Goal: Information Seeking & Learning: Learn about a topic

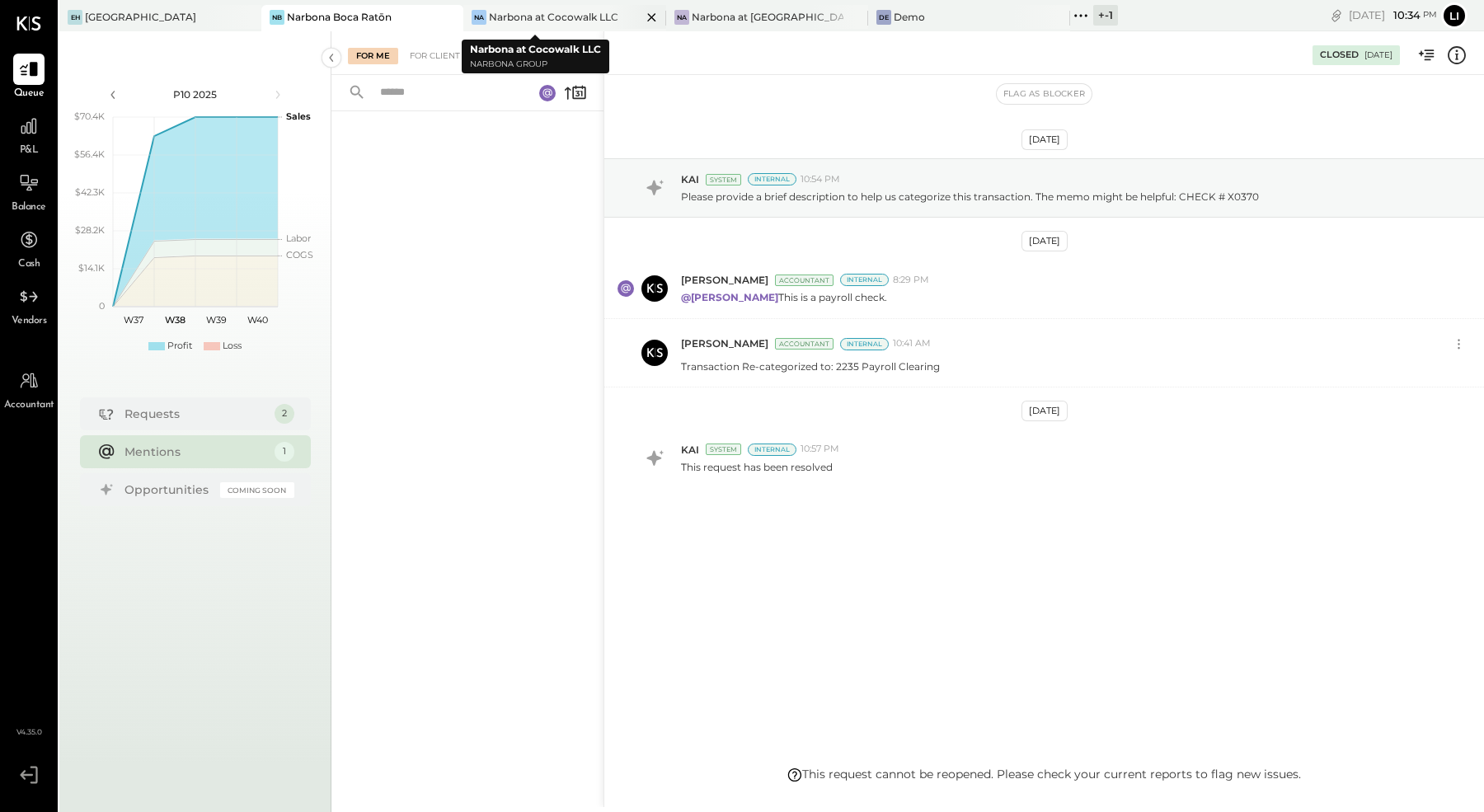
click at [540, 14] on div "Narbona at Cocowalk LLC" at bounding box center [553, 16] width 129 height 14
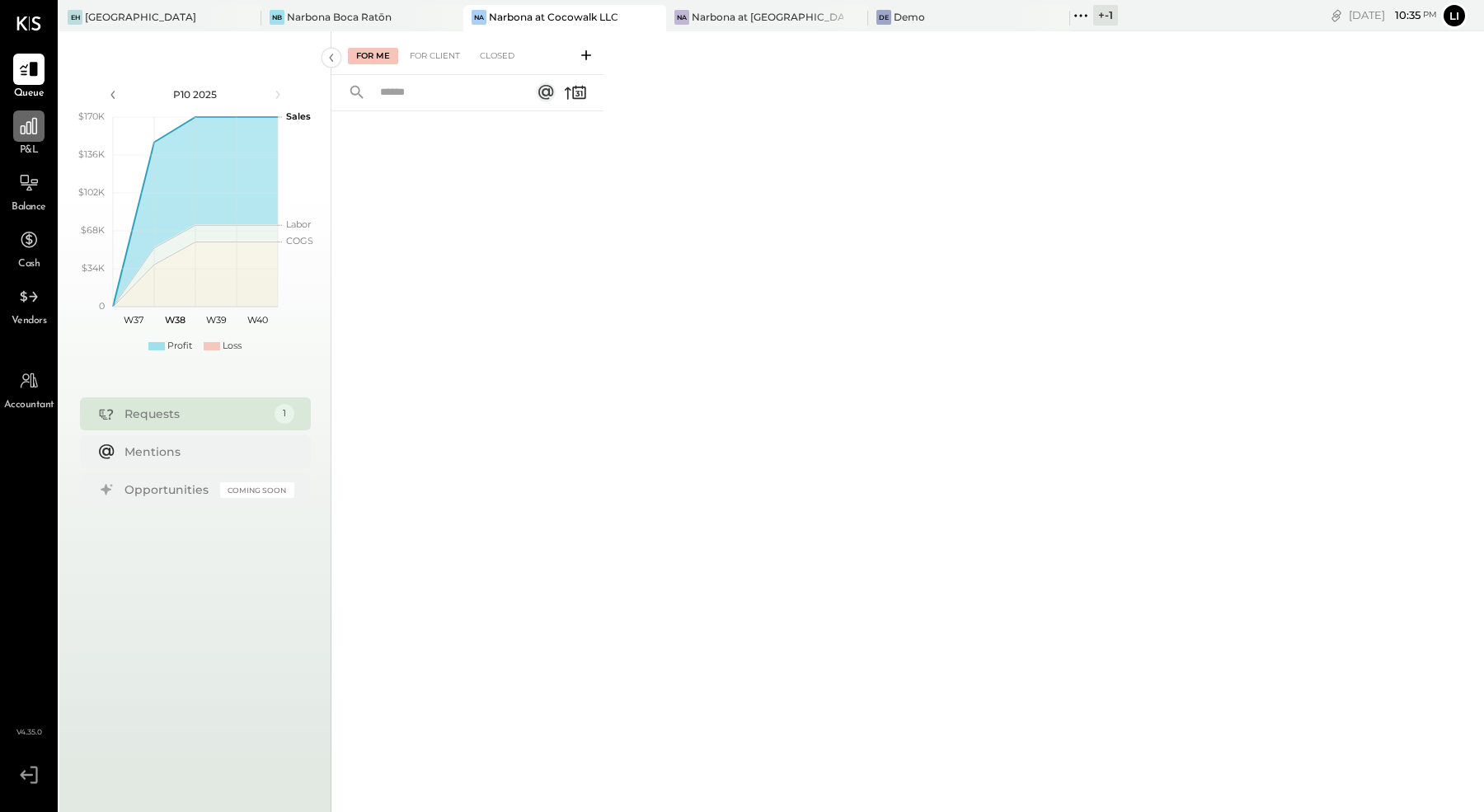
click at [23, 132] on icon at bounding box center [28, 126] width 22 height 22
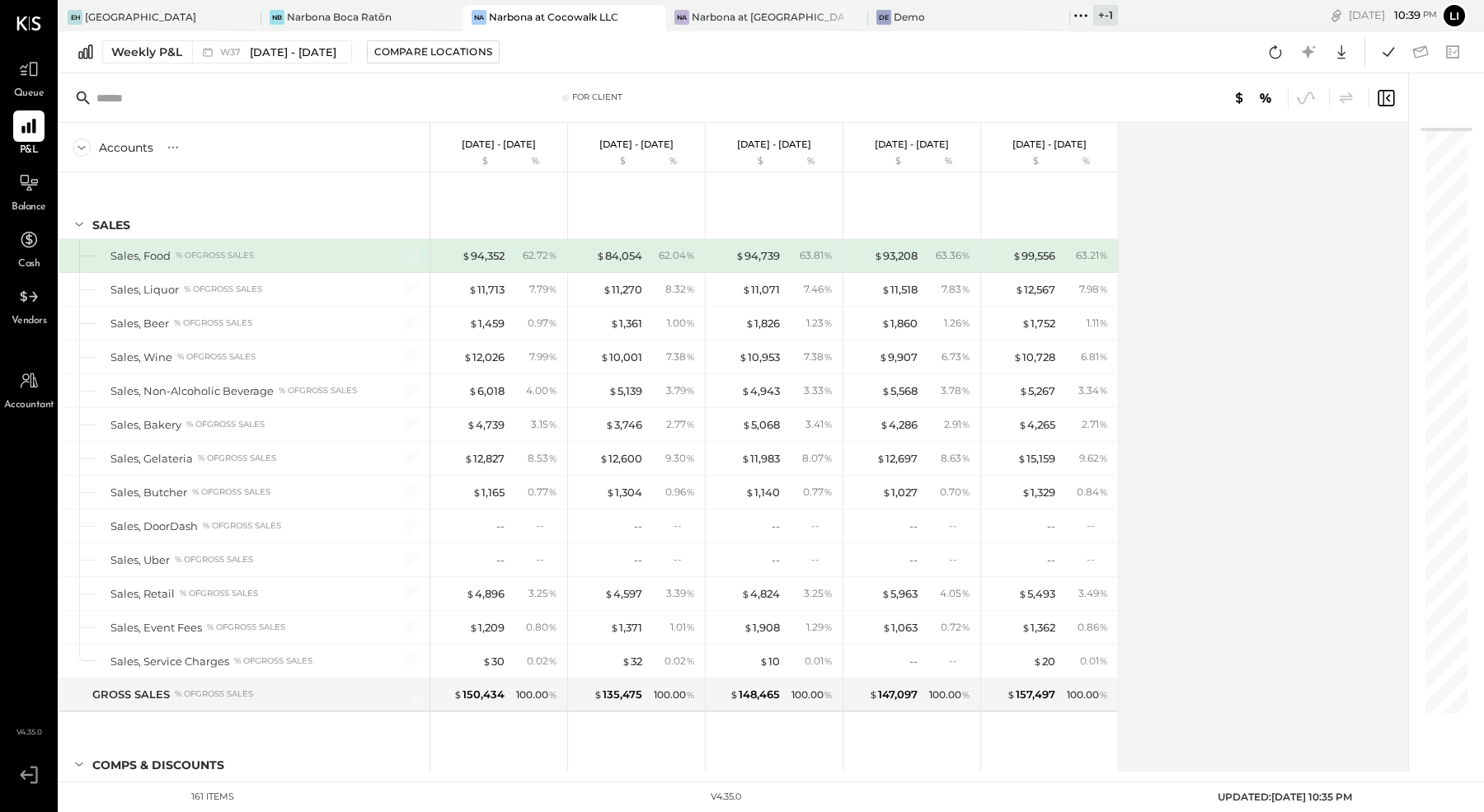
click at [281, 69] on div "Weekly P&L W37 Sep 8 - 14, 2025 Compare Locations Google Sheets Excel" at bounding box center [772, 52] width 1424 height 42
click at [264, 59] on span "[DATE] - [DATE]" at bounding box center [293, 53] width 86 height 16
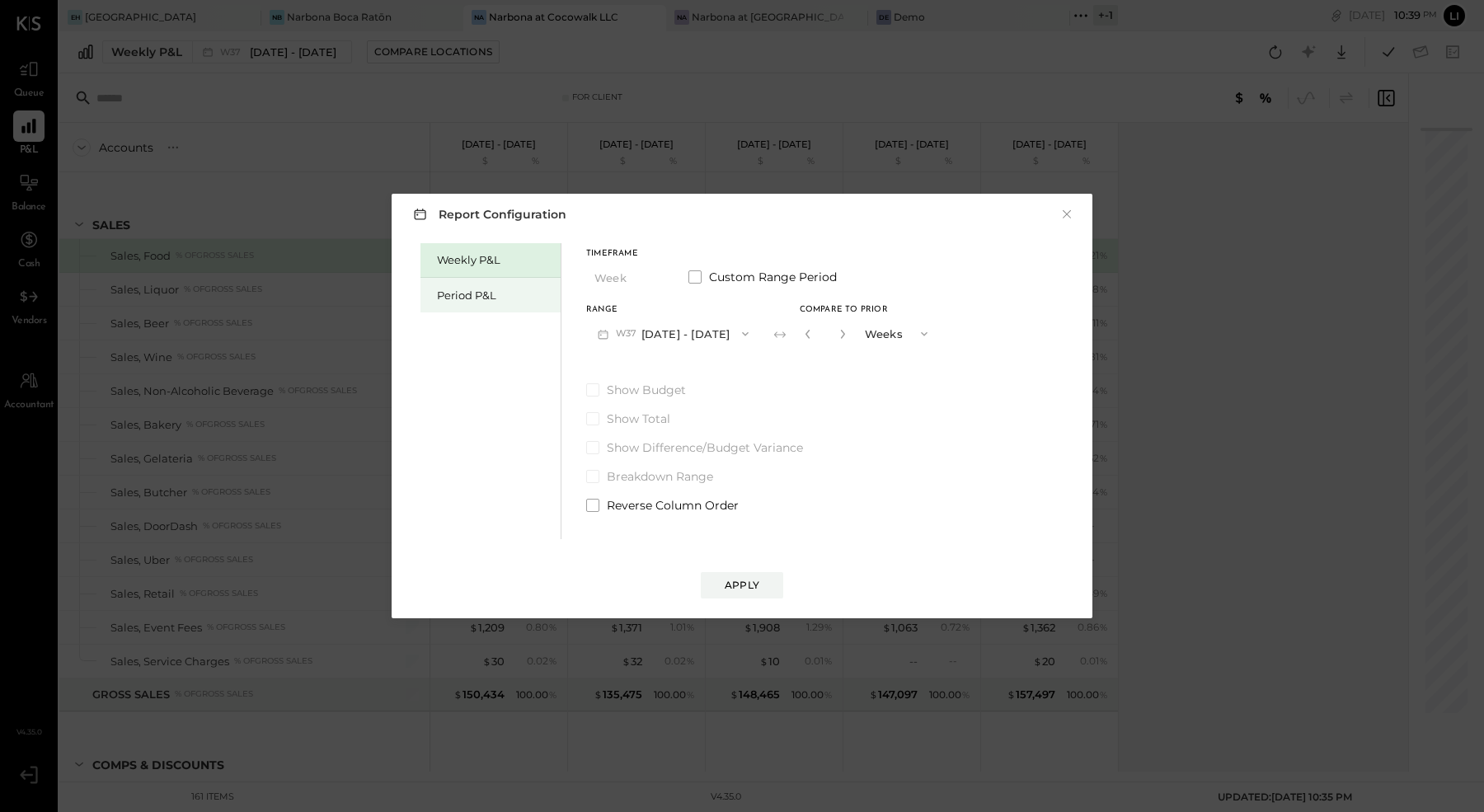
click at [464, 292] on div "Period P&L" at bounding box center [495, 295] width 116 height 16
click at [818, 344] on button "Compare" at bounding box center [807, 337] width 82 height 27
click at [843, 329] on icon "button" at bounding box center [837, 333] width 9 height 9
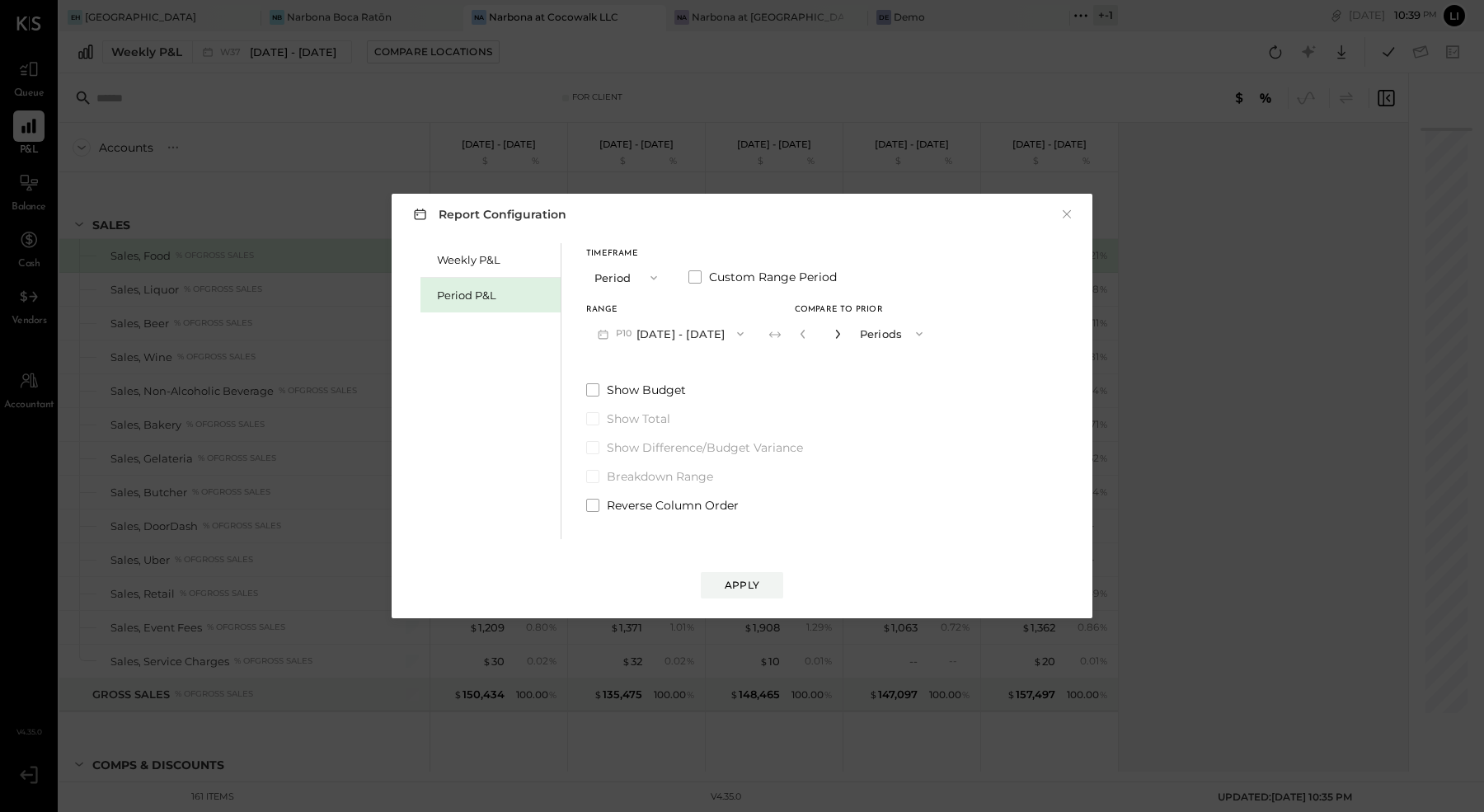
type input "*"
click at [761, 589] on button "Apply" at bounding box center [742, 585] width 82 height 27
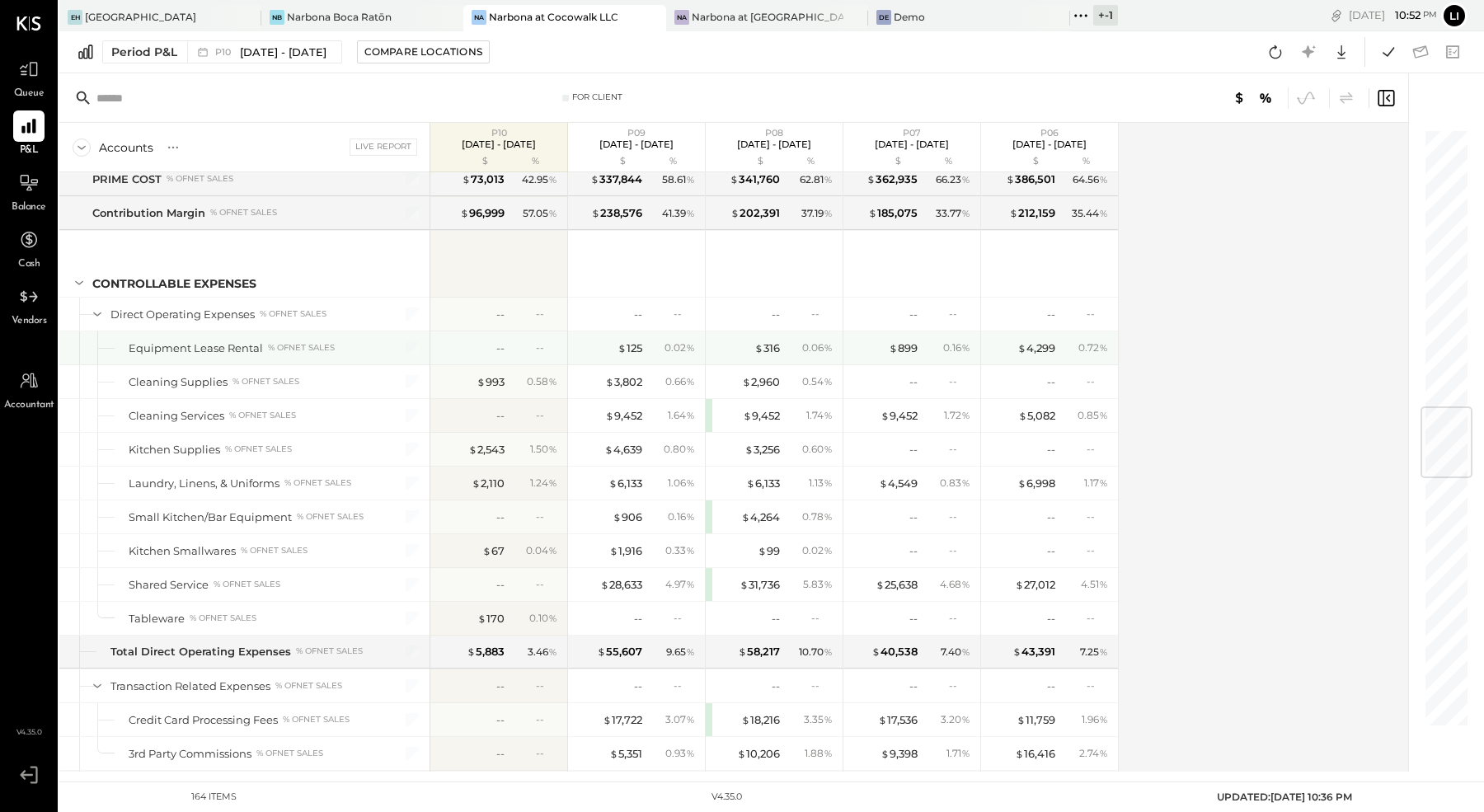
scroll to position [2341, 0]
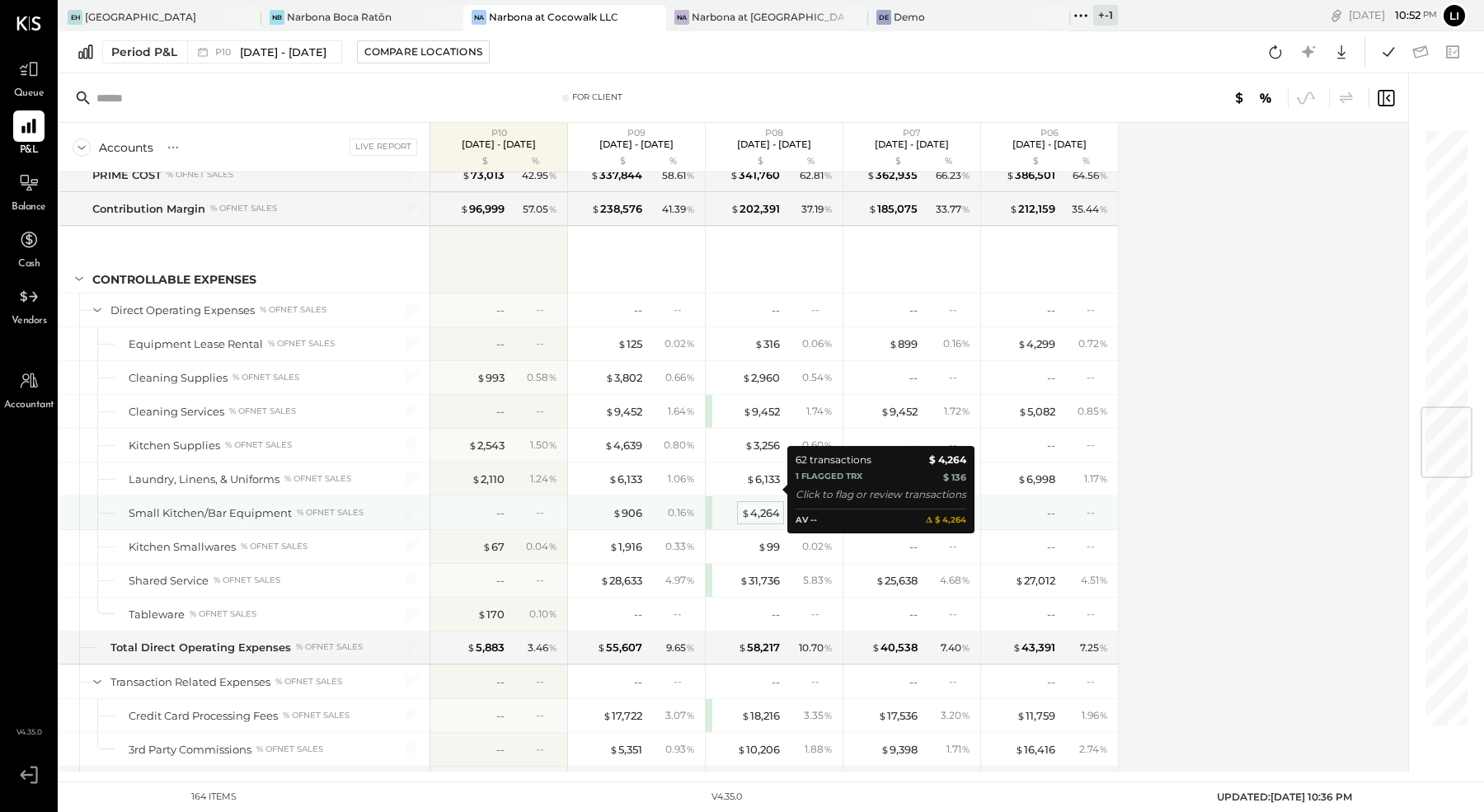
click at [759, 505] on div "$ 4,264" at bounding box center [760, 513] width 39 height 16
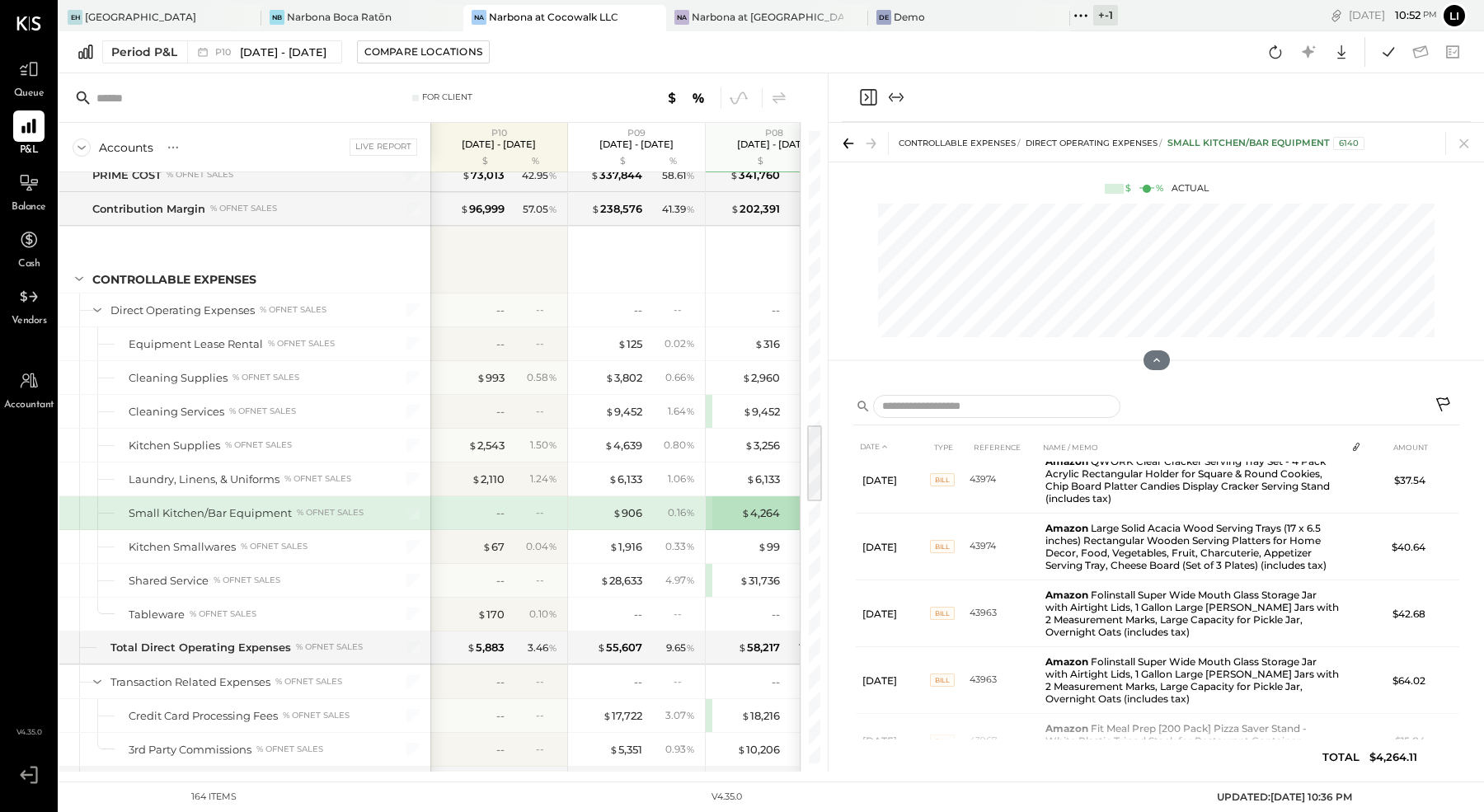
scroll to position [1133, 0]
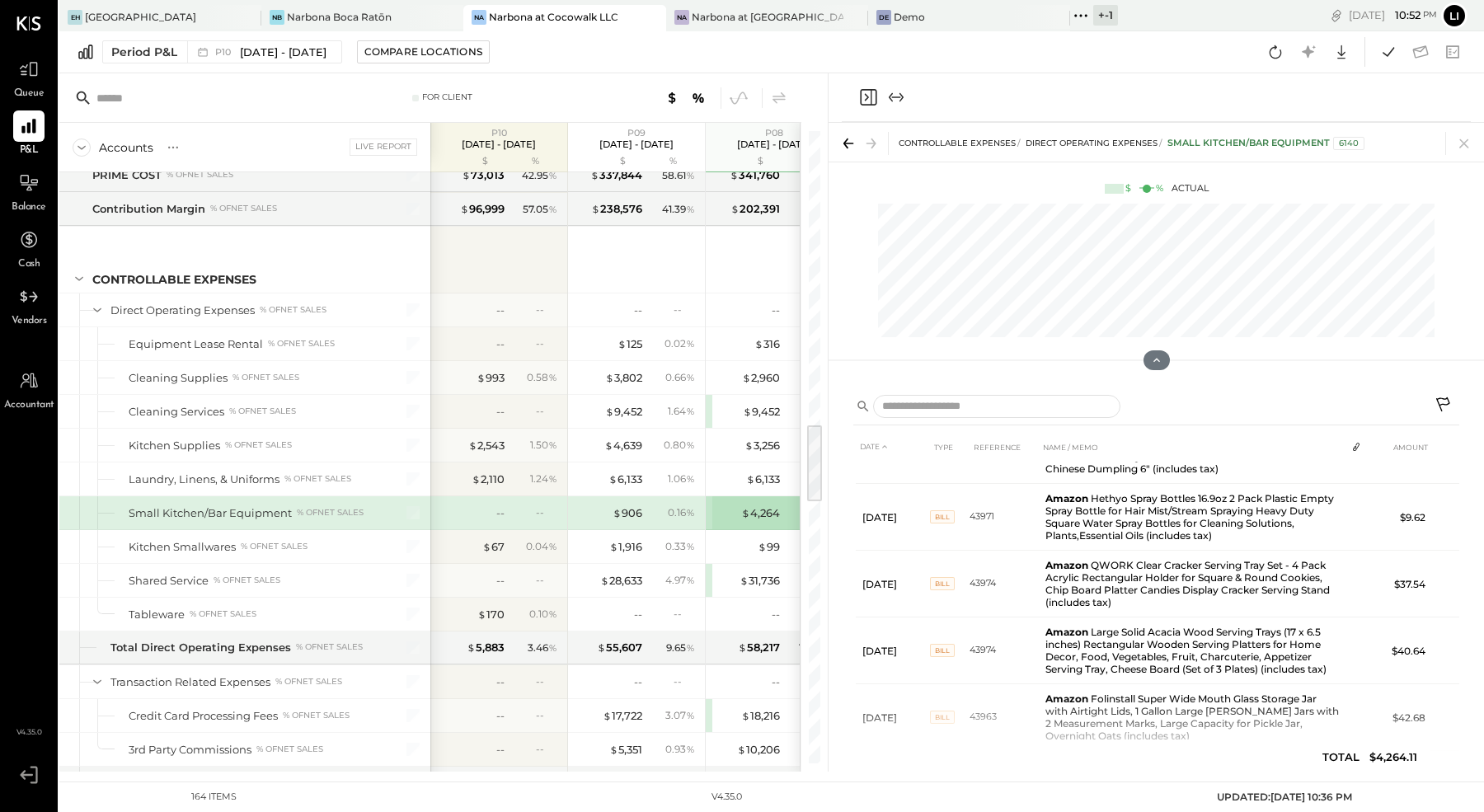
click at [868, 93] on icon "Close panel" at bounding box center [868, 97] width 20 height 20
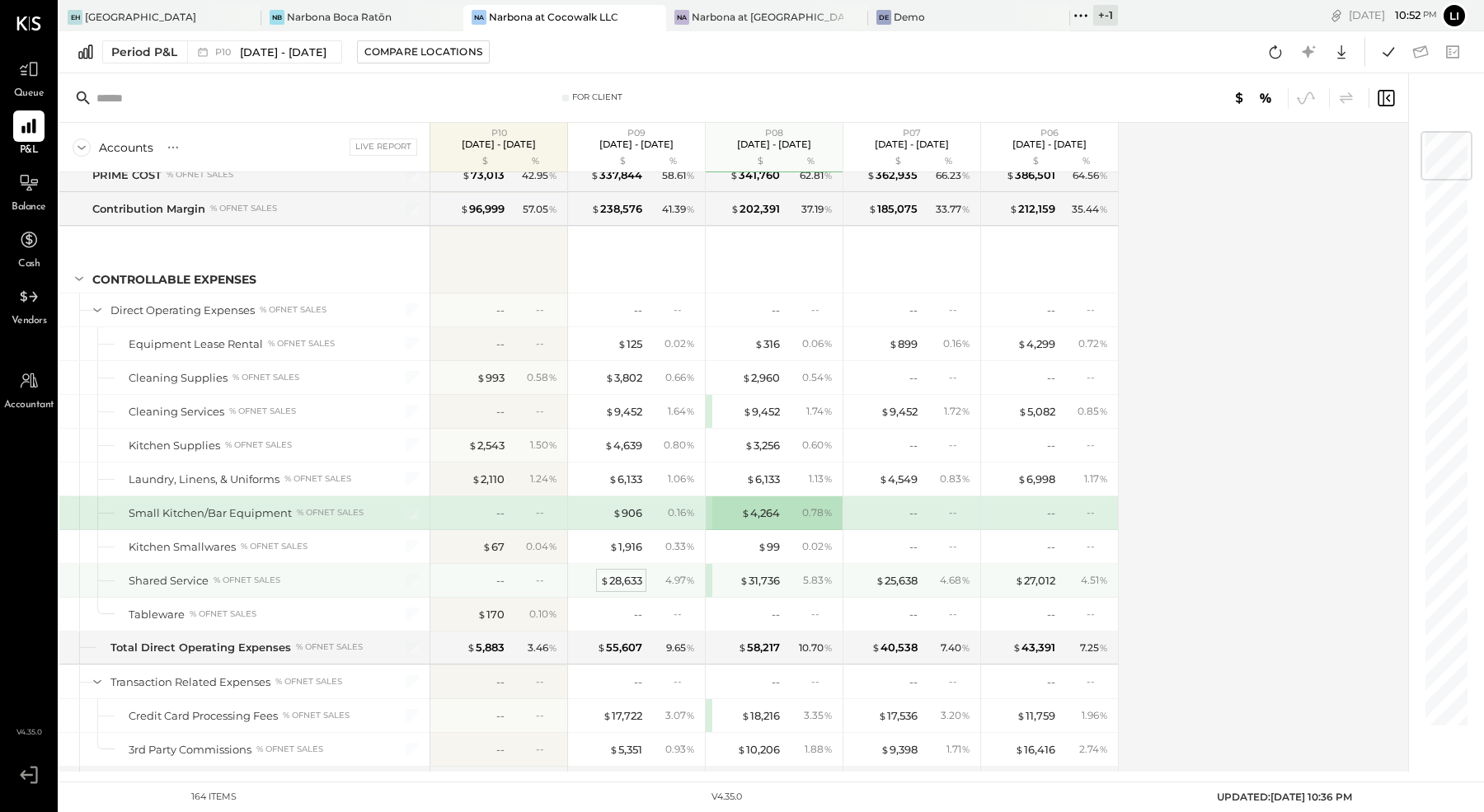
click at [621, 573] on div "$ 28,633" at bounding box center [621, 581] width 42 height 16
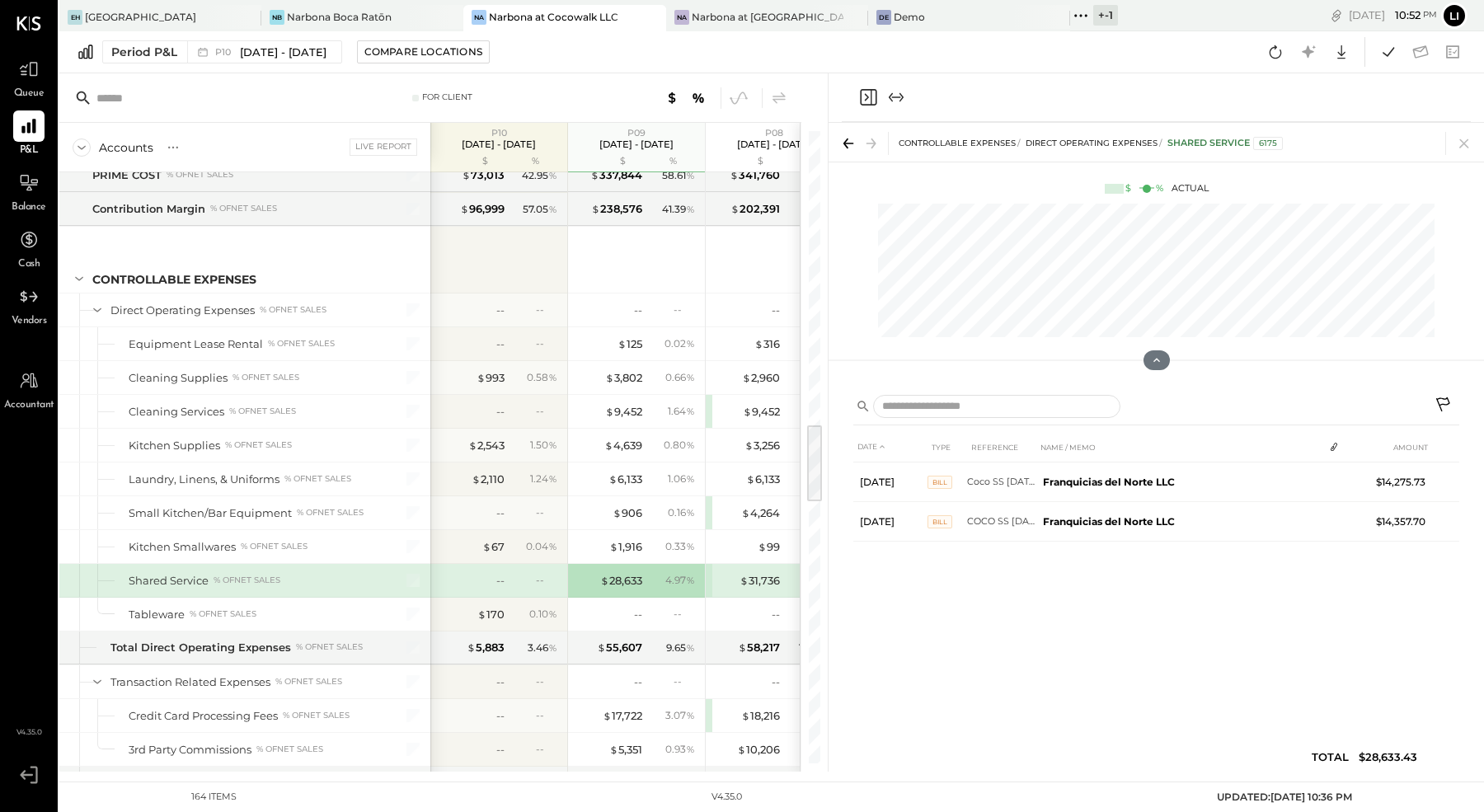
click at [867, 91] on icon "Close panel" at bounding box center [868, 97] width 20 height 20
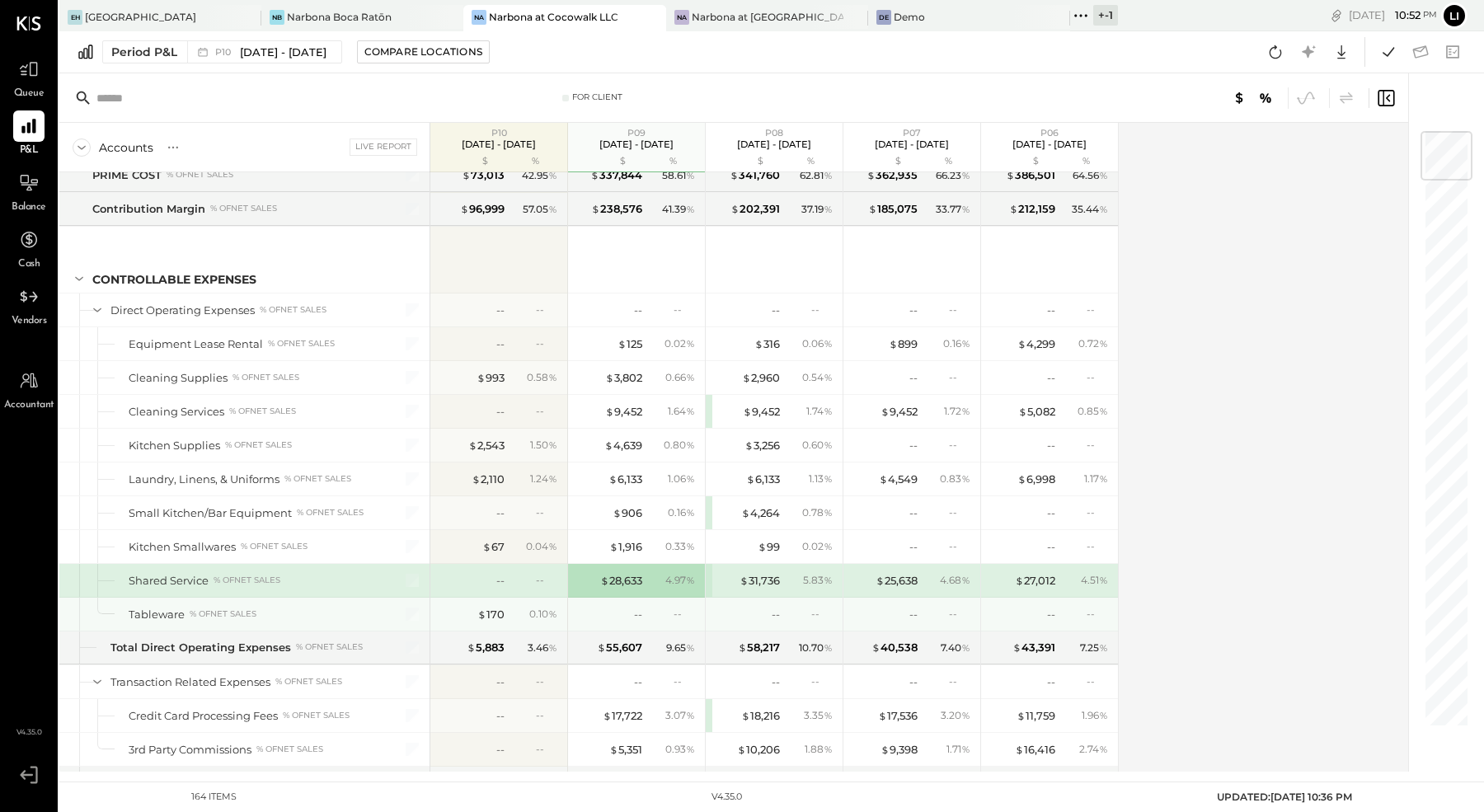
click at [636, 597] on div "-- --" at bounding box center [637, 614] width 123 height 33
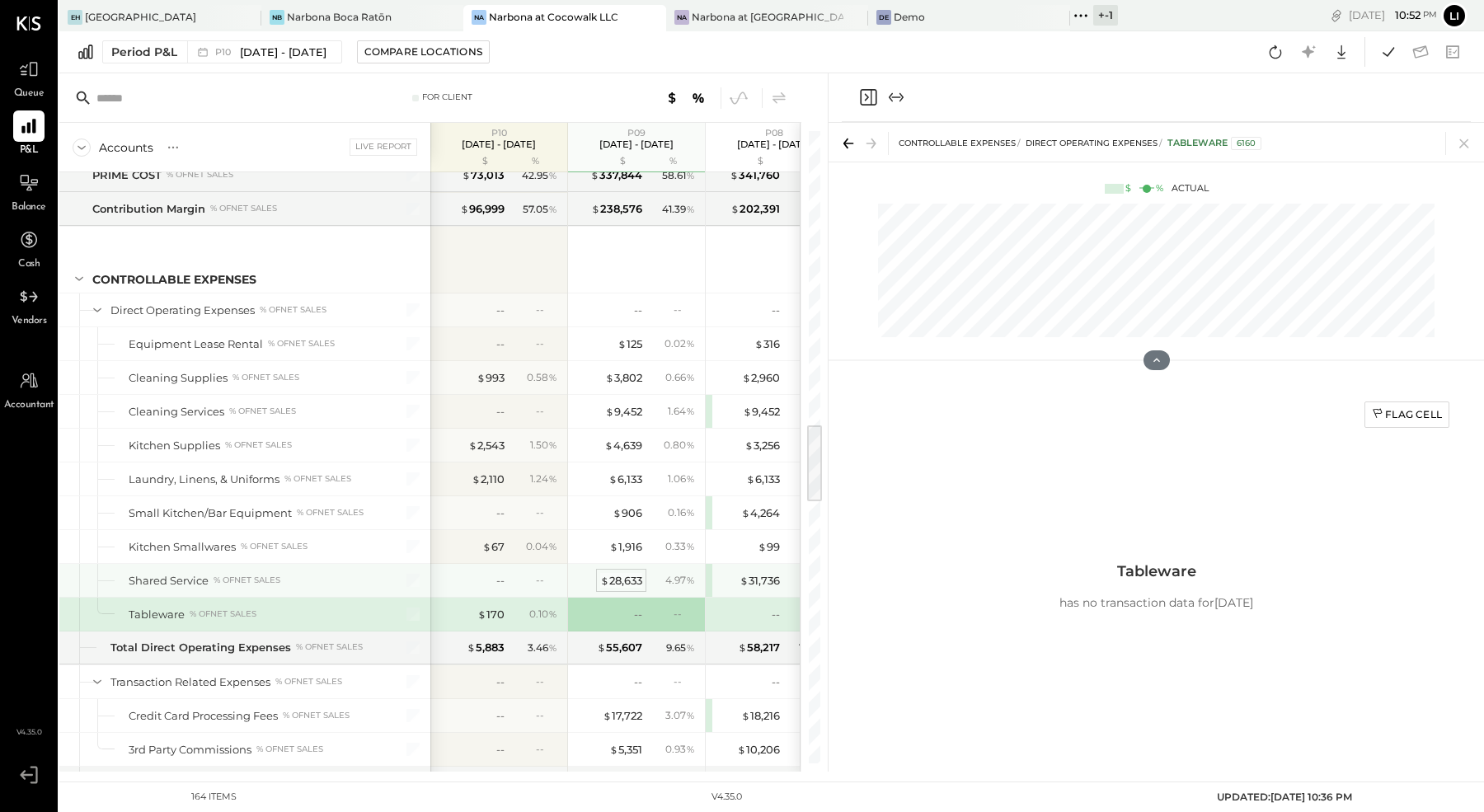
click at [623, 573] on div "$ 28,633" at bounding box center [621, 581] width 42 height 16
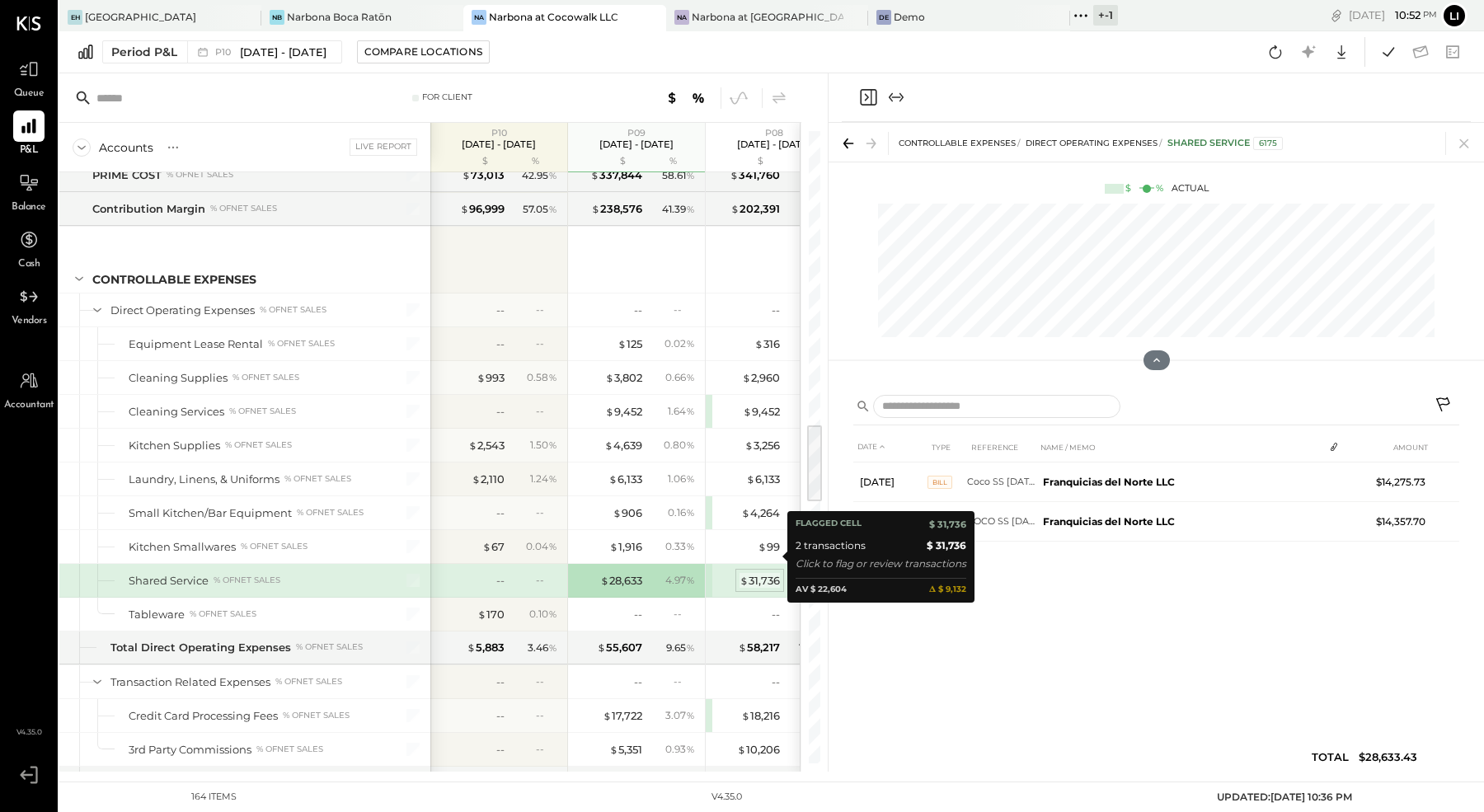
click at [752, 573] on div "$ 31,736" at bounding box center [760, 581] width 41 height 16
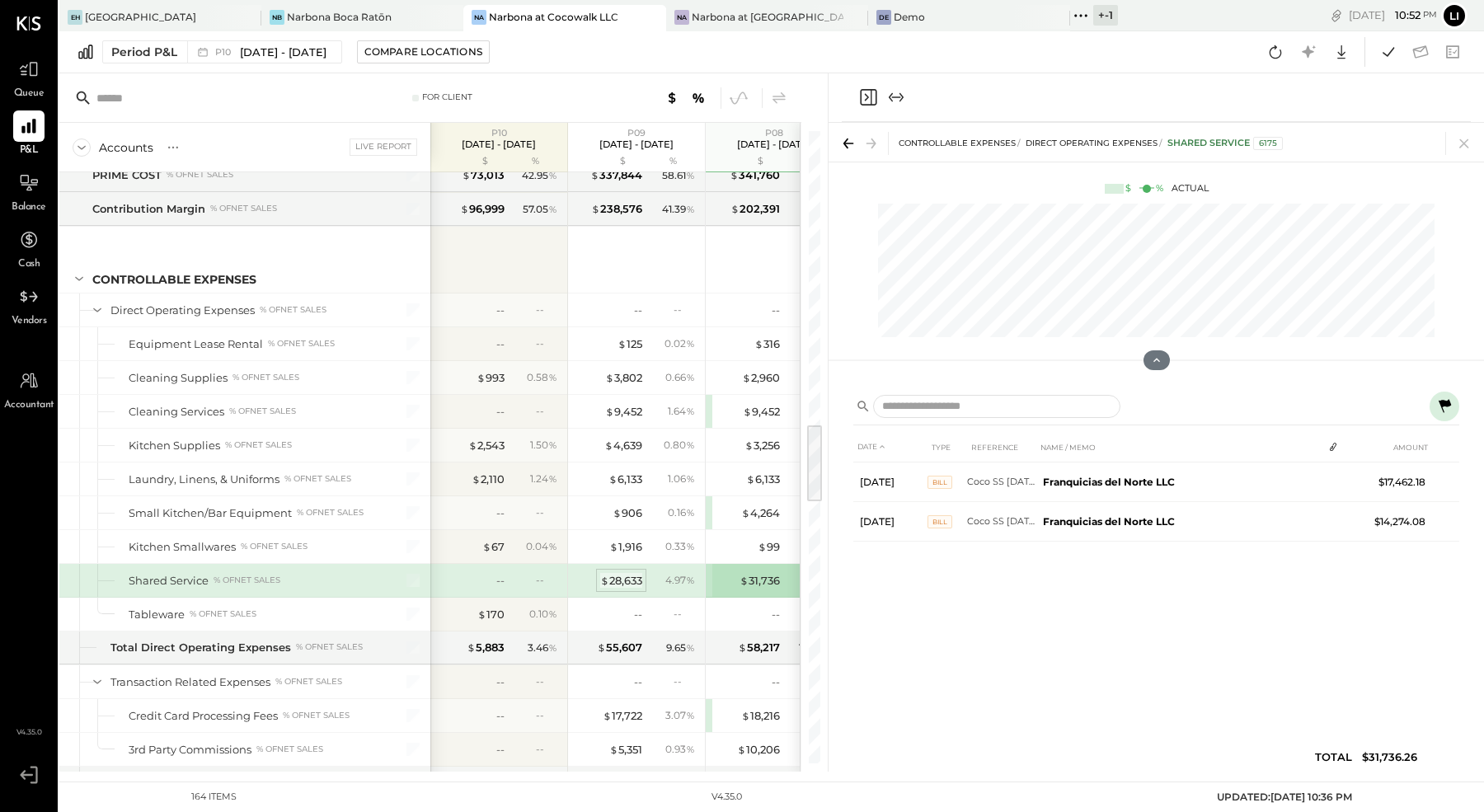
click at [625, 573] on div "$ 28,633" at bounding box center [621, 581] width 42 height 16
click at [871, 96] on icon "Close panel" at bounding box center [868, 97] width 20 height 20
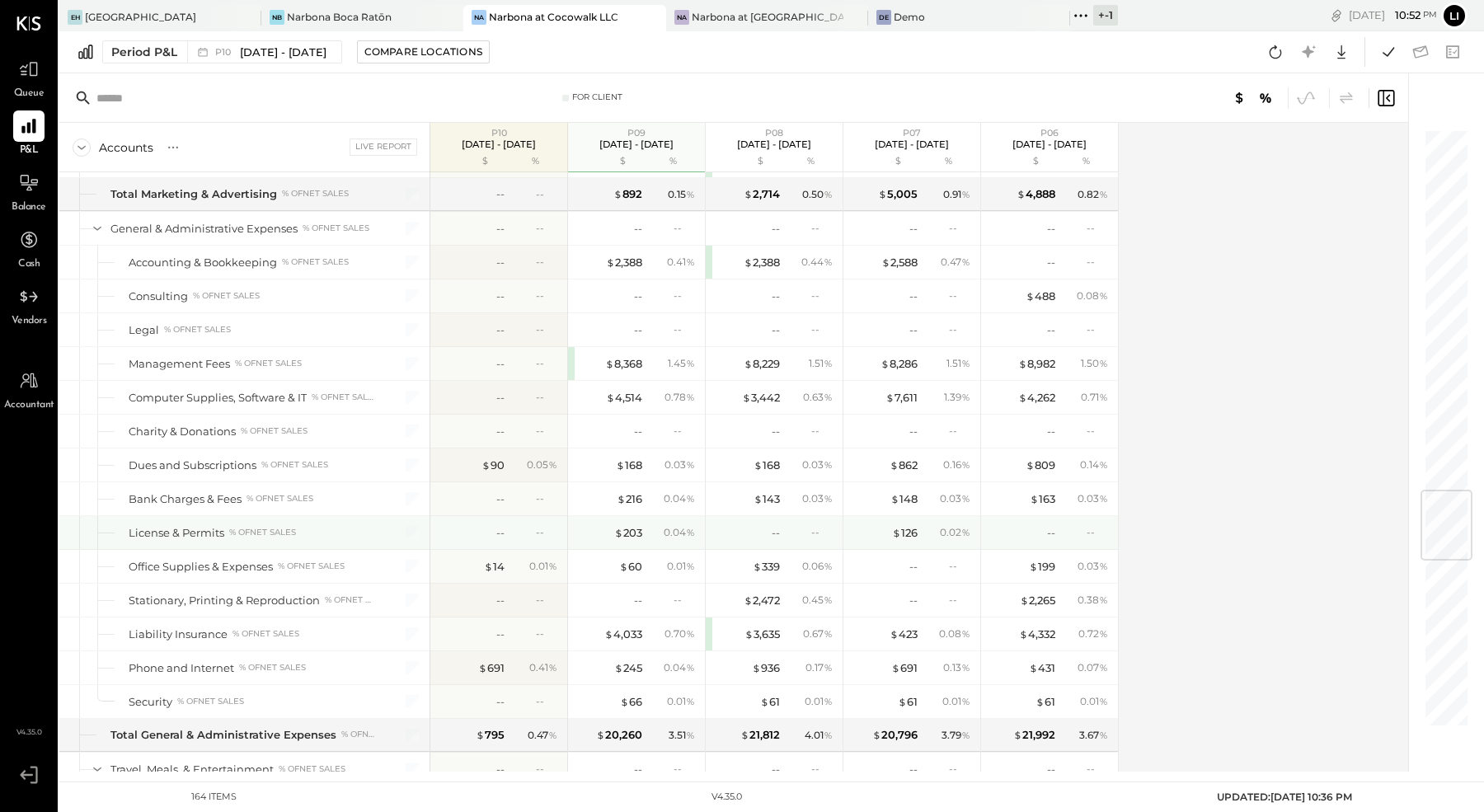
scroll to position [3043, 0]
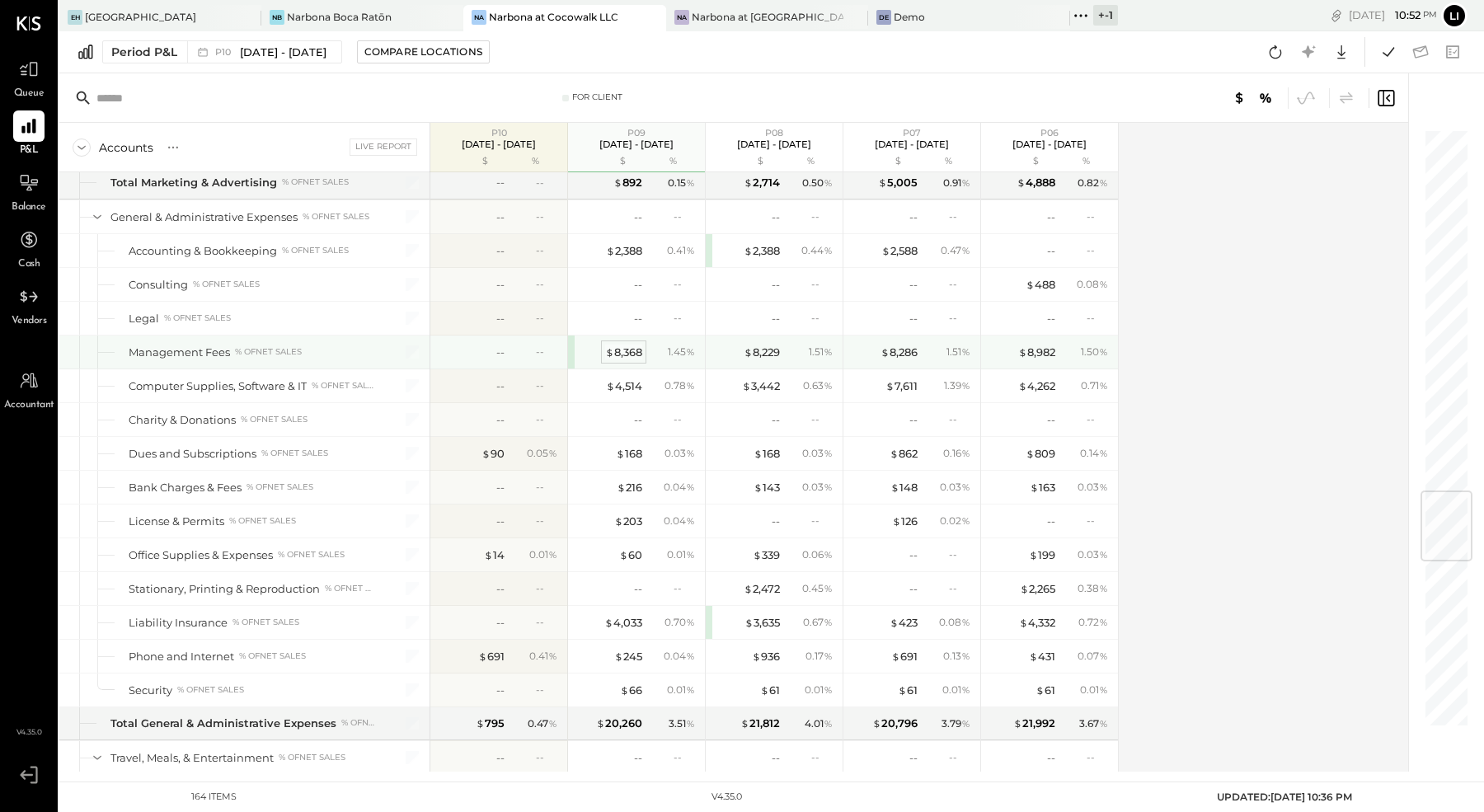
click at [634, 344] on div "$ 8,368" at bounding box center [623, 352] width 37 height 16
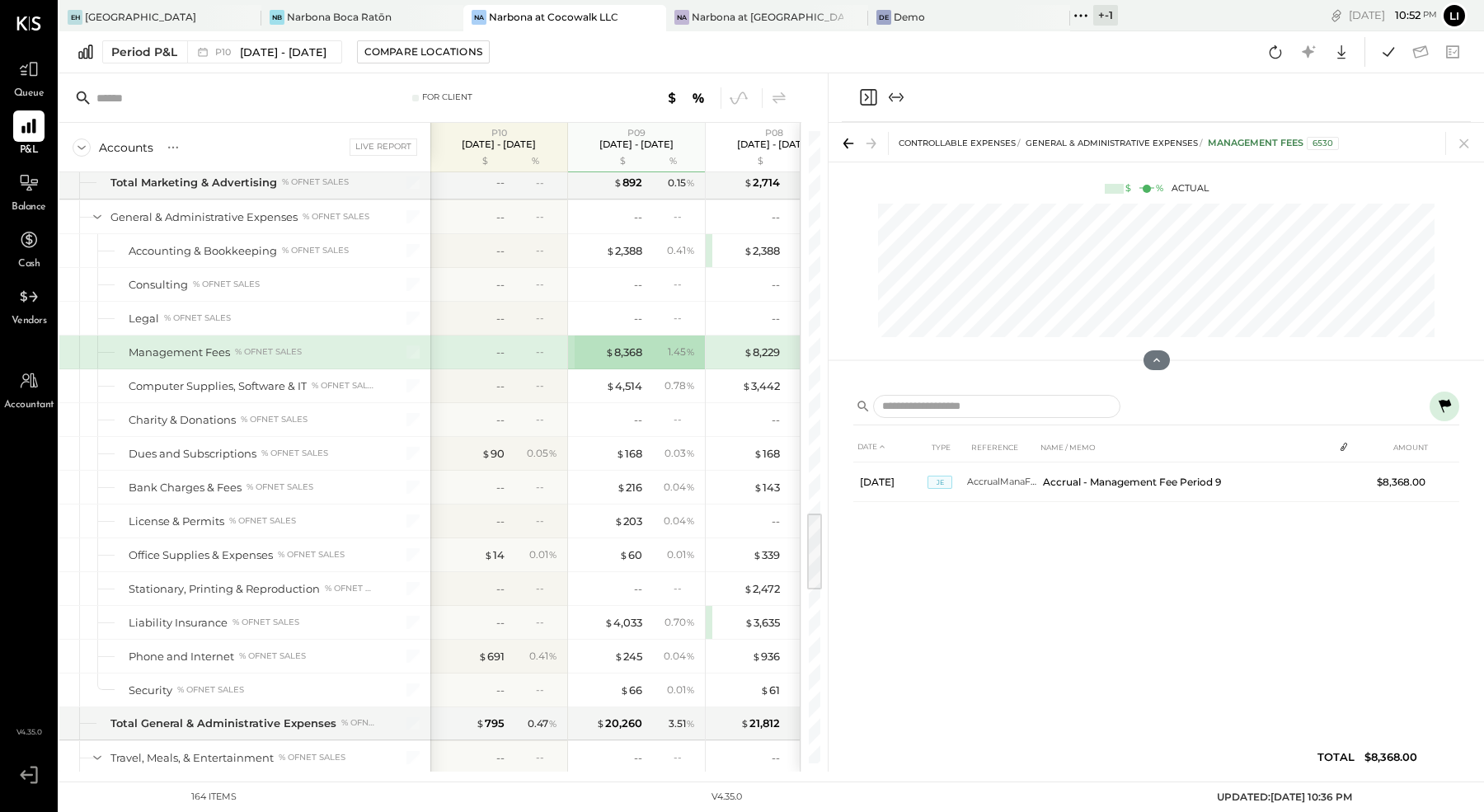
click at [868, 104] on icon "Close panel" at bounding box center [868, 97] width 16 height 16
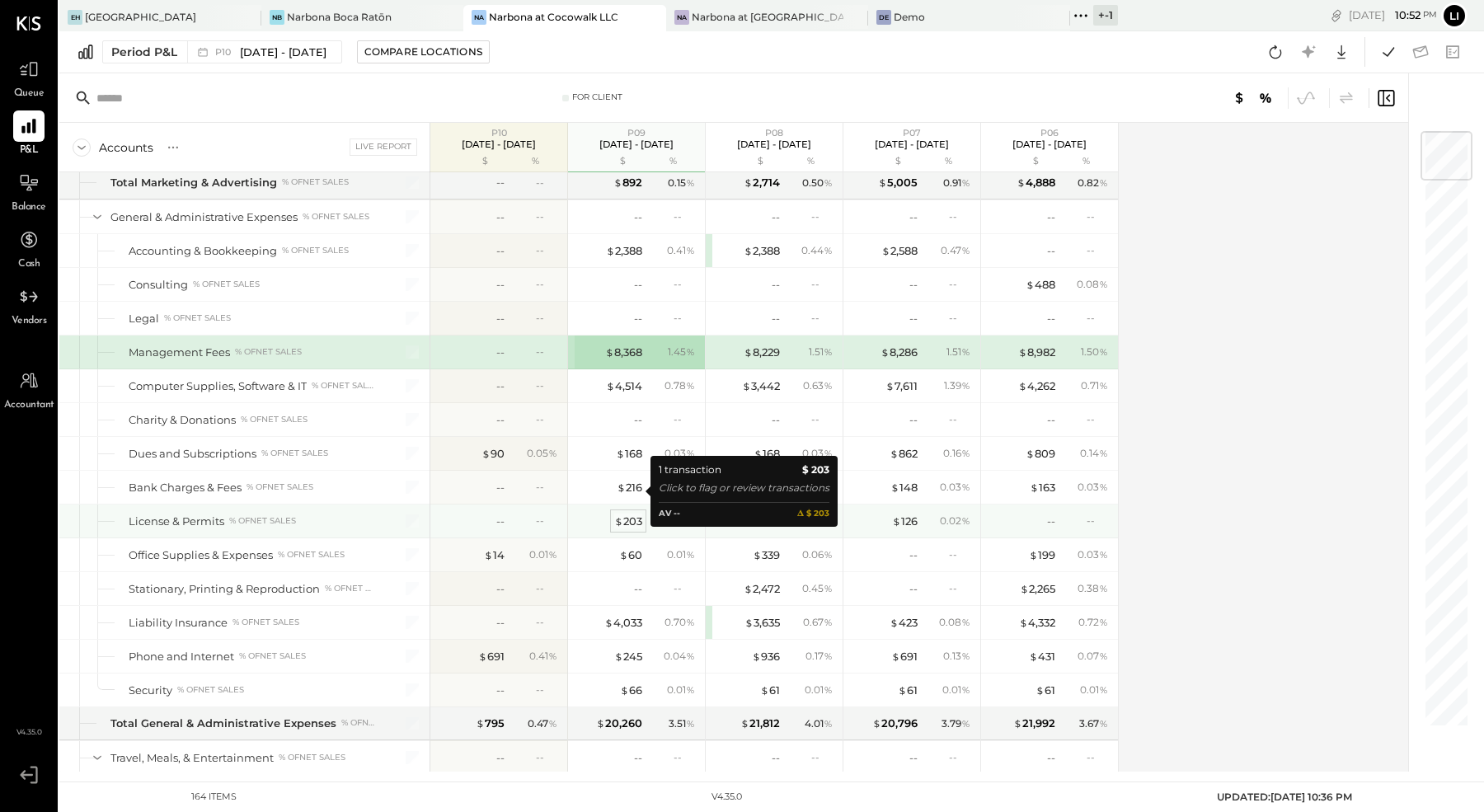
click at [636, 513] on div "$ 203" at bounding box center [628, 521] width 28 height 16
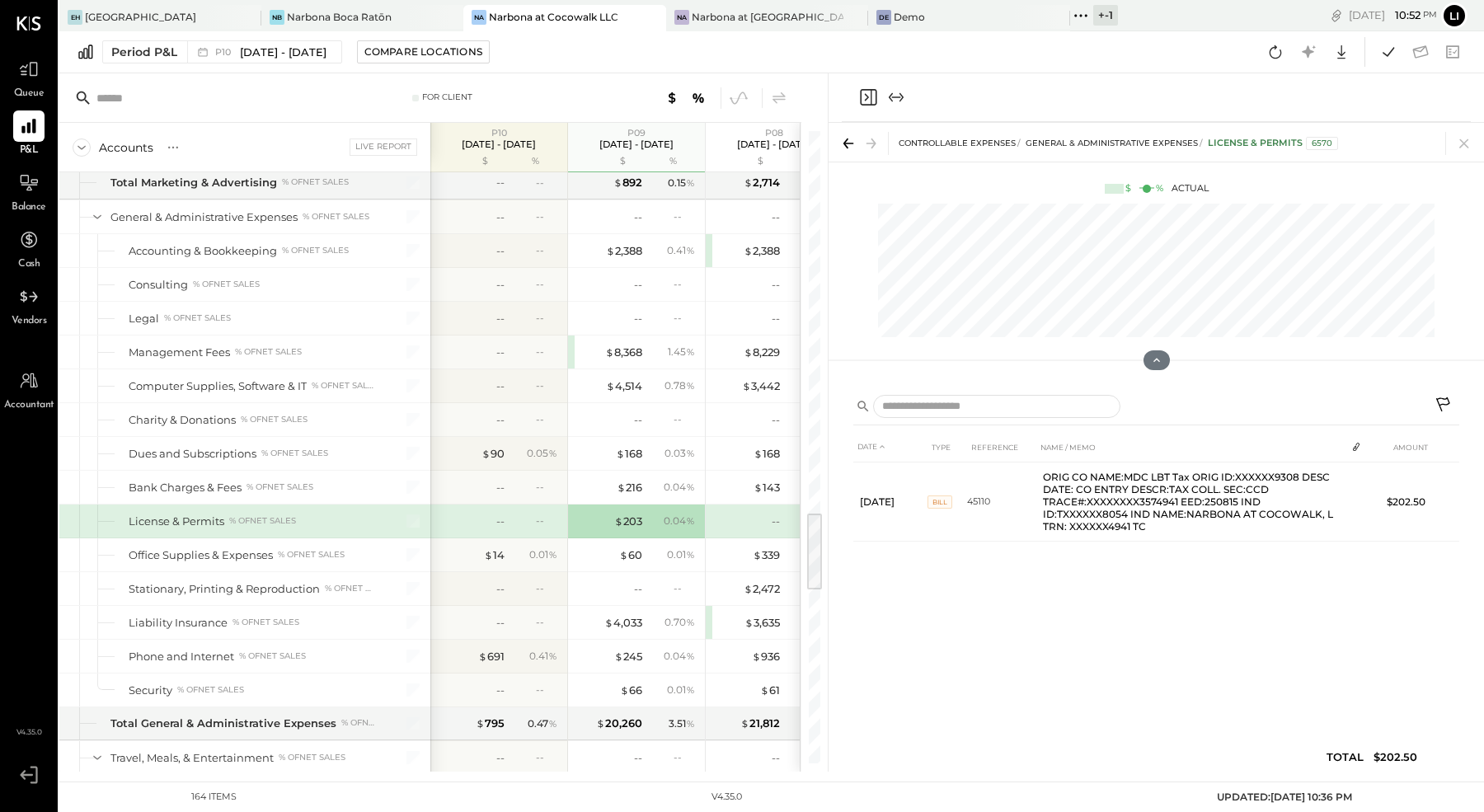
click at [861, 95] on icon "Close panel" at bounding box center [868, 97] width 16 height 16
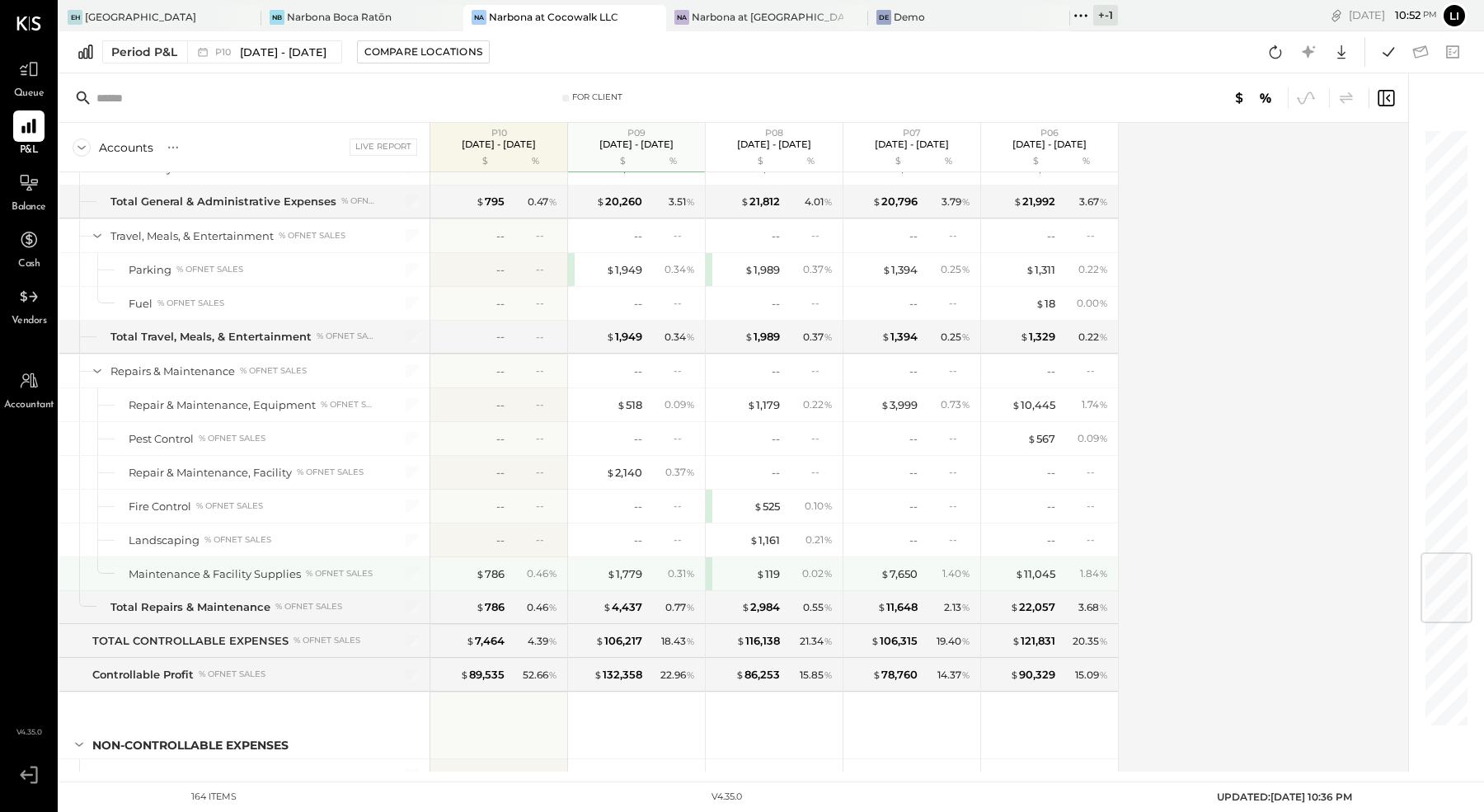
scroll to position [3568, 0]
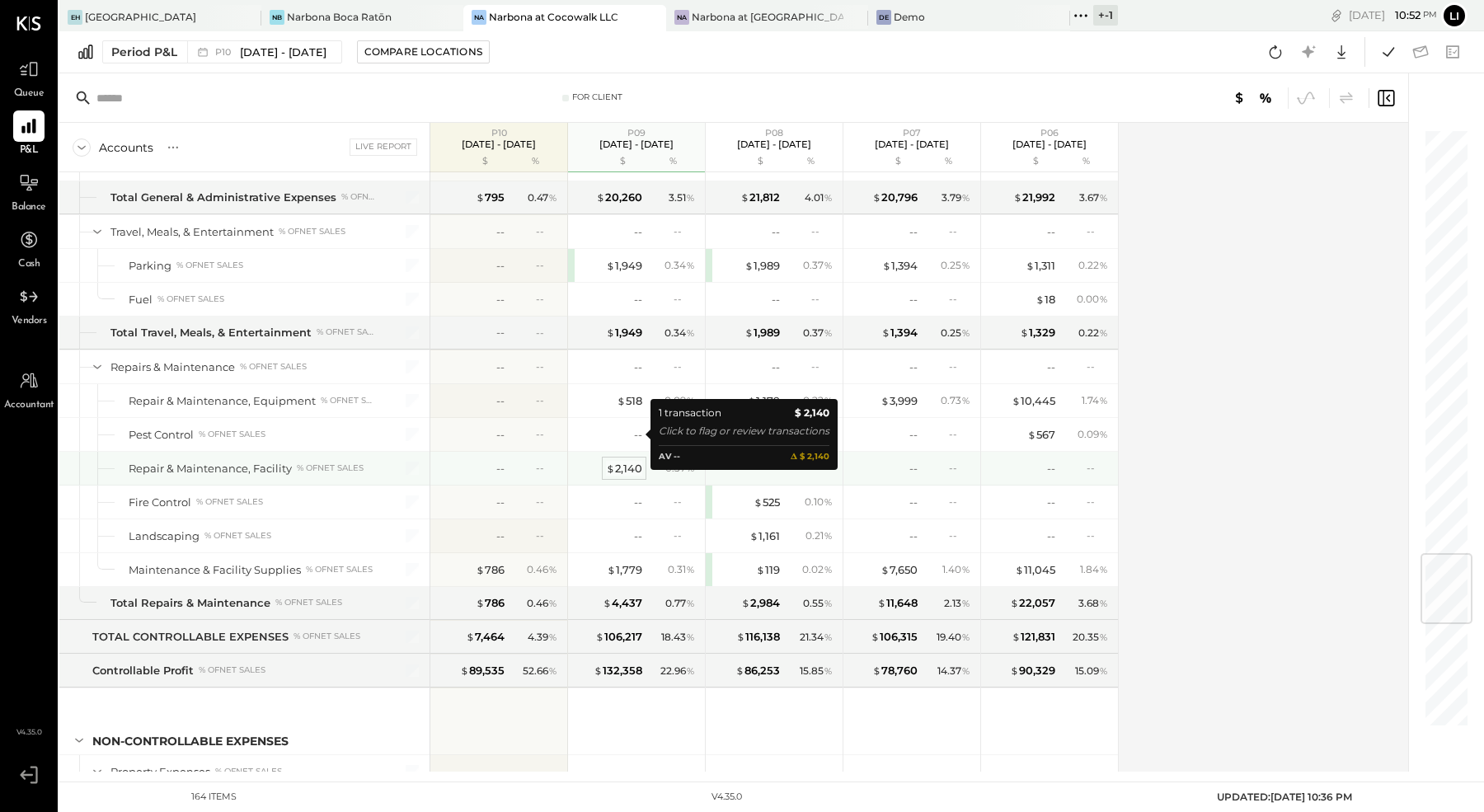
click at [631, 461] on div "$ 2,140" at bounding box center [624, 469] width 36 height 16
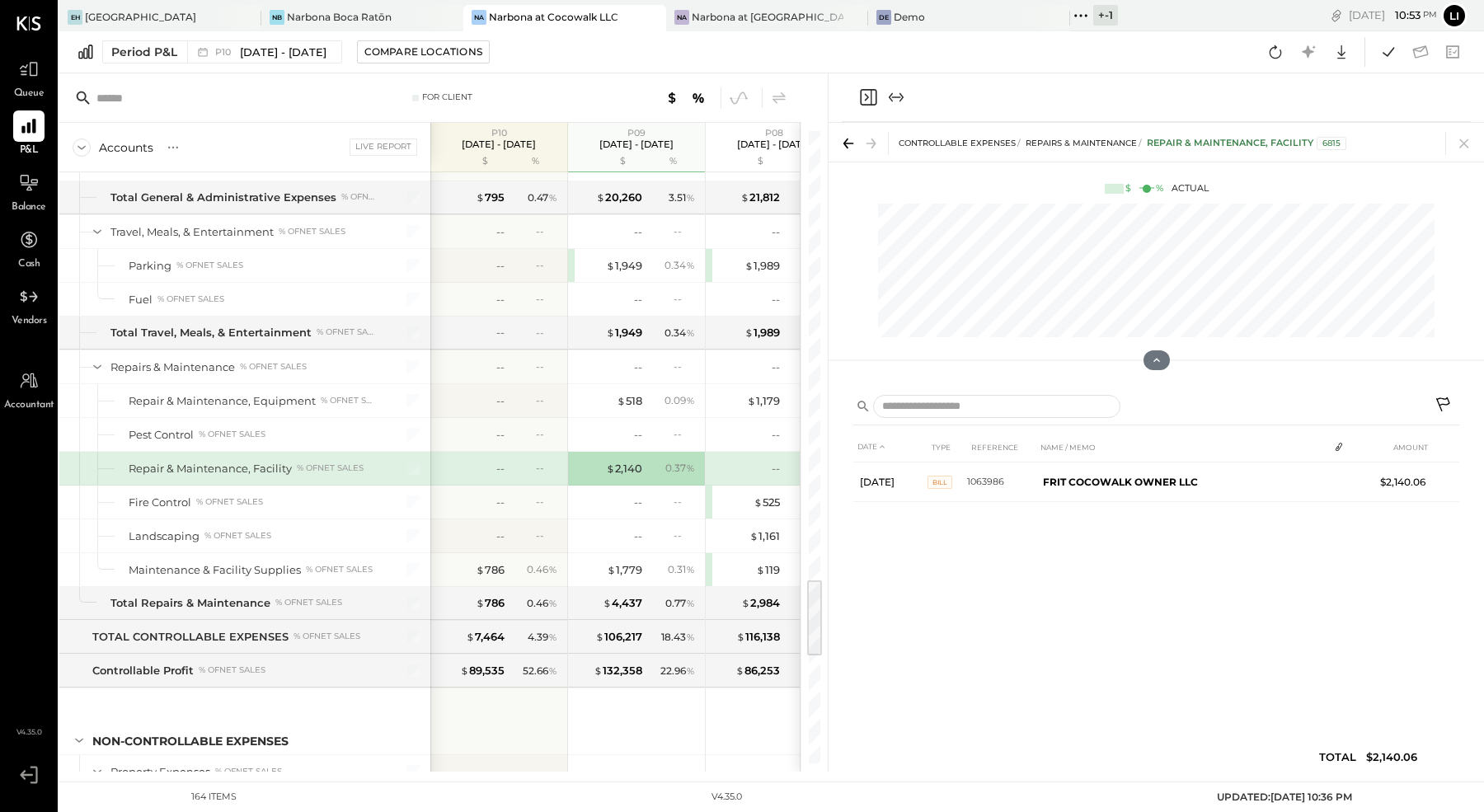
click at [869, 91] on icon "Close panel" at bounding box center [868, 97] width 20 height 20
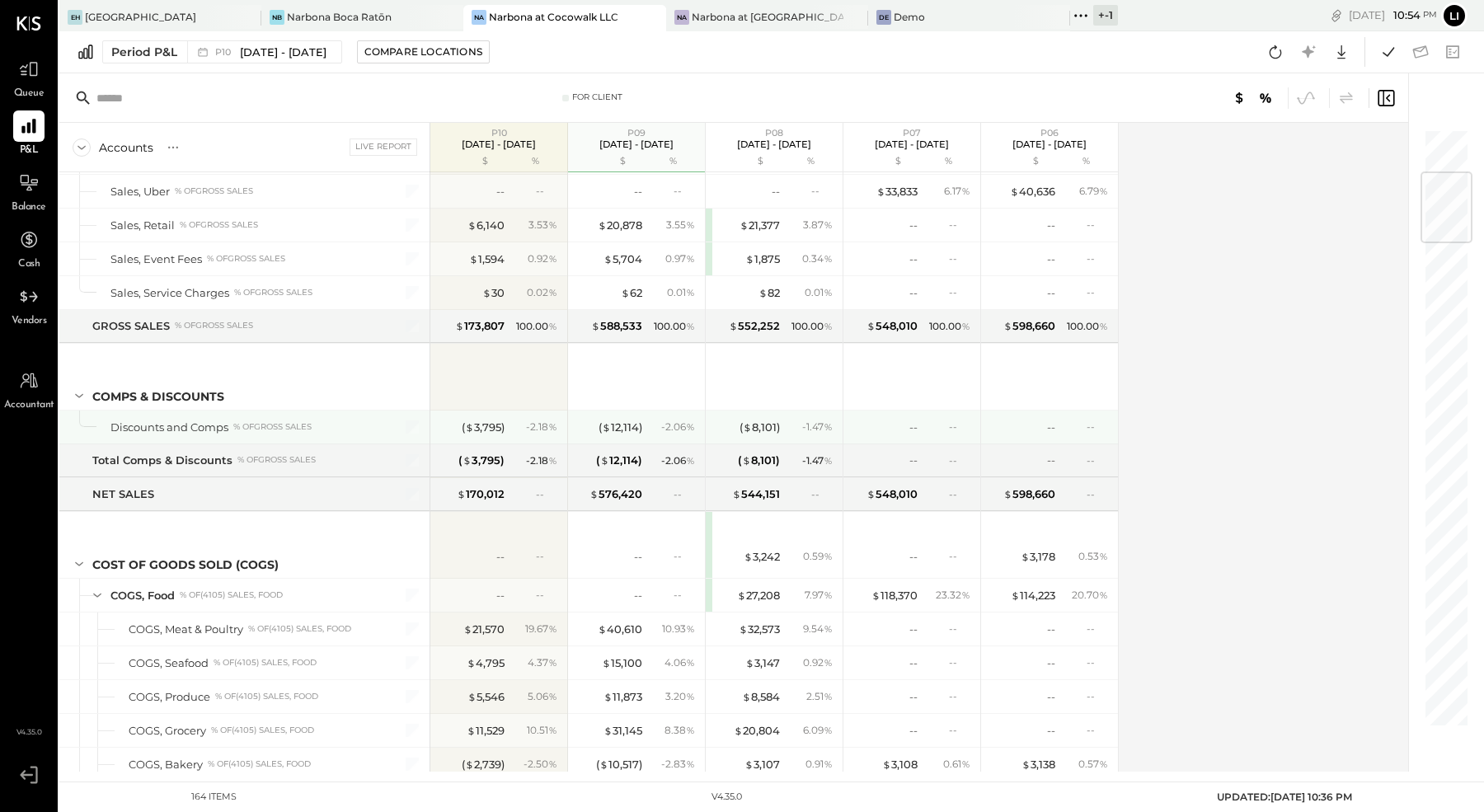
scroll to position [441, 0]
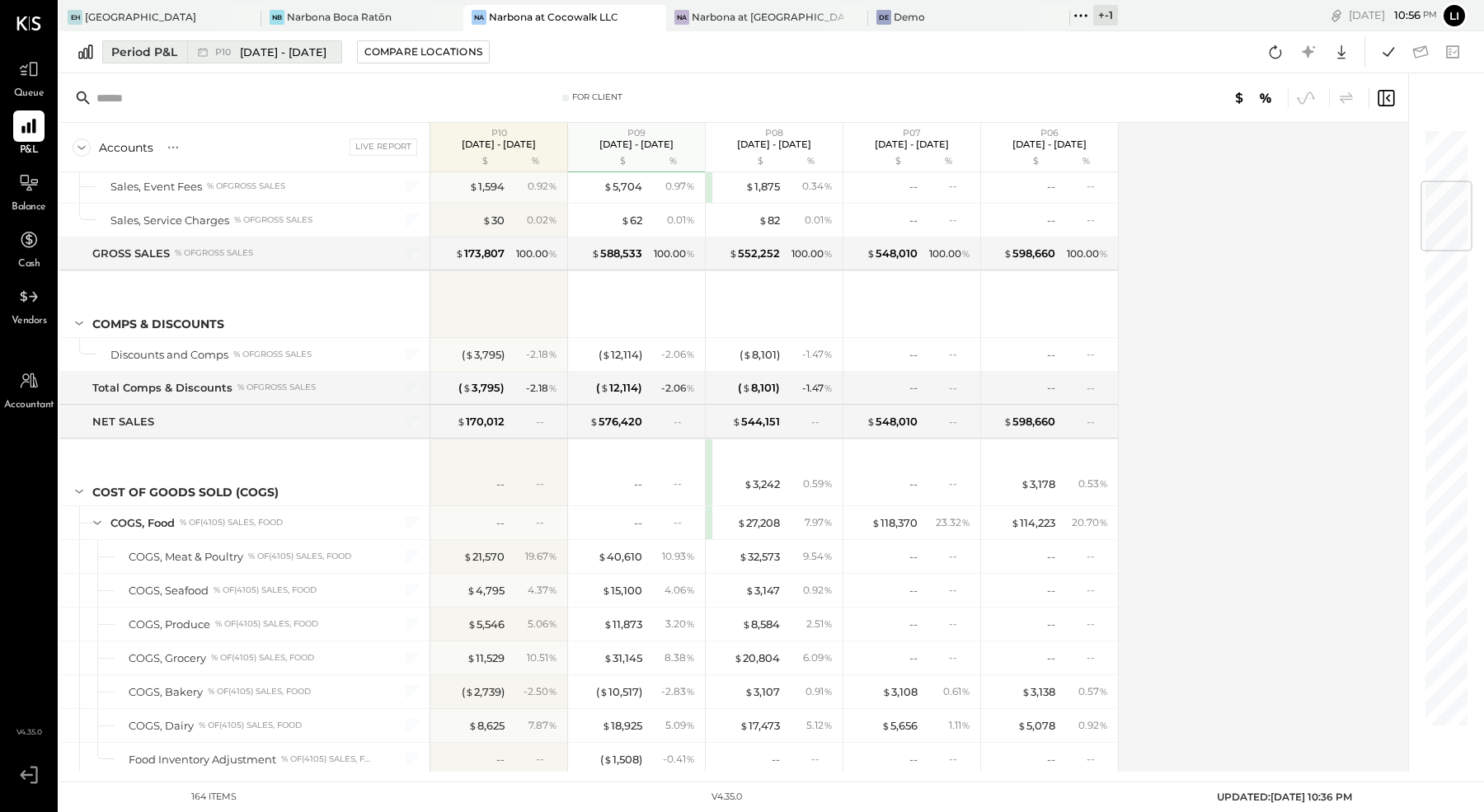
click at [286, 52] on span "[DATE] - [DATE]" at bounding box center [283, 53] width 86 height 16
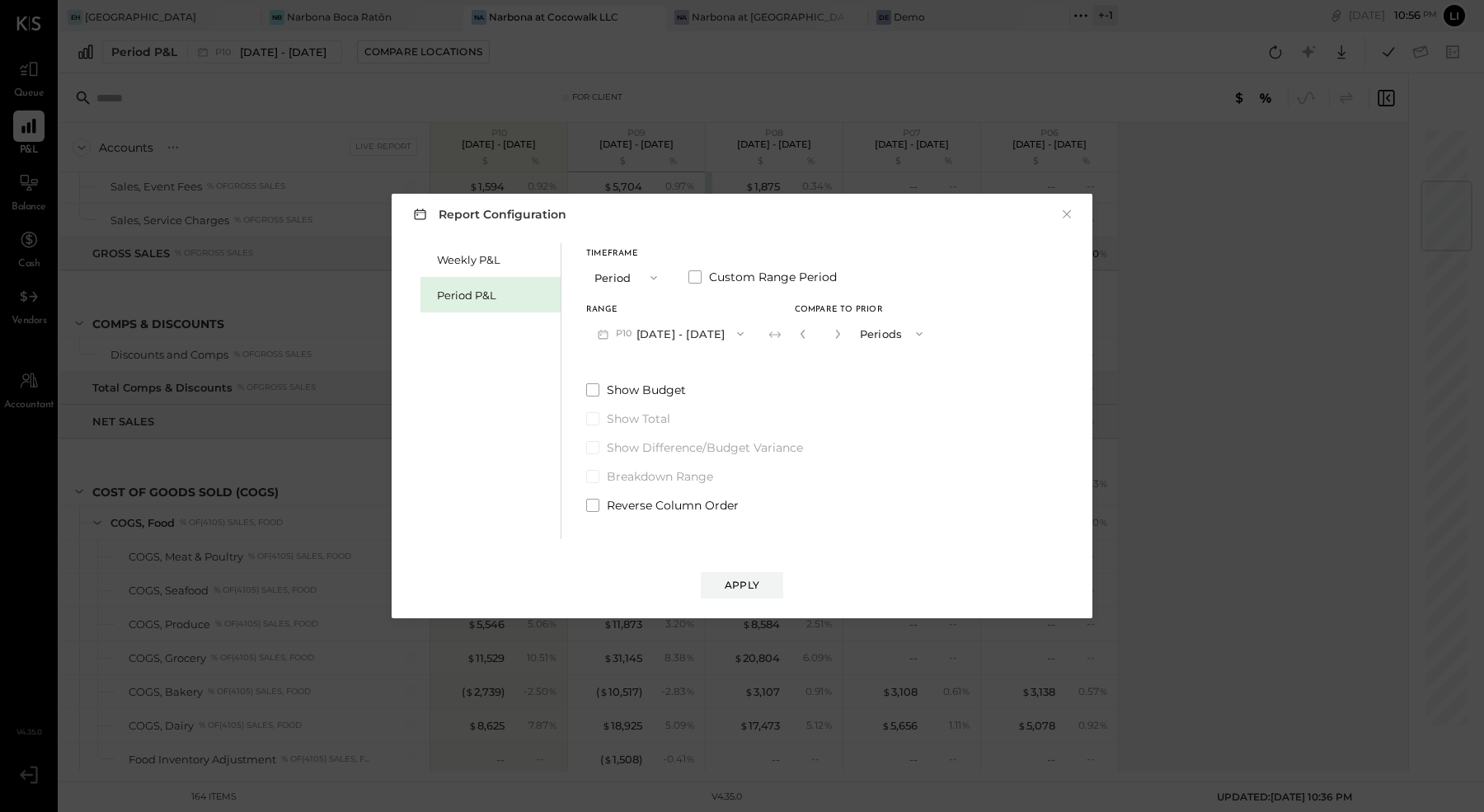
click at [755, 337] on button "P10 Sep 8 - Oct 5, 2025" at bounding box center [671, 333] width 169 height 30
click at [685, 368] on span "[DATE] - [DATE]" at bounding box center [664, 370] width 79 height 14
click at [731, 588] on div "Apply" at bounding box center [742, 584] width 35 height 14
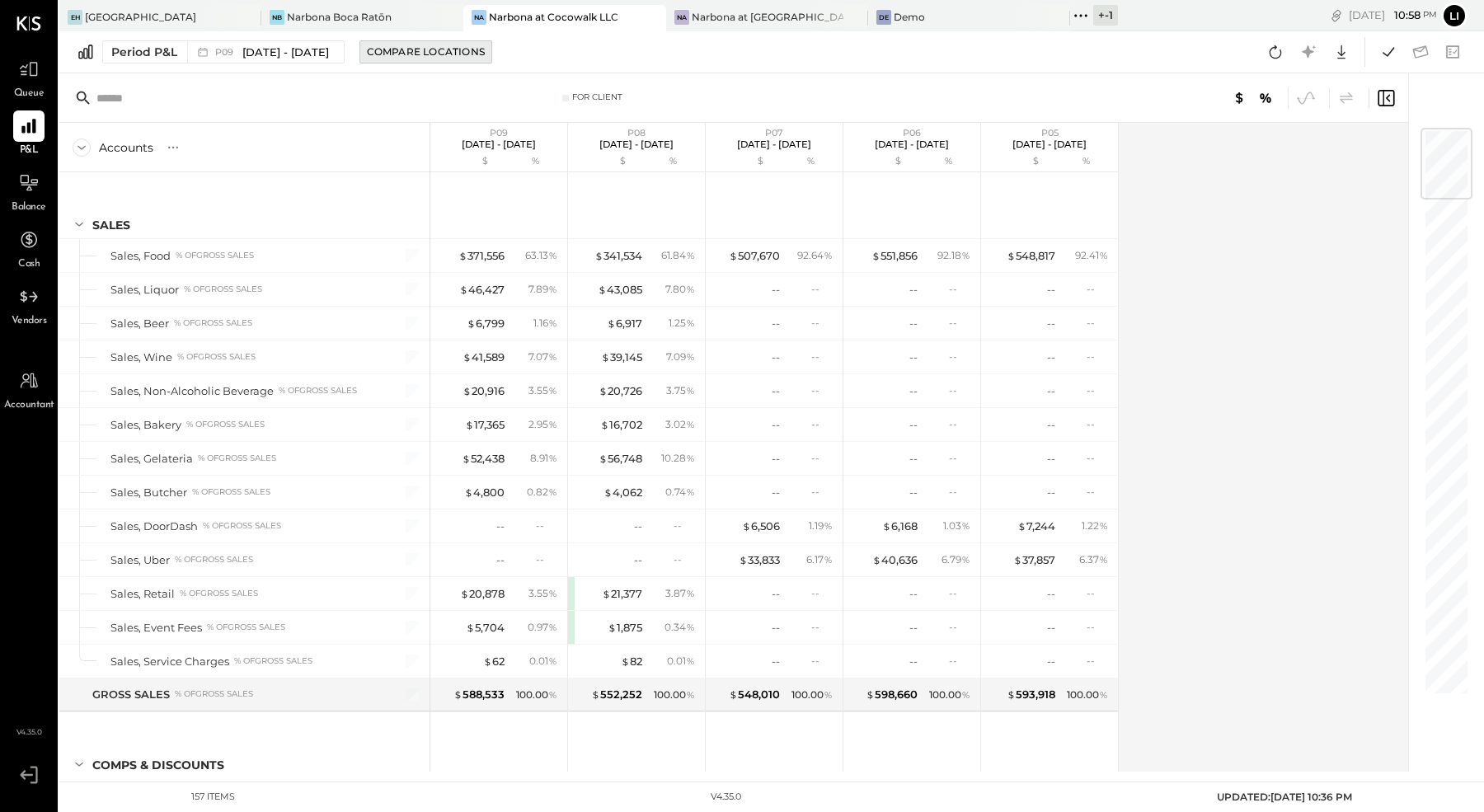
click at [463, 54] on div "Compare Locations" at bounding box center [426, 52] width 118 height 14
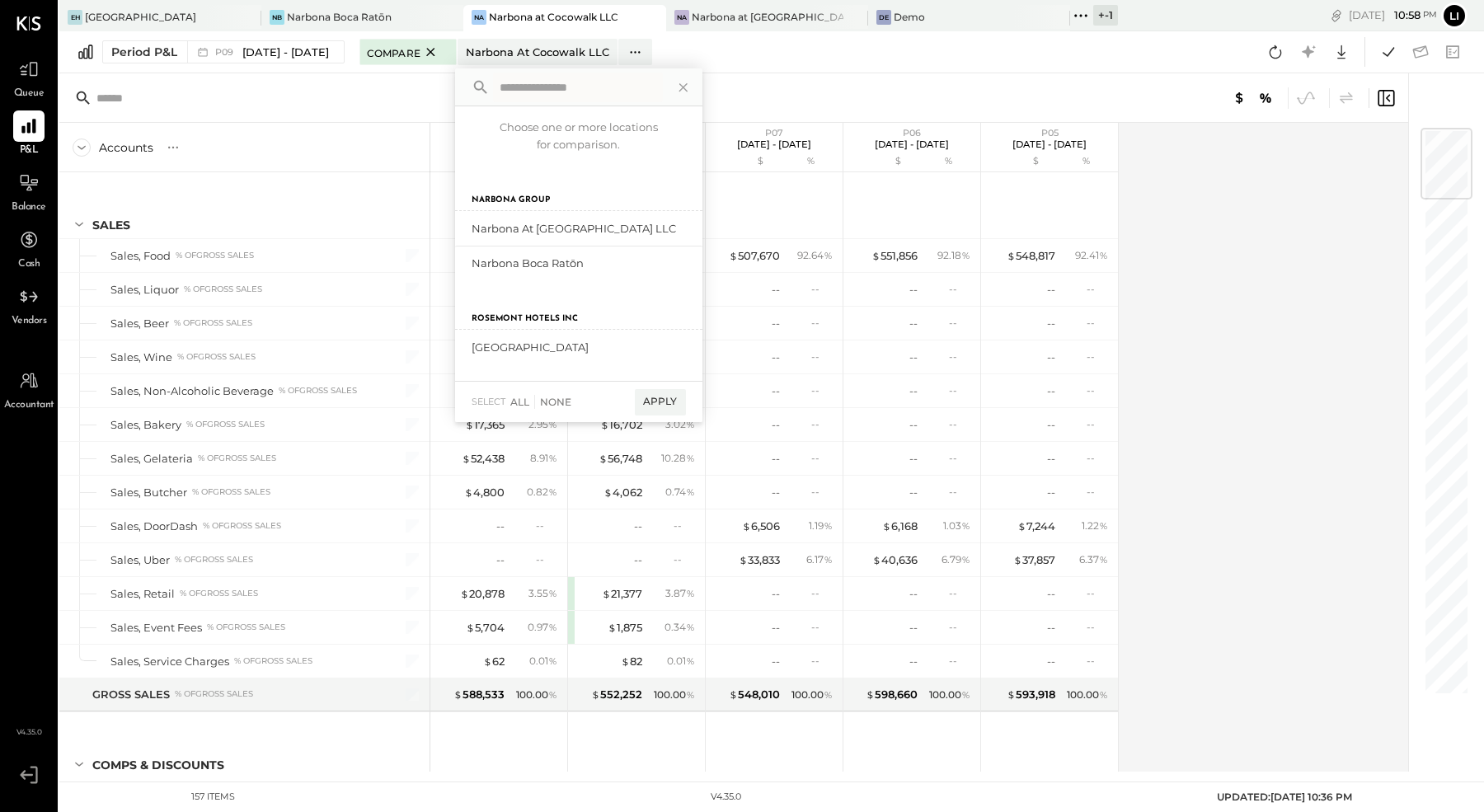
click at [430, 105] on div "For Client" at bounding box center [734, 98] width 1348 height 49
click at [441, 60] on icon at bounding box center [431, 52] width 21 height 20
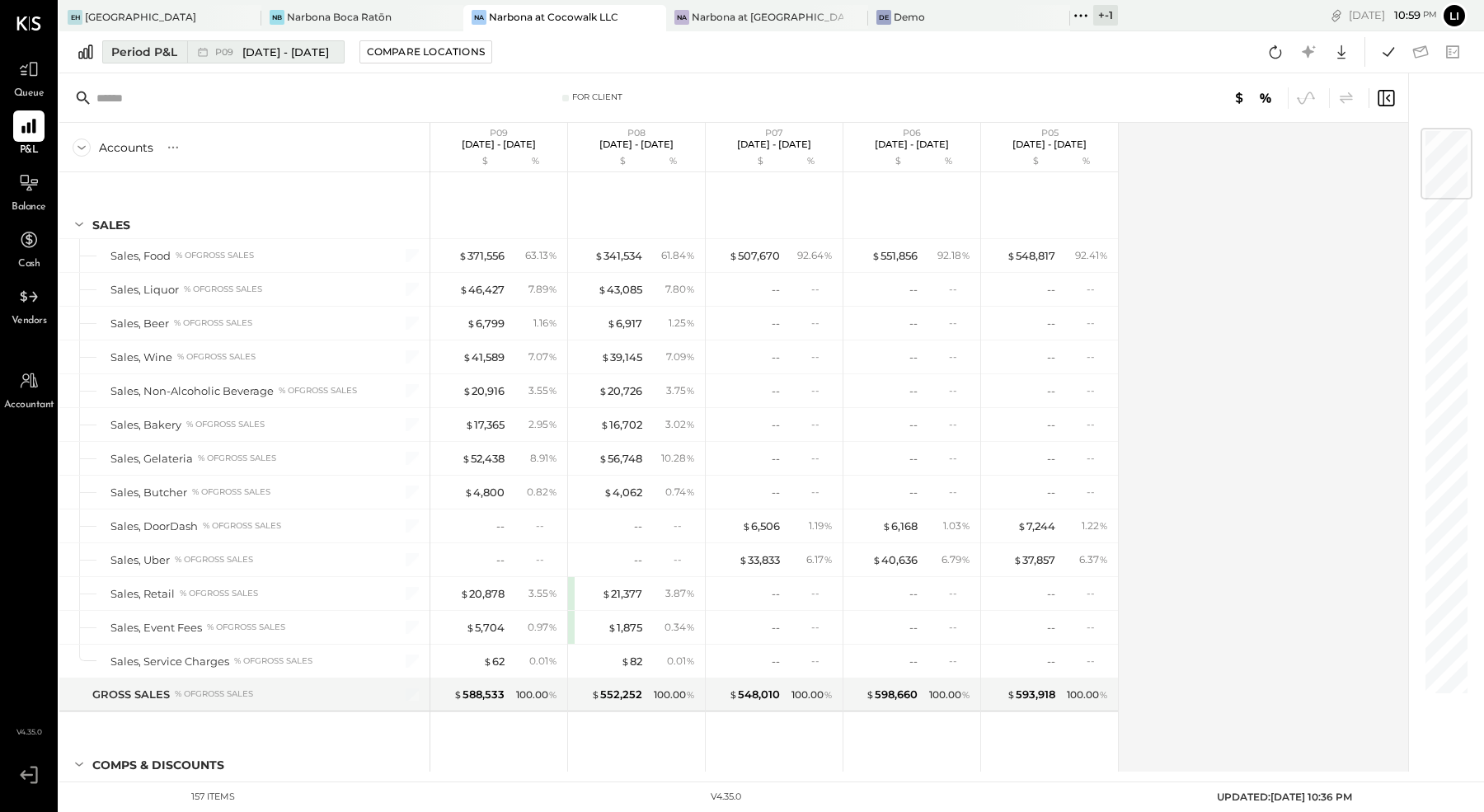
click at [284, 53] on span "[DATE] - [DATE]" at bounding box center [286, 53] width 86 height 16
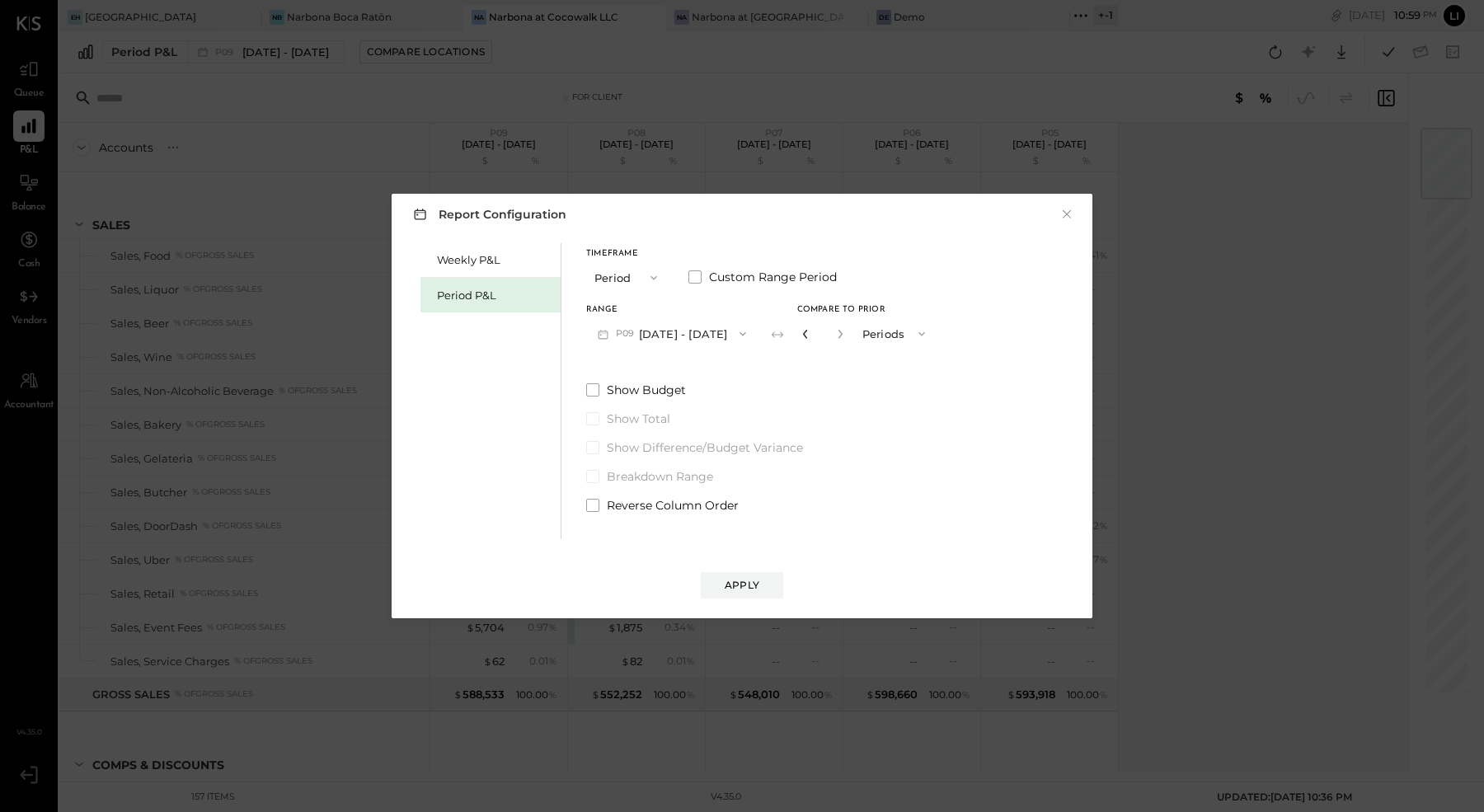
click at [811, 334] on icon "button" at bounding box center [805, 333] width 9 height 9
type input "*"
click at [753, 587] on div "Apply" at bounding box center [742, 584] width 35 height 14
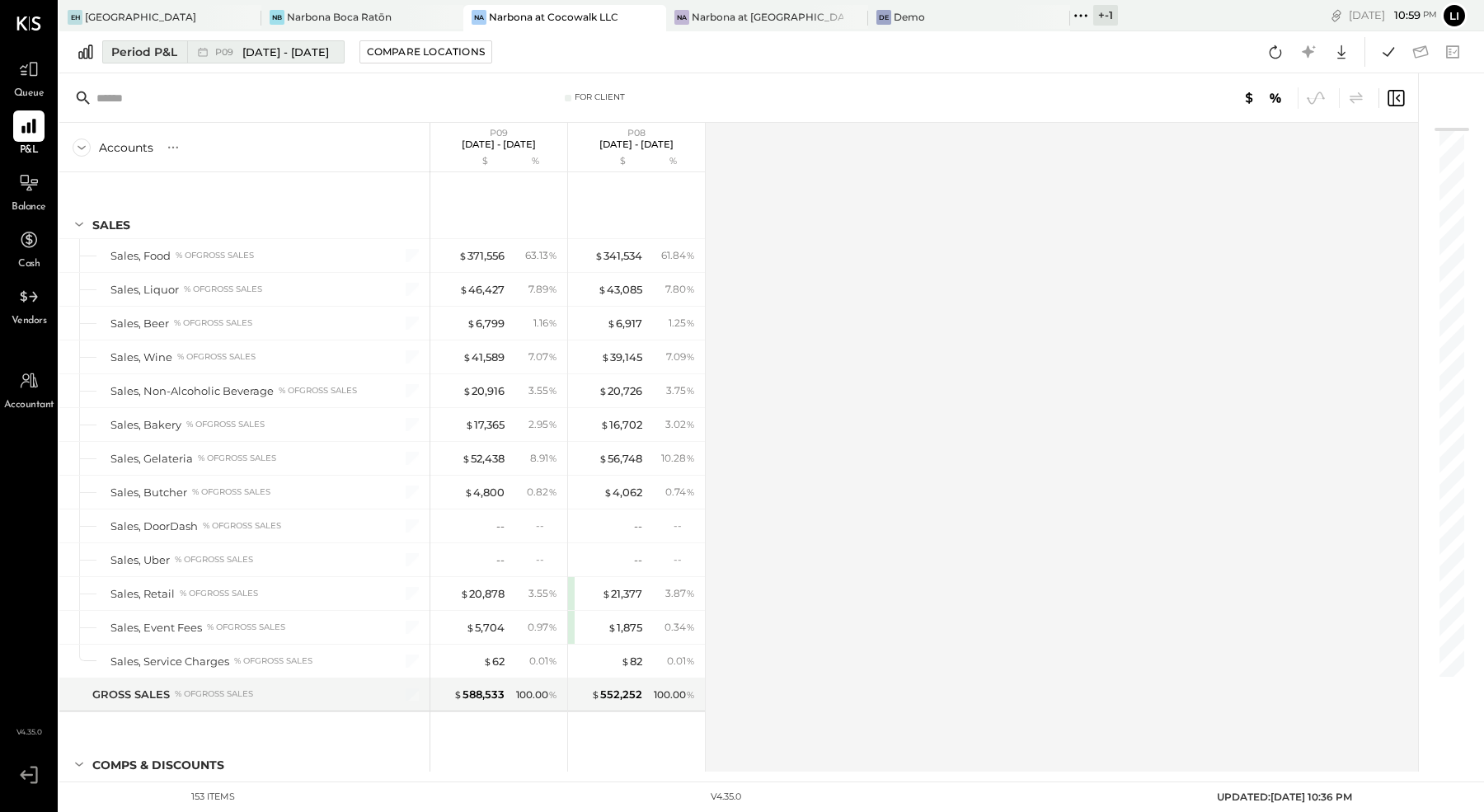
click at [229, 54] on span "P09" at bounding box center [226, 52] width 23 height 9
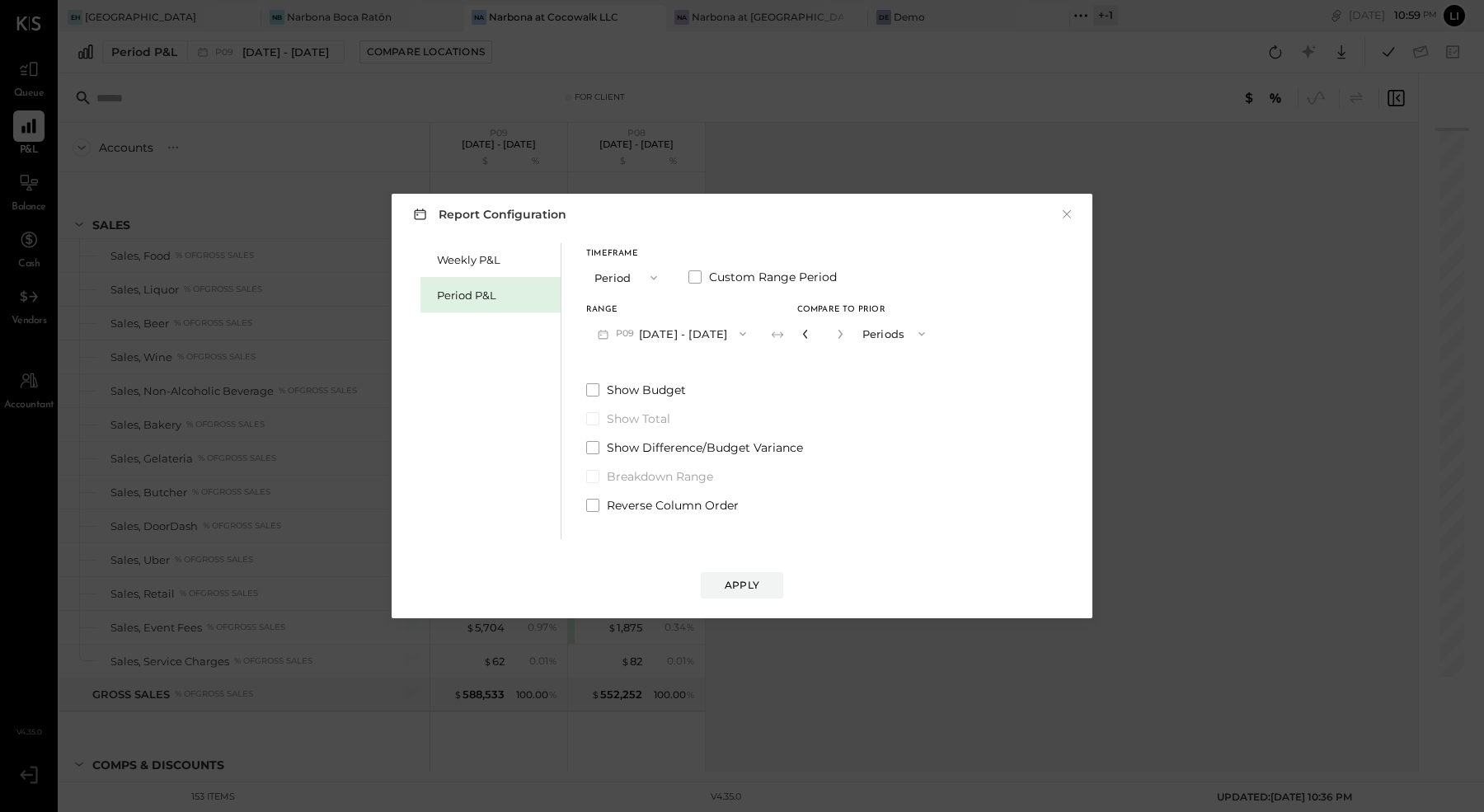
click at [807, 330] on icon "button" at bounding box center [805, 334] width 4 height 9
click at [851, 477] on label "Breakdown Range" at bounding box center [718, 475] width 265 height 16
click at [774, 576] on button "Apply" at bounding box center [742, 585] width 82 height 27
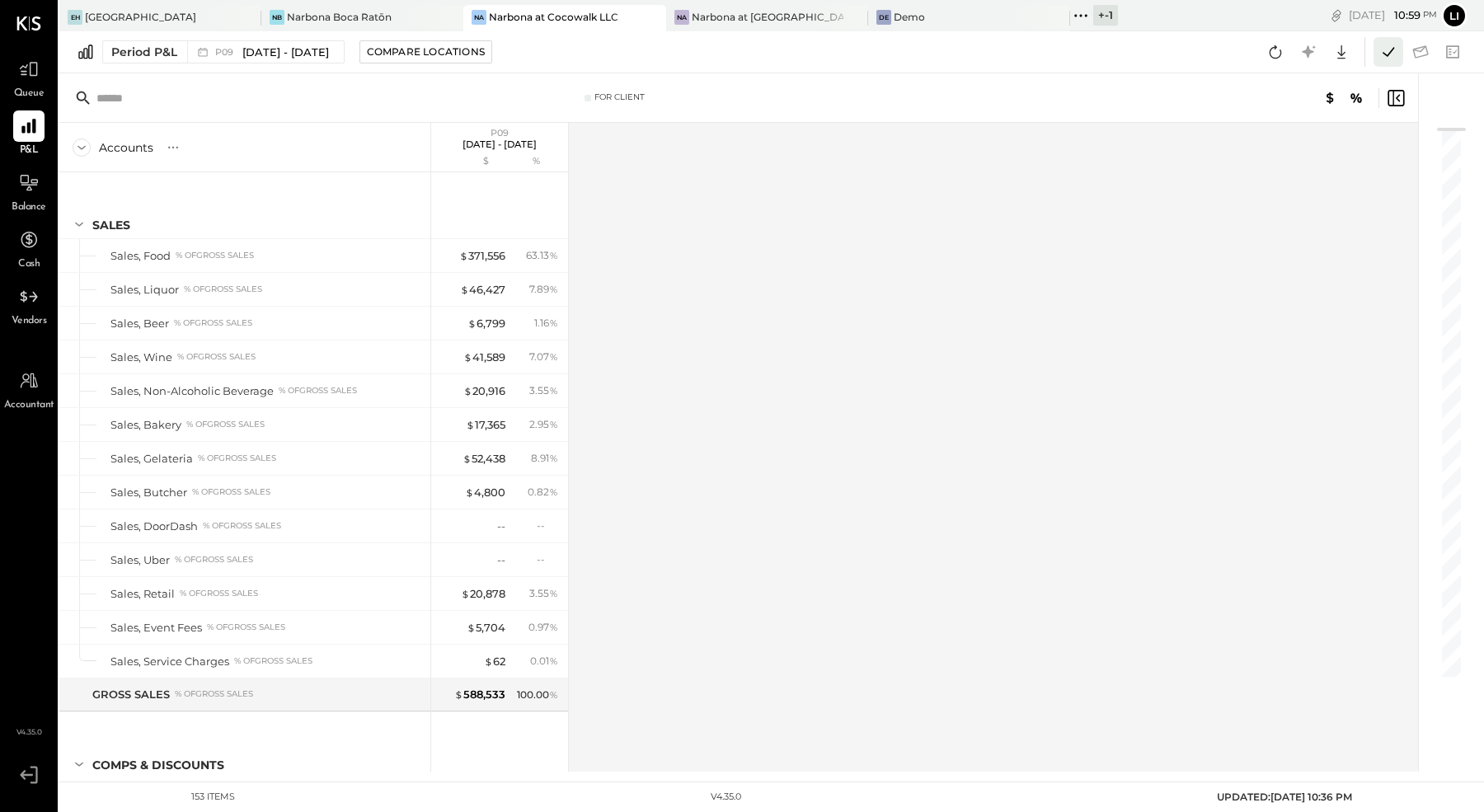
click at [1381, 53] on icon at bounding box center [1388, 52] width 22 height 22
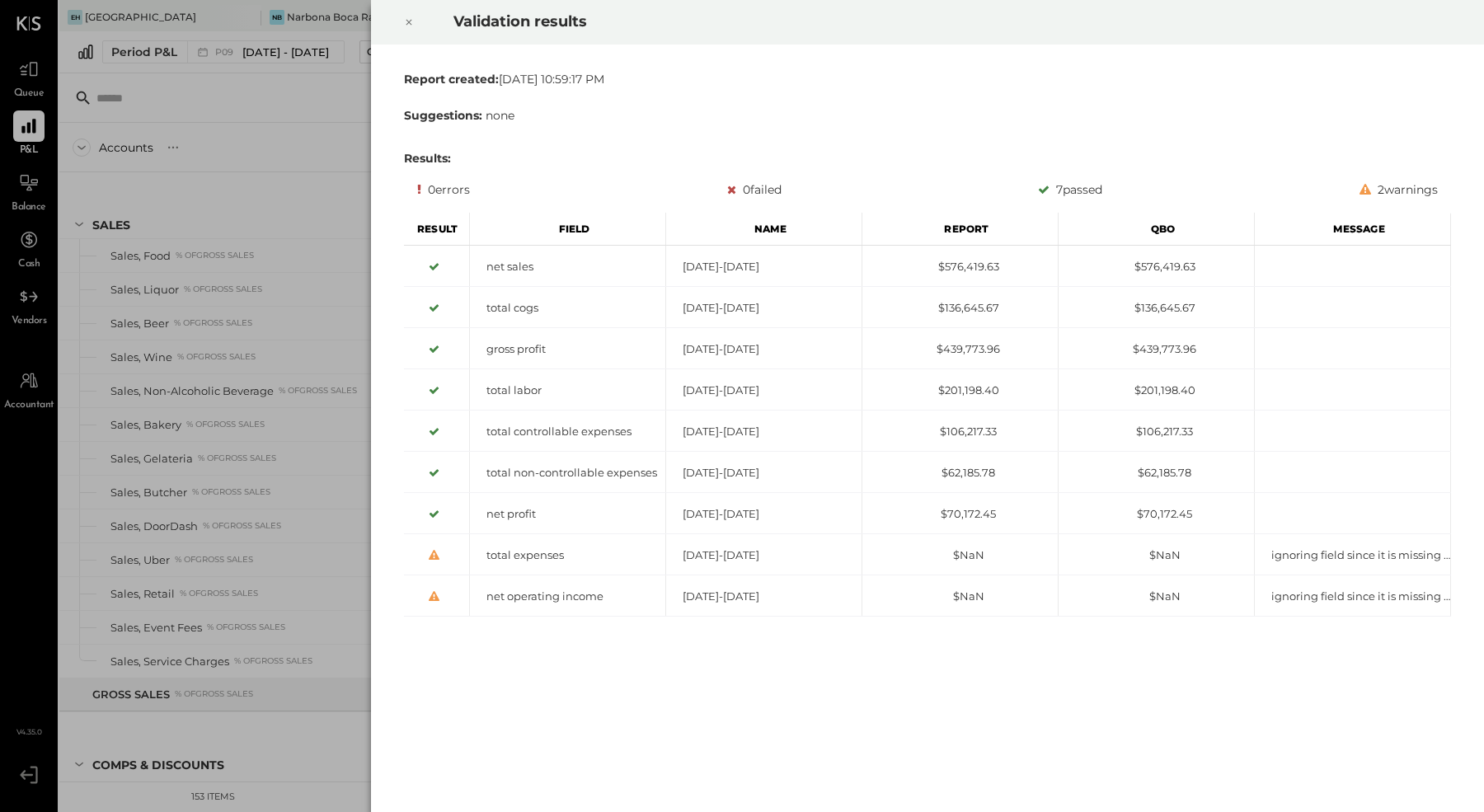
click at [409, 22] on icon at bounding box center [409, 22] width 6 height 6
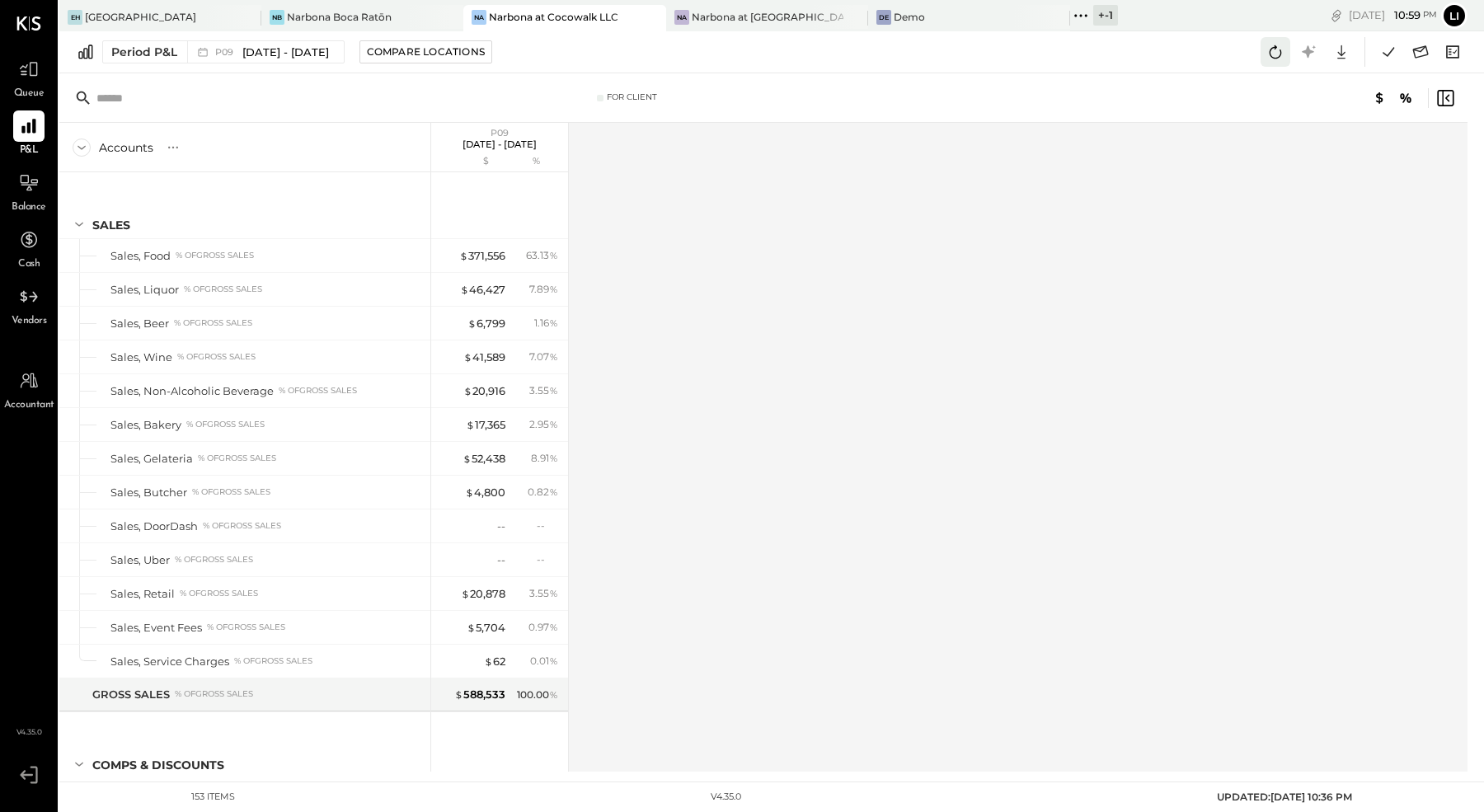
click at [1271, 53] on icon at bounding box center [1275, 52] width 22 height 22
click at [1386, 44] on icon at bounding box center [1388, 52] width 22 height 22
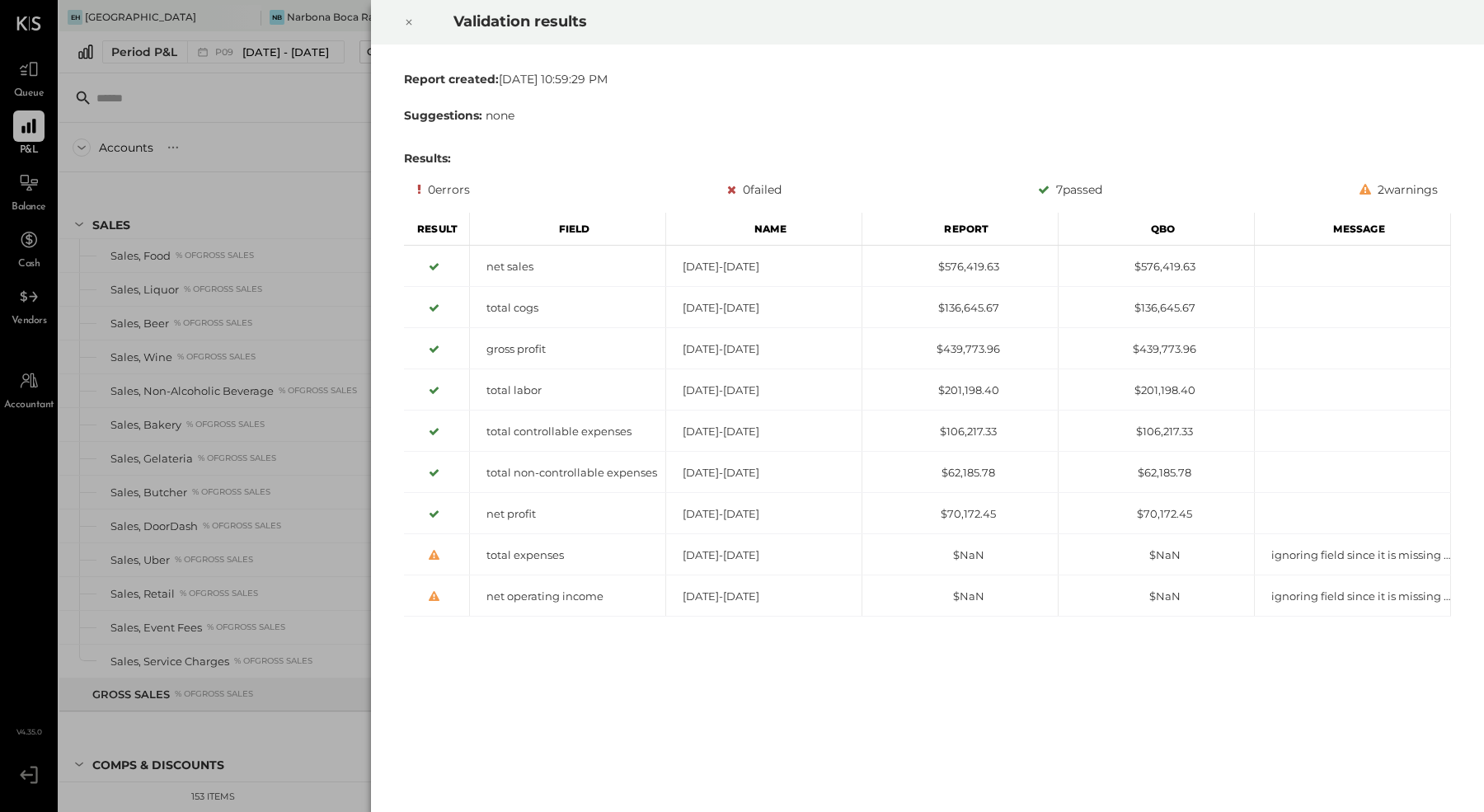
click at [395, 27] on div at bounding box center [409, 22] width 36 height 46
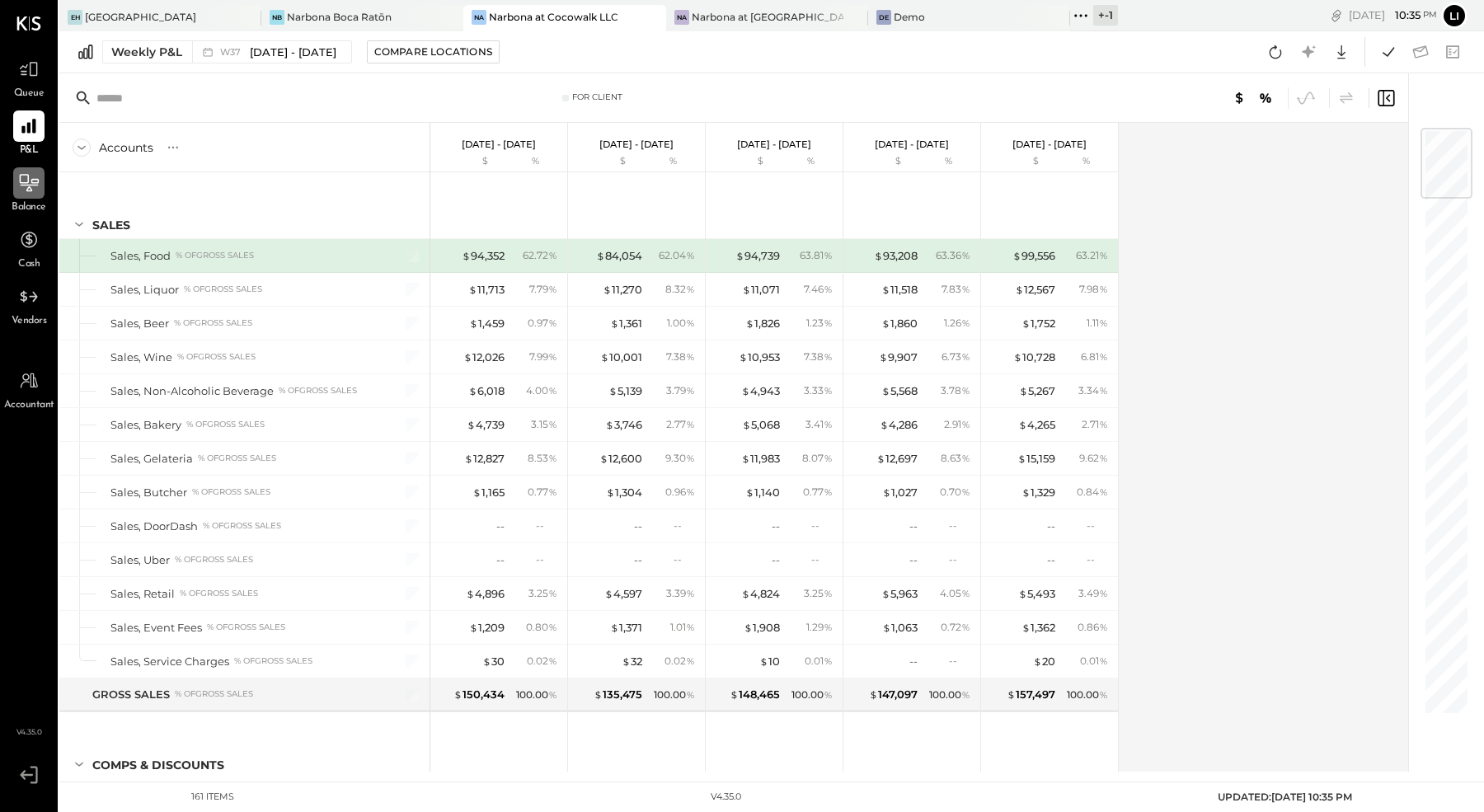
click at [42, 179] on div at bounding box center [28, 183] width 31 height 31
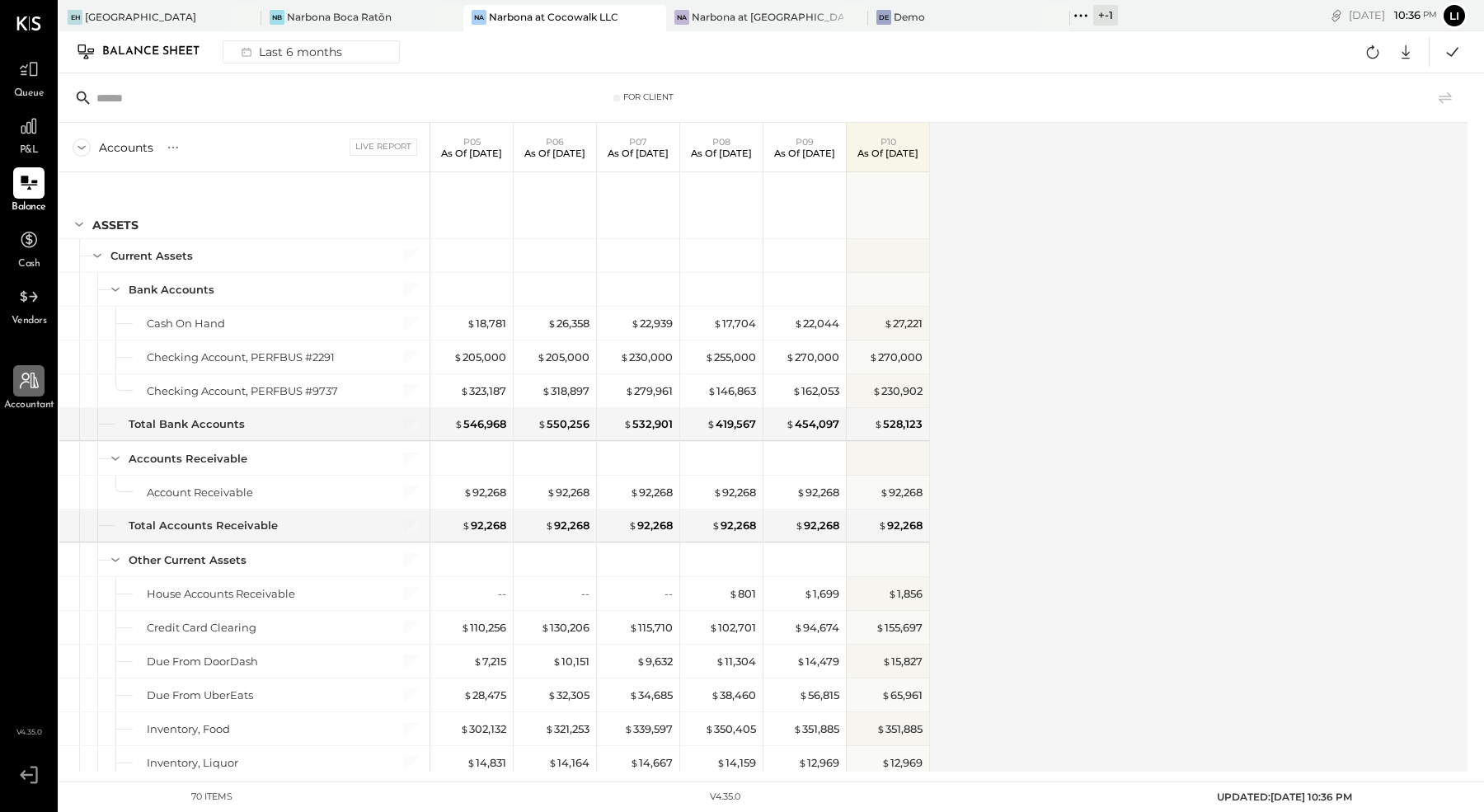
click at [33, 381] on icon at bounding box center [28, 381] width 22 height 22
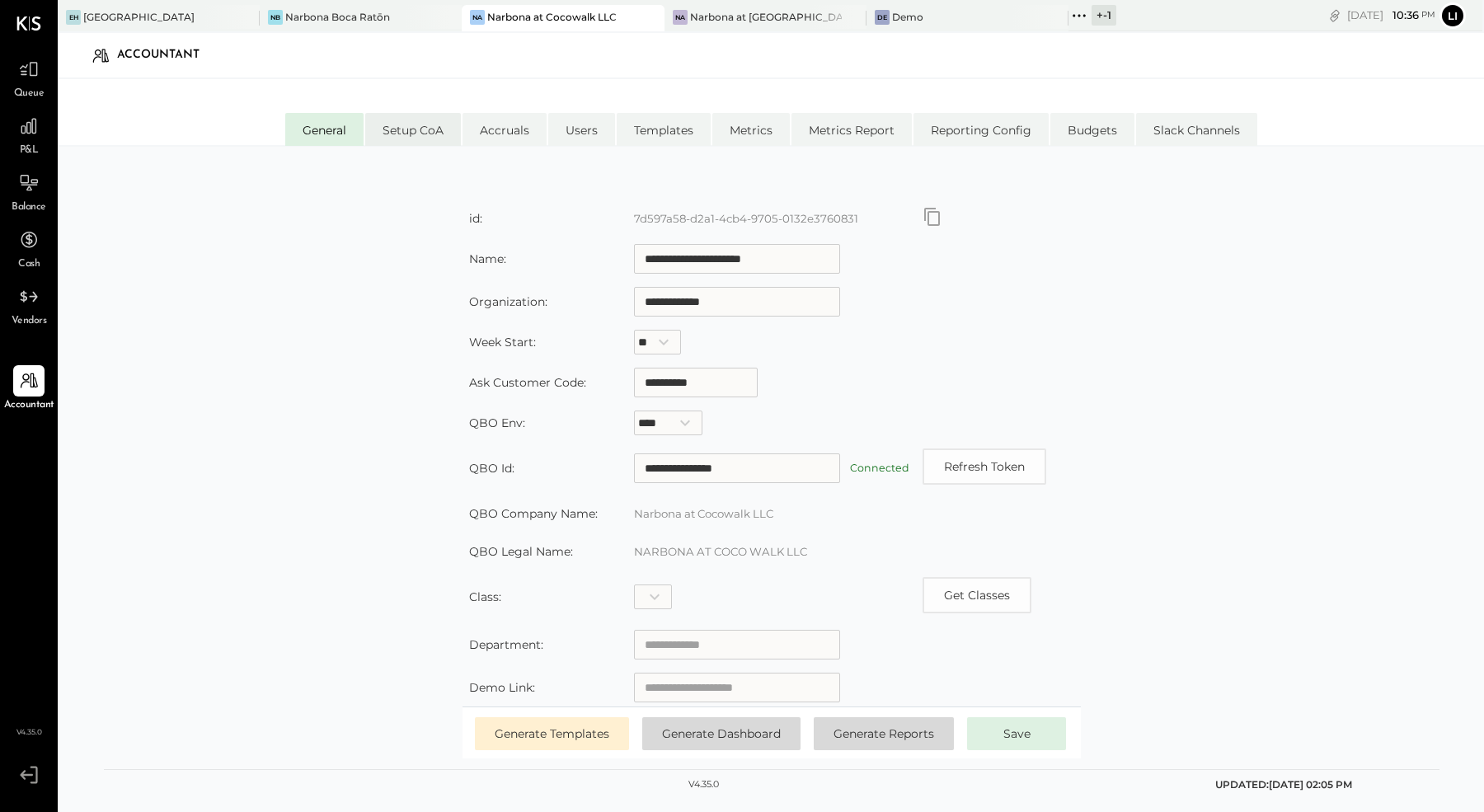
click at [414, 123] on li "Setup CoA" at bounding box center [413, 129] width 96 height 33
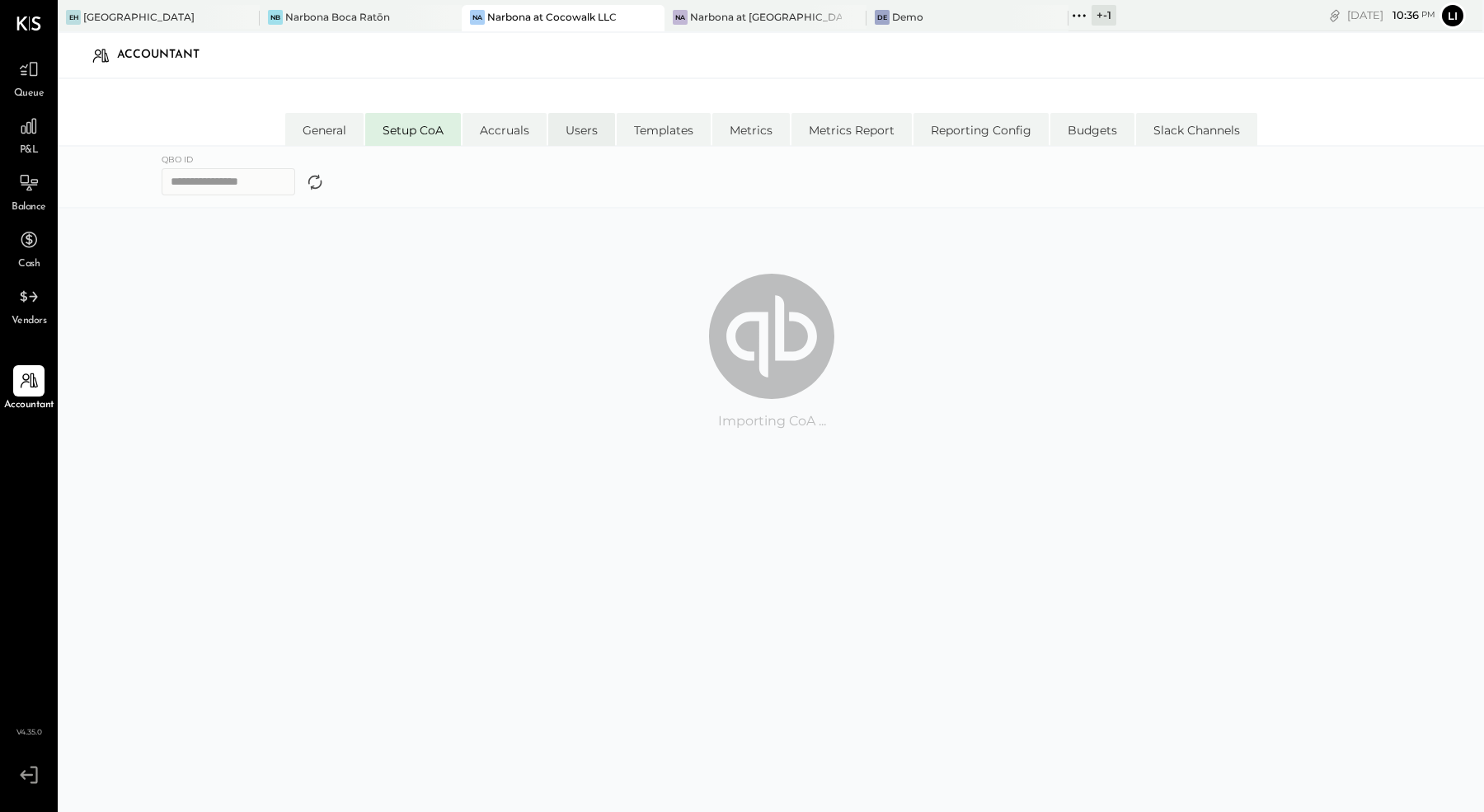
click at [569, 129] on li "Users" at bounding box center [581, 129] width 66 height 33
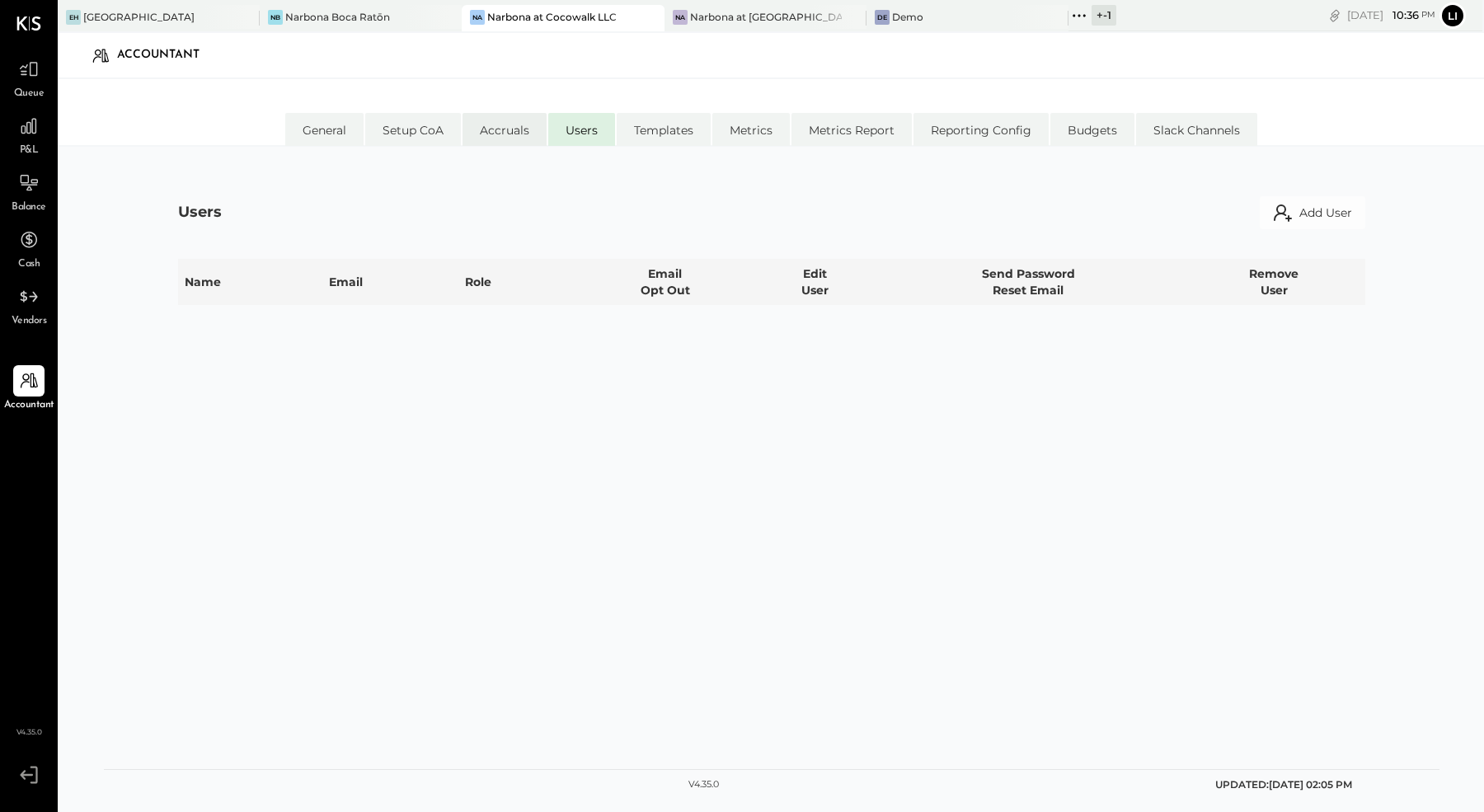
click at [521, 129] on li "Accruals" at bounding box center [504, 129] width 84 height 33
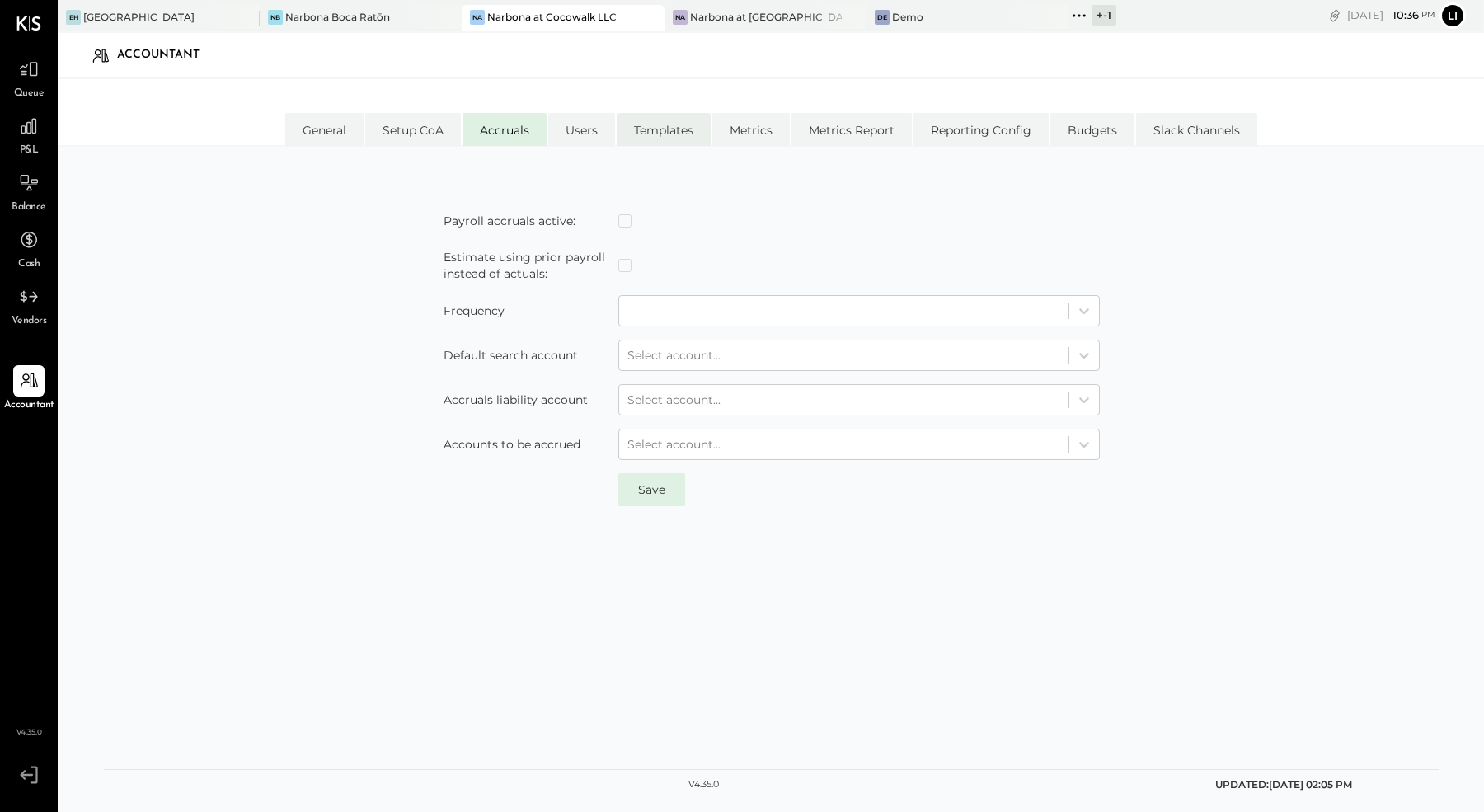
click at [642, 122] on li "Templates" at bounding box center [663, 129] width 94 height 33
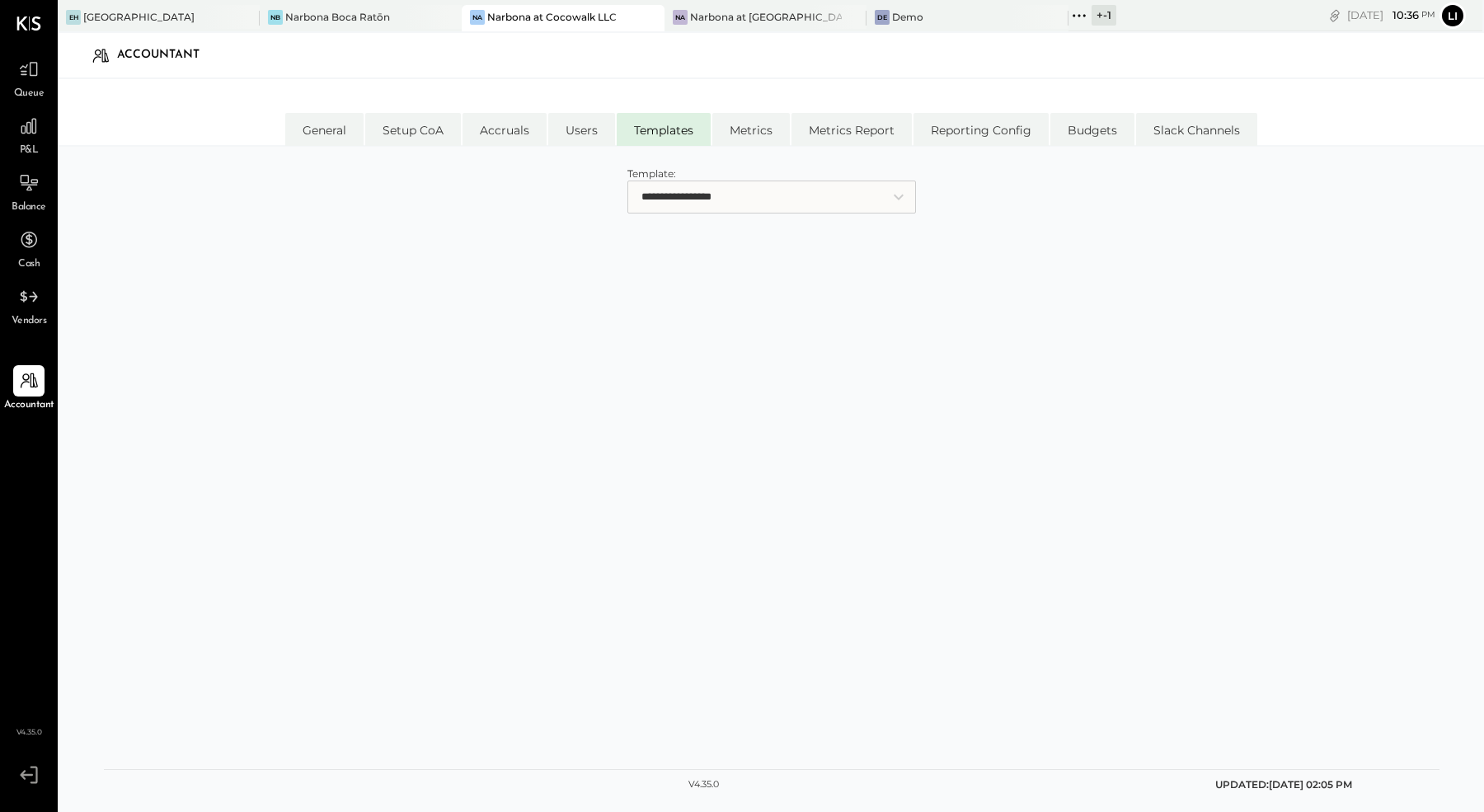
click at [694, 191] on select "**********" at bounding box center [772, 197] width 288 height 33
click at [761, 134] on li "Metrics" at bounding box center [751, 129] width 78 height 33
click at [862, 128] on li "Metrics Report" at bounding box center [851, 129] width 120 height 33
click at [952, 114] on li "Reporting Config" at bounding box center [981, 129] width 136 height 33
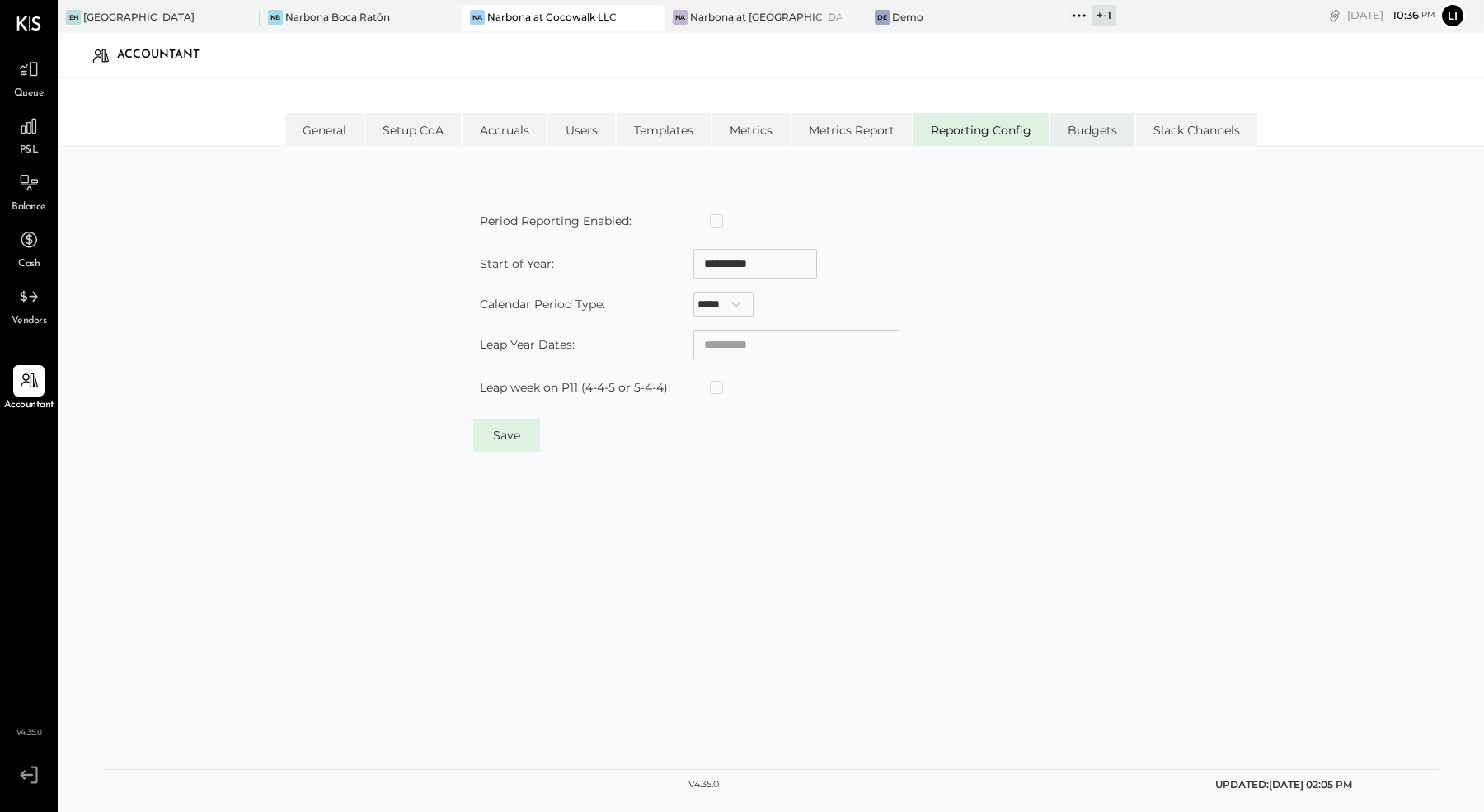
type input "**********"
select select "*****"
type input "**********"
click at [1125, 123] on li "Budgets" at bounding box center [1092, 129] width 84 height 33
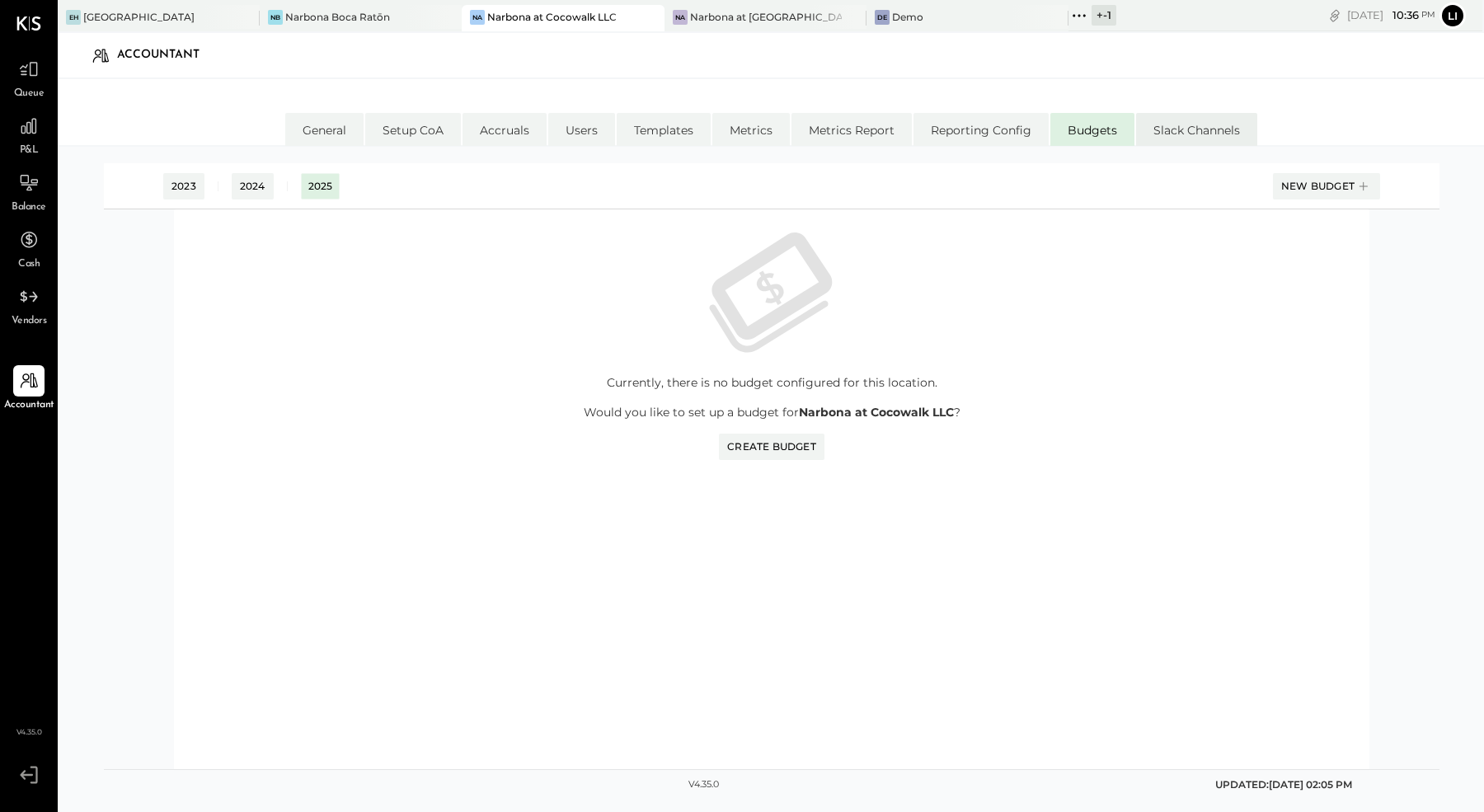
click at [1146, 125] on li "Slack Channels" at bounding box center [1197, 129] width 121 height 33
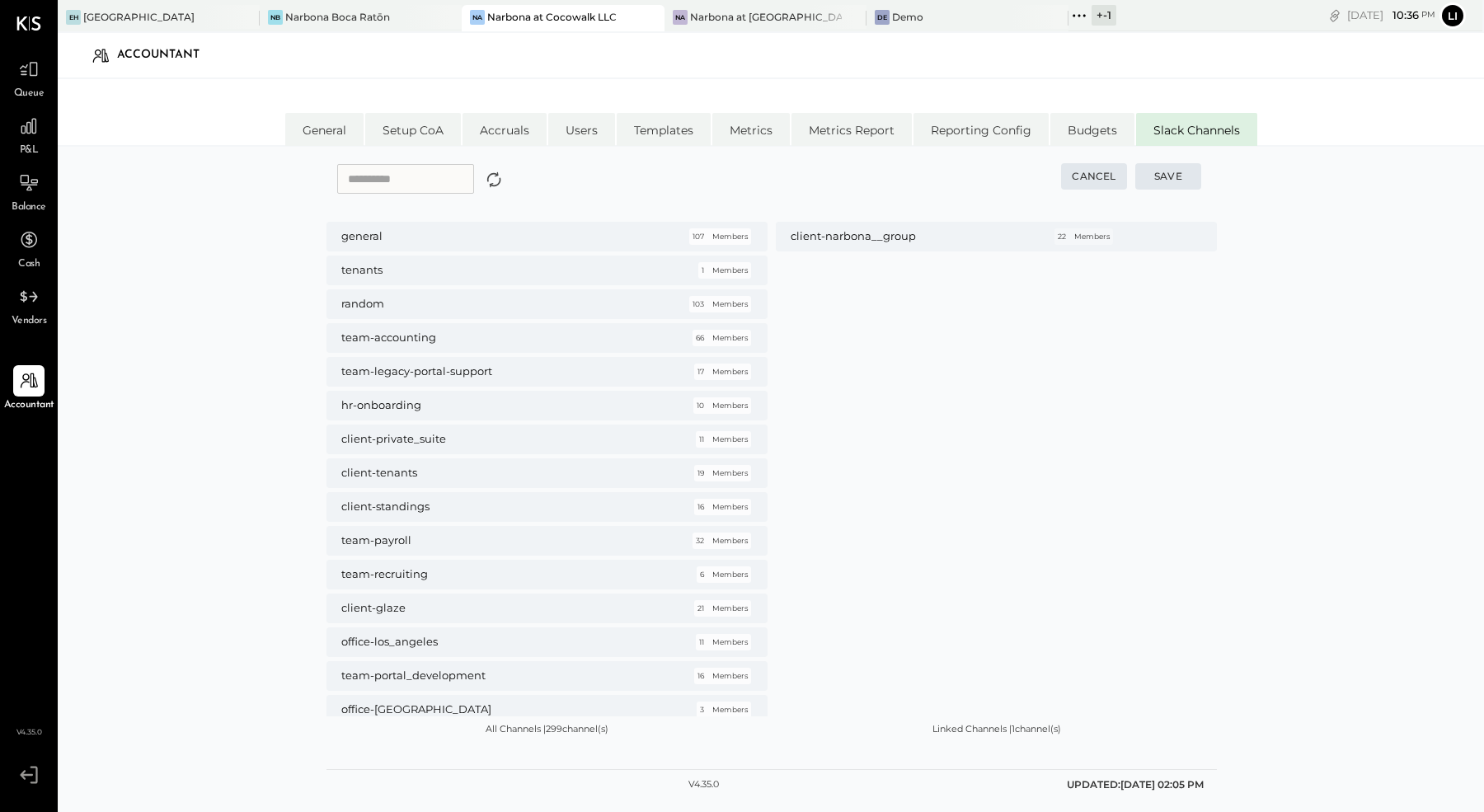
click at [54, 142] on link "P&L" at bounding box center [28, 134] width 56 height 47
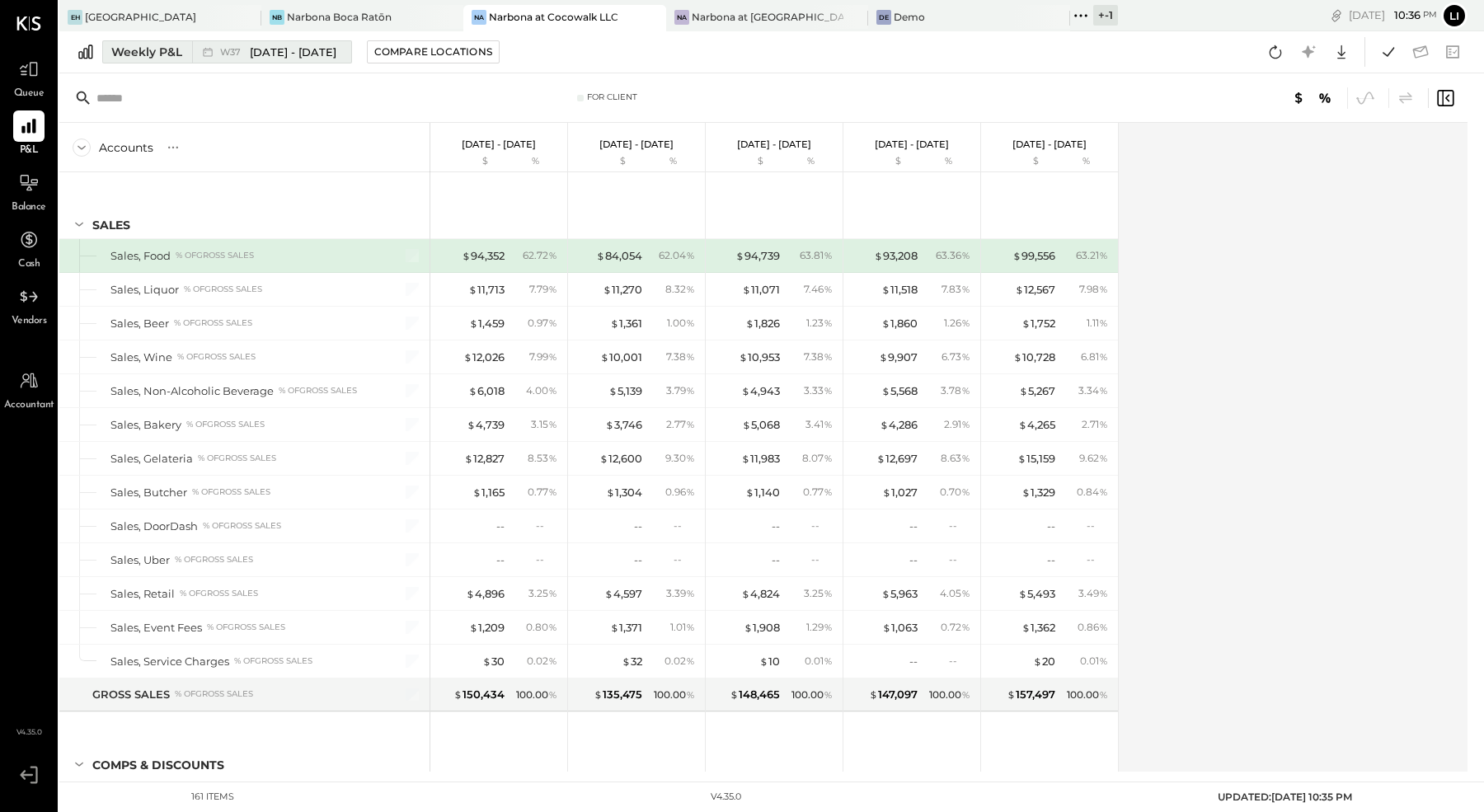
click at [297, 47] on span "[DATE] - [DATE]" at bounding box center [293, 53] width 86 height 16
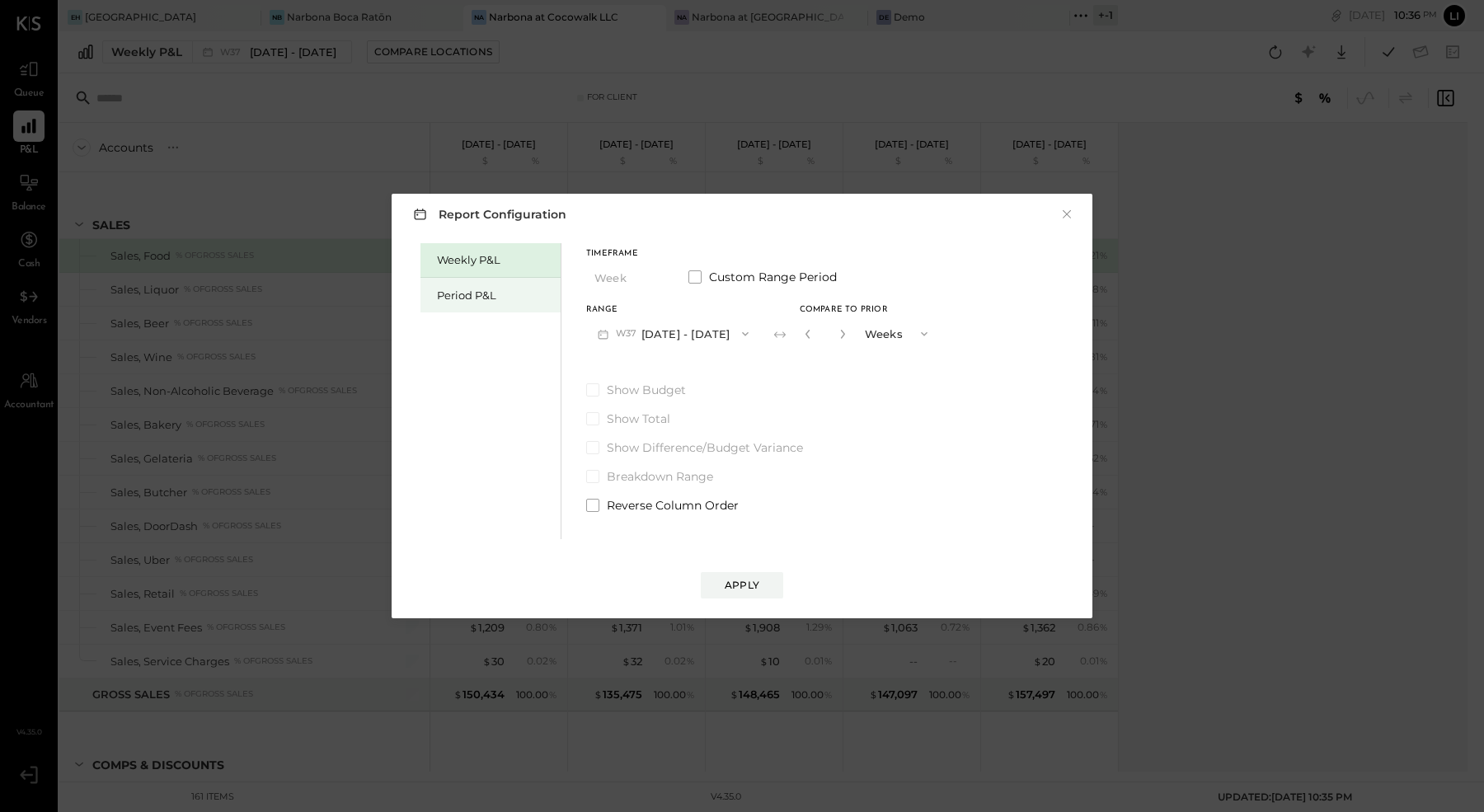
click at [465, 288] on div "Period P&L" at bounding box center [495, 295] width 116 height 16
click at [811, 334] on div "Compare" at bounding box center [807, 337] width 54 height 14
click at [839, 335] on icon "button" at bounding box center [837, 334] width 4 height 9
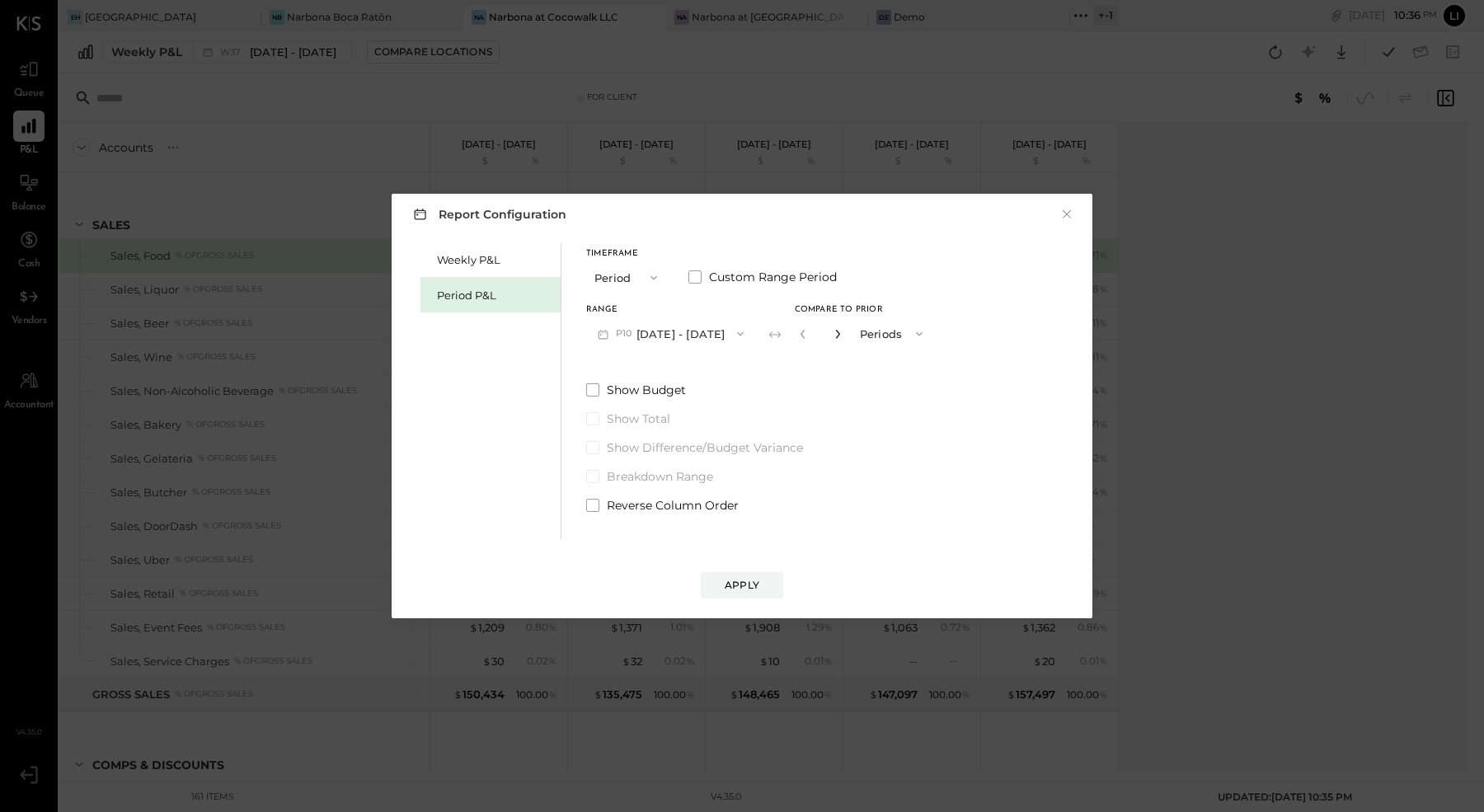
type input "*"
click at [760, 586] on button "Apply" at bounding box center [742, 585] width 82 height 27
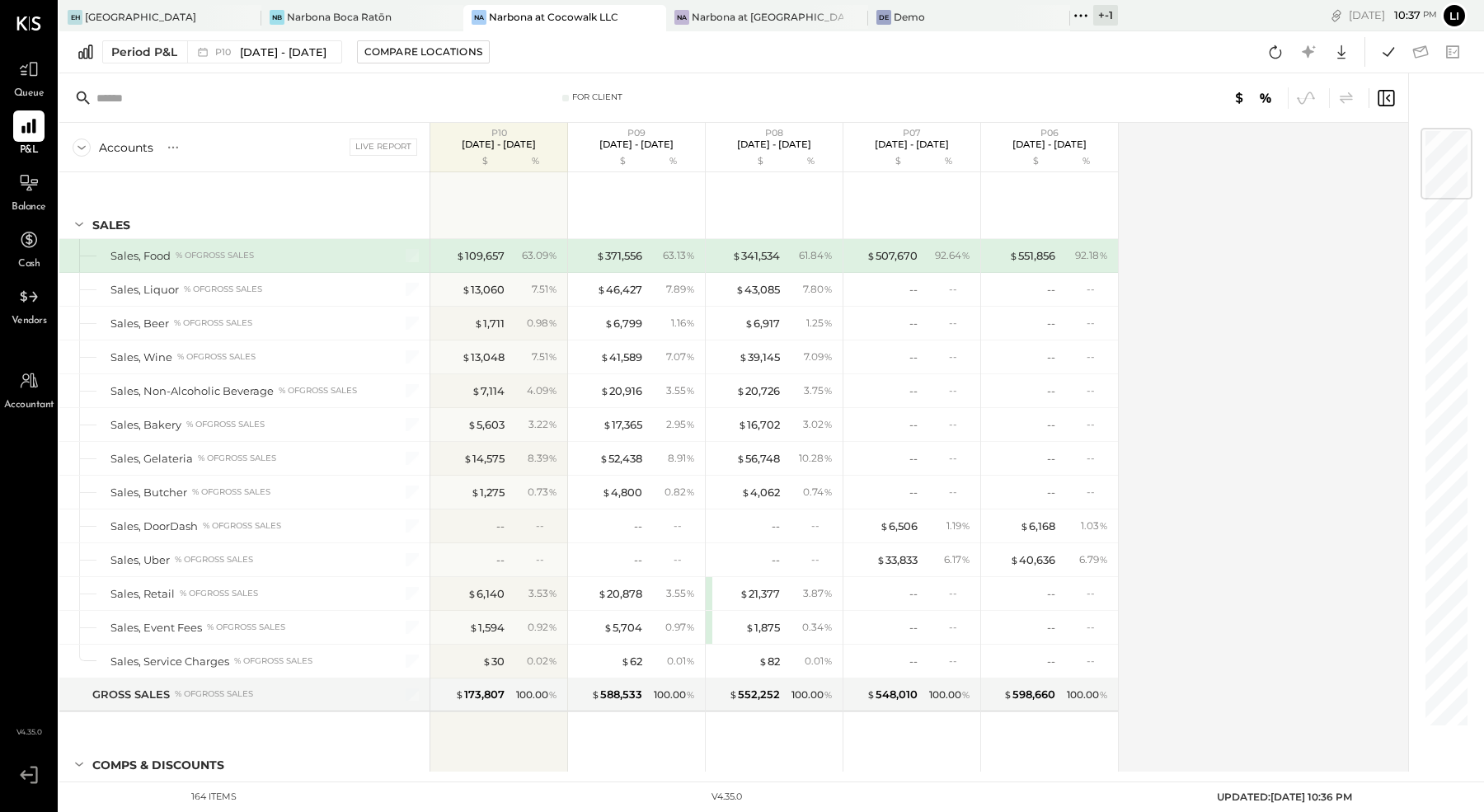
click at [36, 199] on div "Balance" at bounding box center [28, 191] width 35 height 47
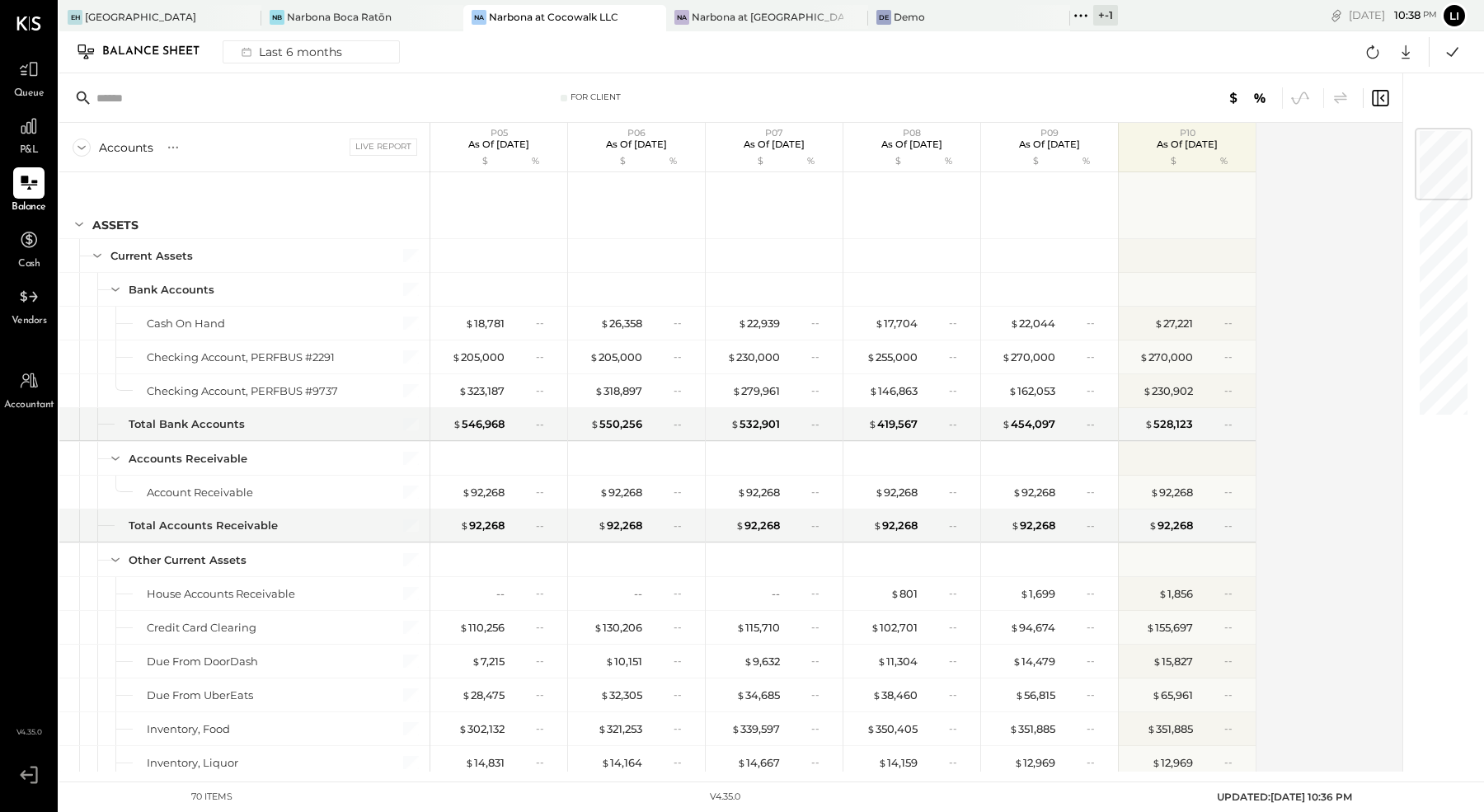
click at [1062, 45] on div "Balance Sheet Last 6 months Google Sheets Excel" at bounding box center [772, 52] width 1424 height 42
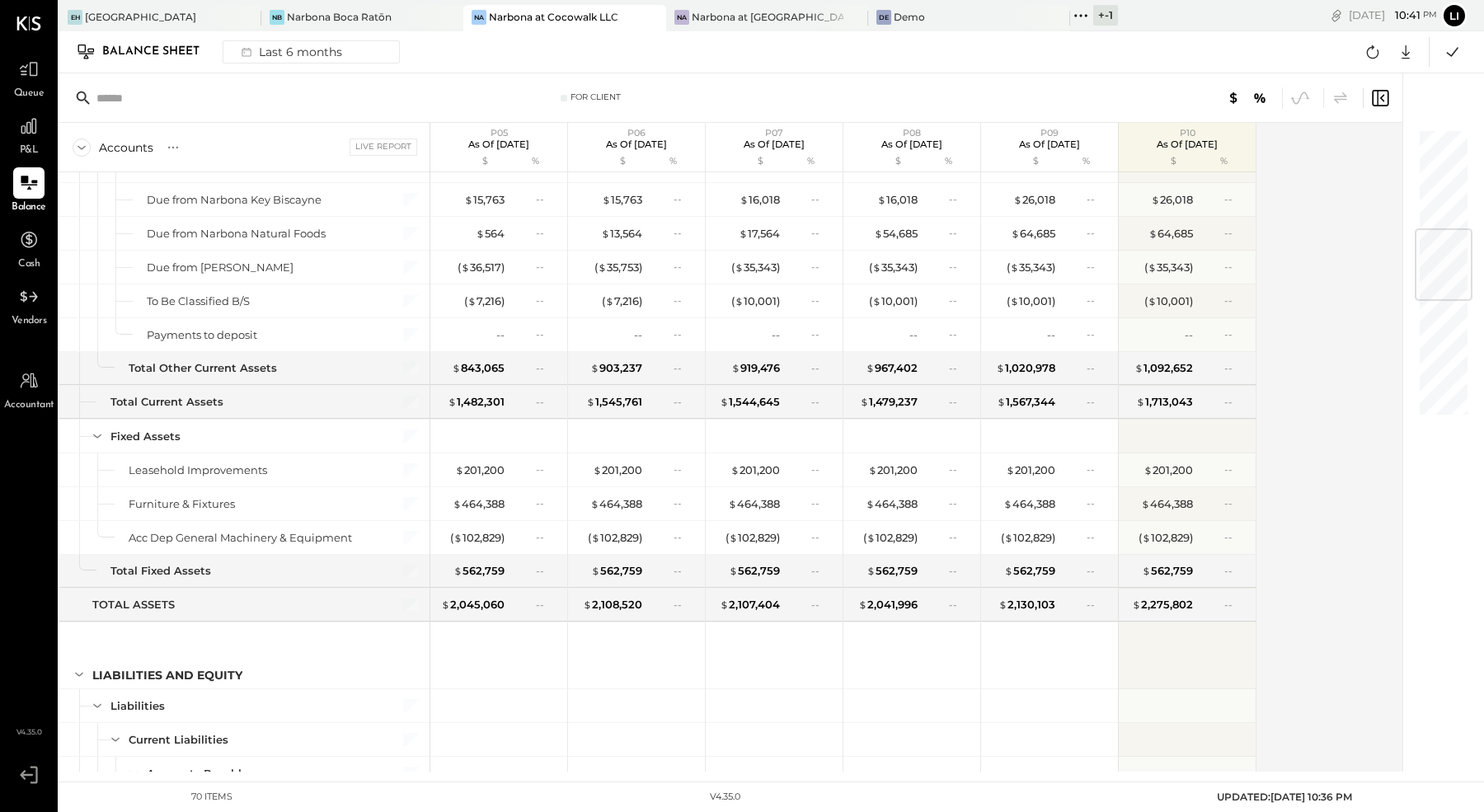
scroll to position [1288, 0]
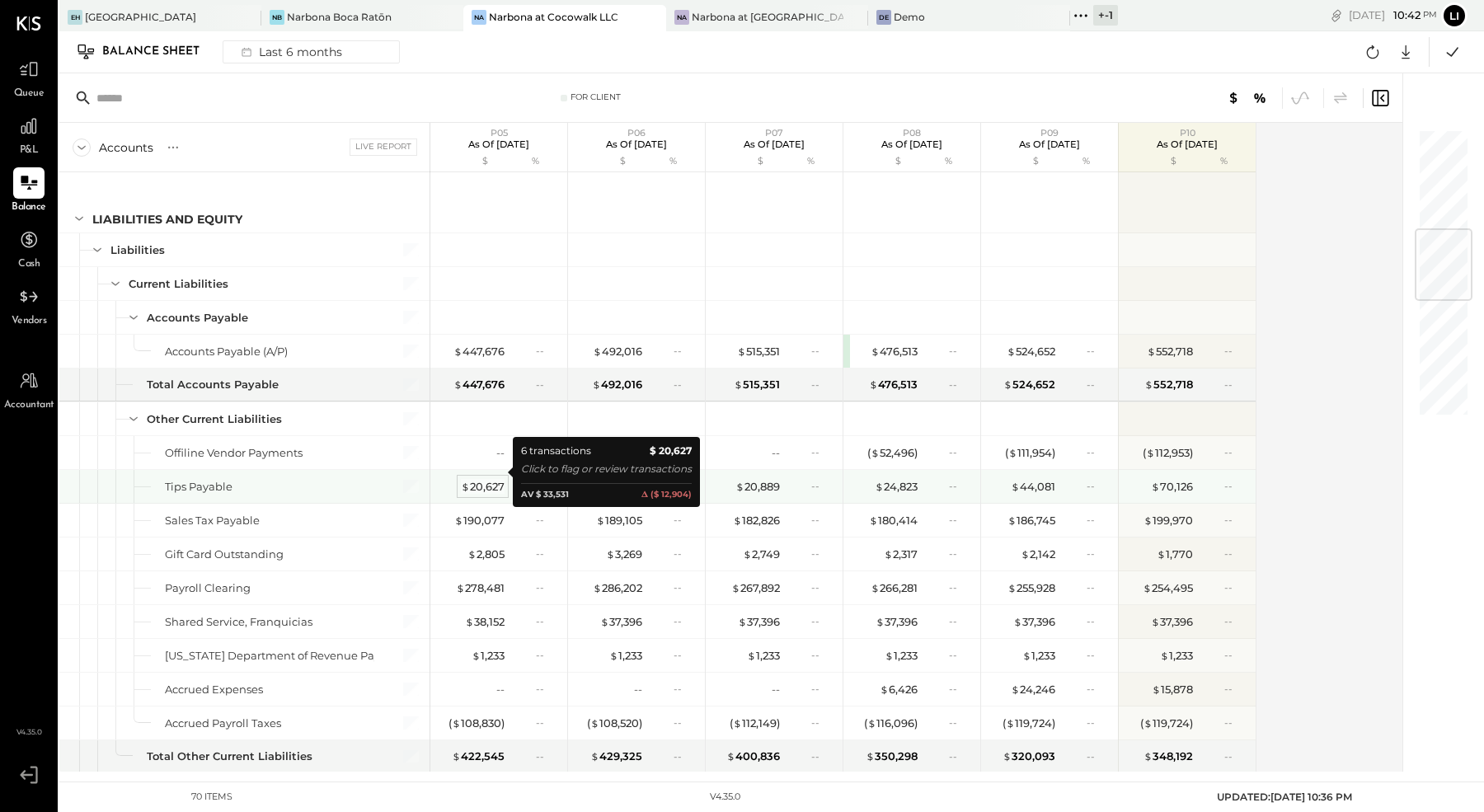
click at [488, 479] on div "$ 20,627" at bounding box center [483, 487] width 44 height 16
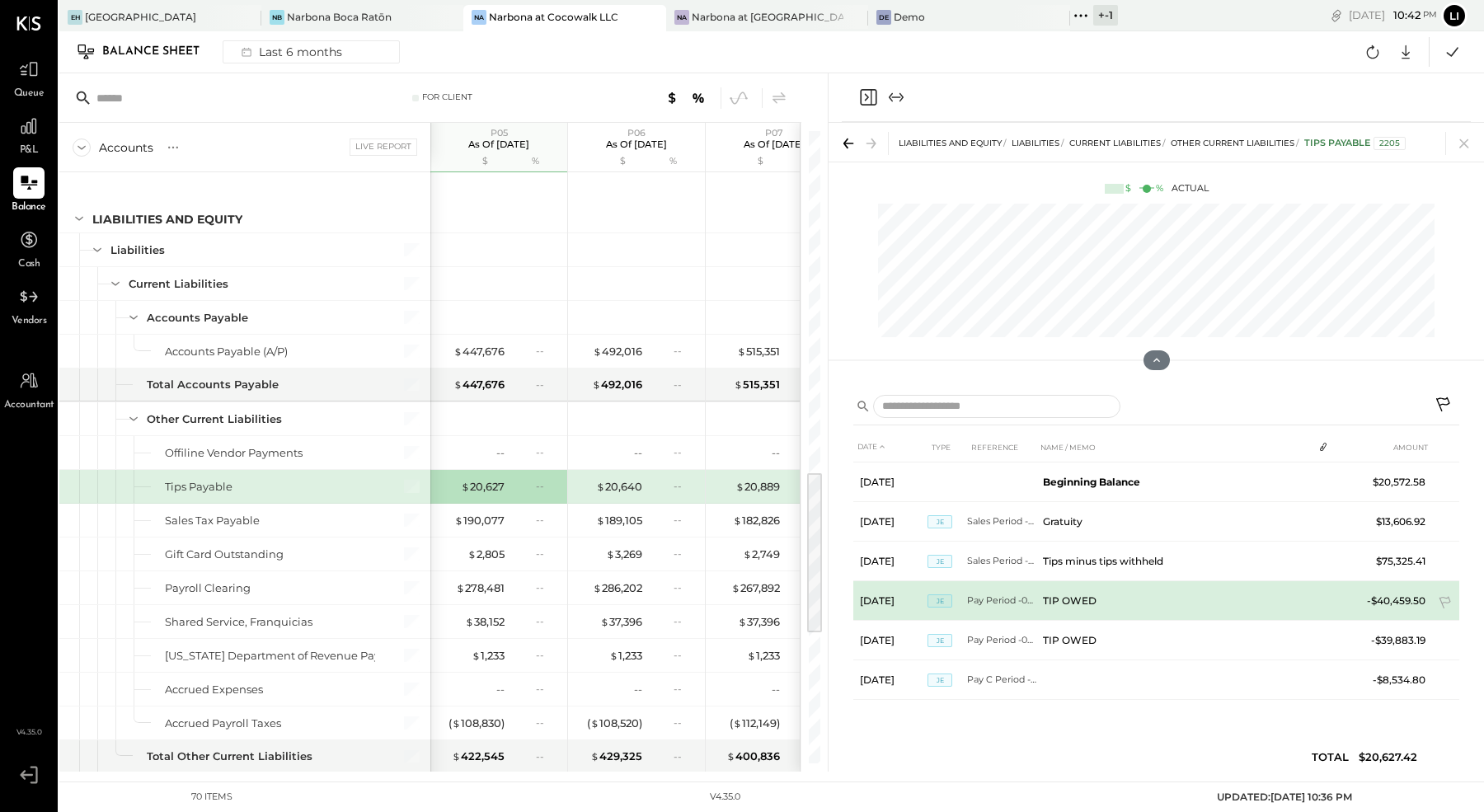
click at [995, 601] on td "Pay Period -05/2025" at bounding box center [1001, 601] width 69 height 40
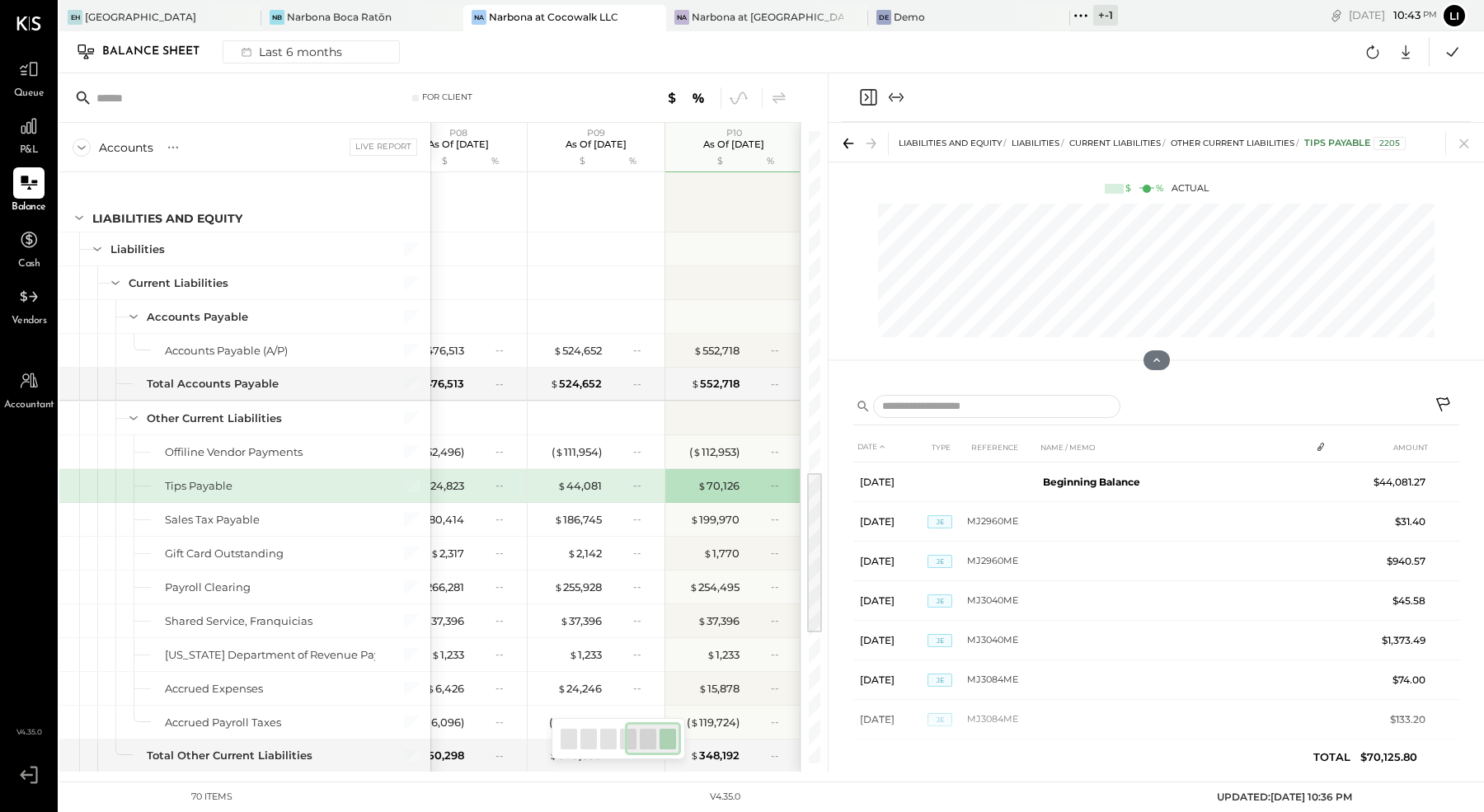
click at [861, 104] on icon "Close panel" at bounding box center [868, 97] width 16 height 16
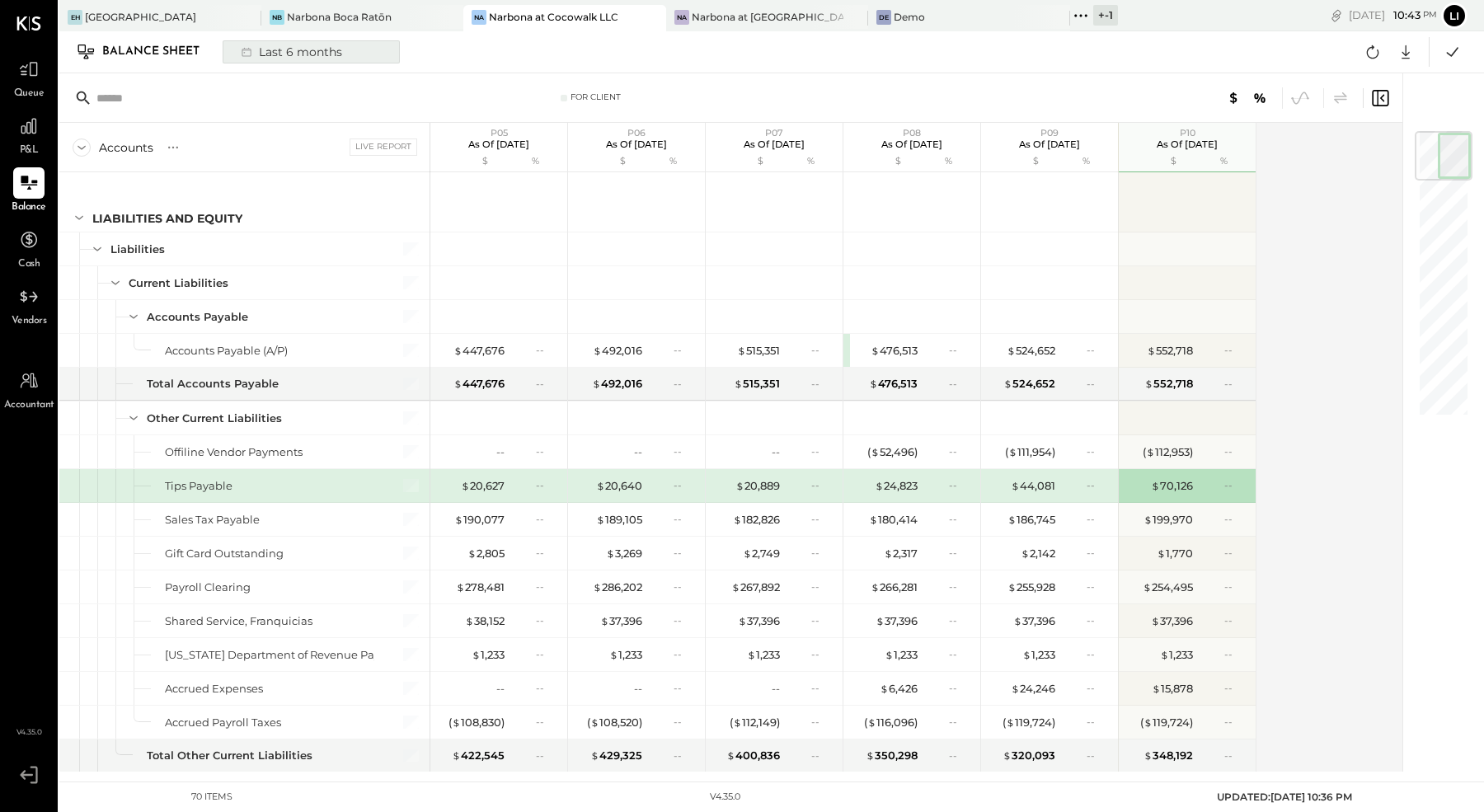
click at [277, 49] on div "Last 6 months" at bounding box center [290, 52] width 117 height 22
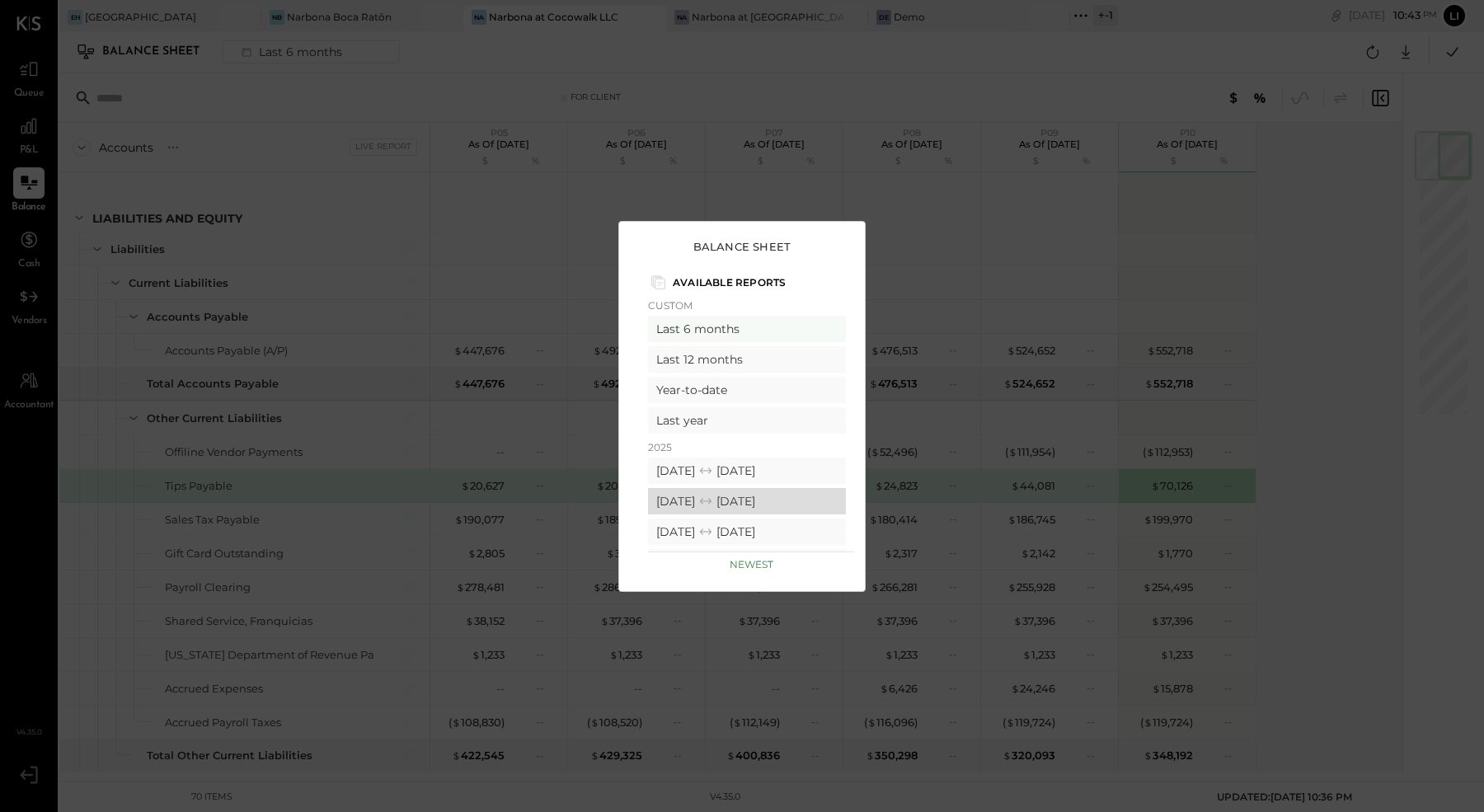
click at [674, 497] on div "[DATE] [DATE]" at bounding box center [747, 500] width 198 height 27
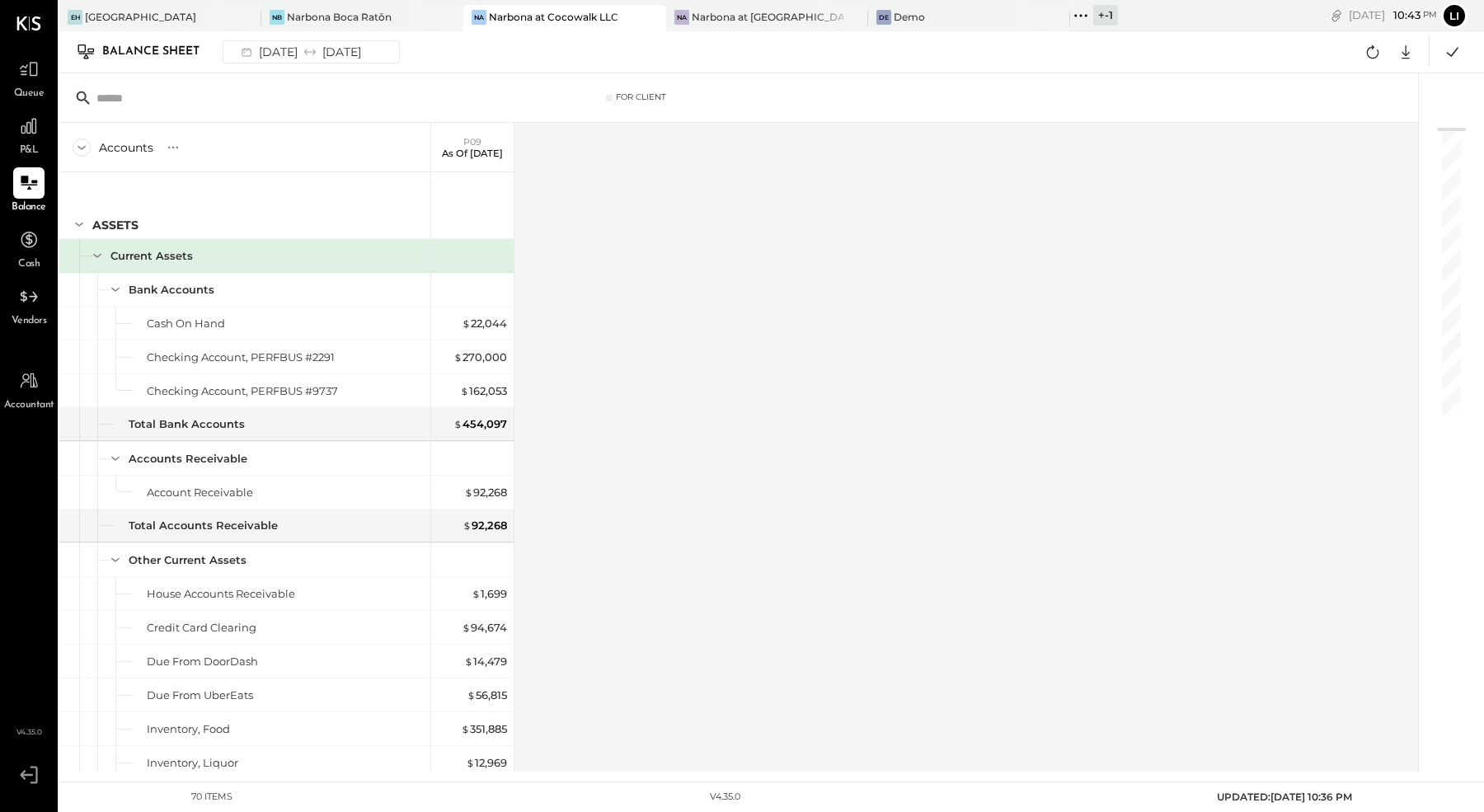
scroll to position [1288, 0]
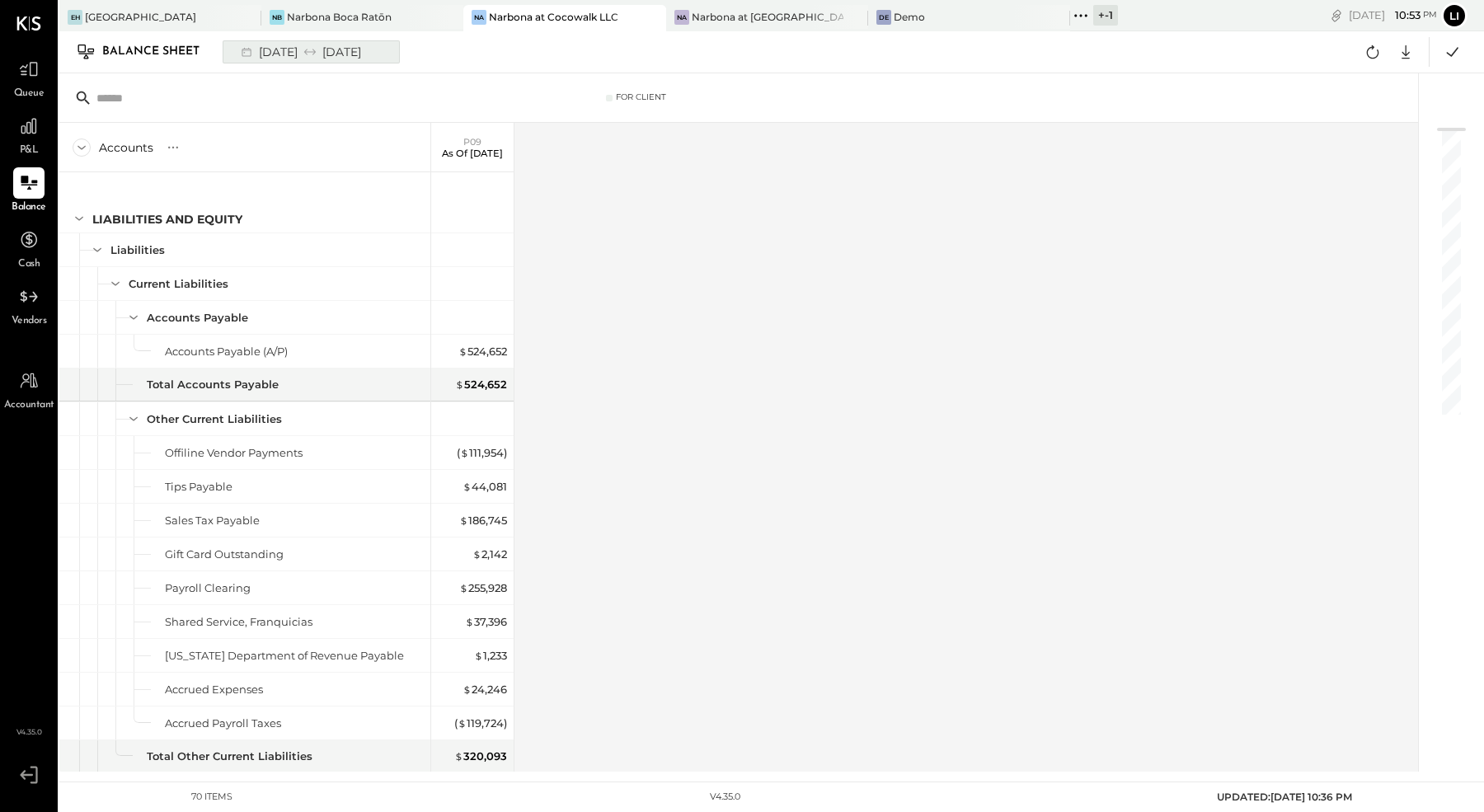
click at [344, 58] on div "[DATE] [DATE]" at bounding box center [300, 52] width 136 height 22
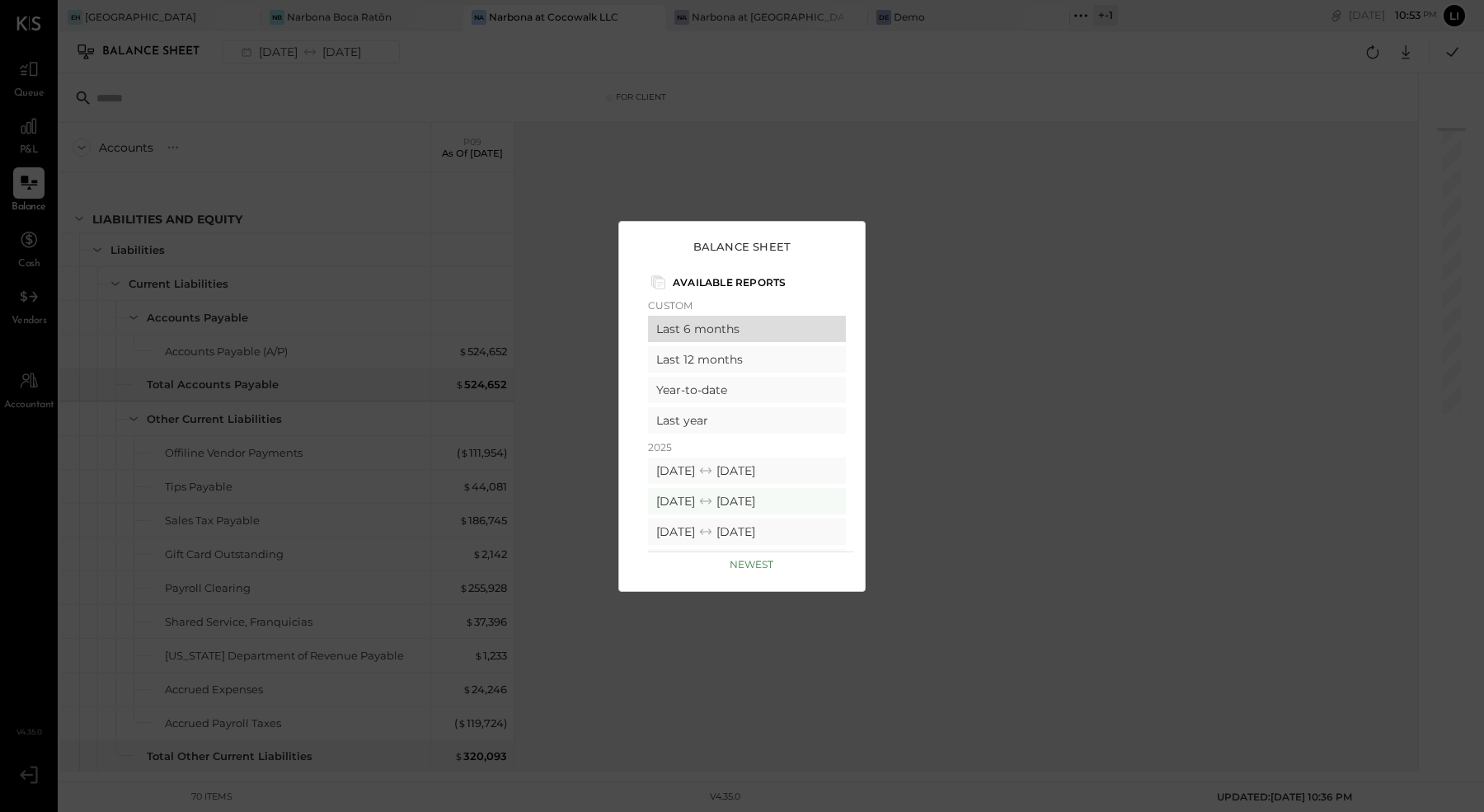
click at [721, 324] on div "Last 6 months" at bounding box center [747, 329] width 198 height 27
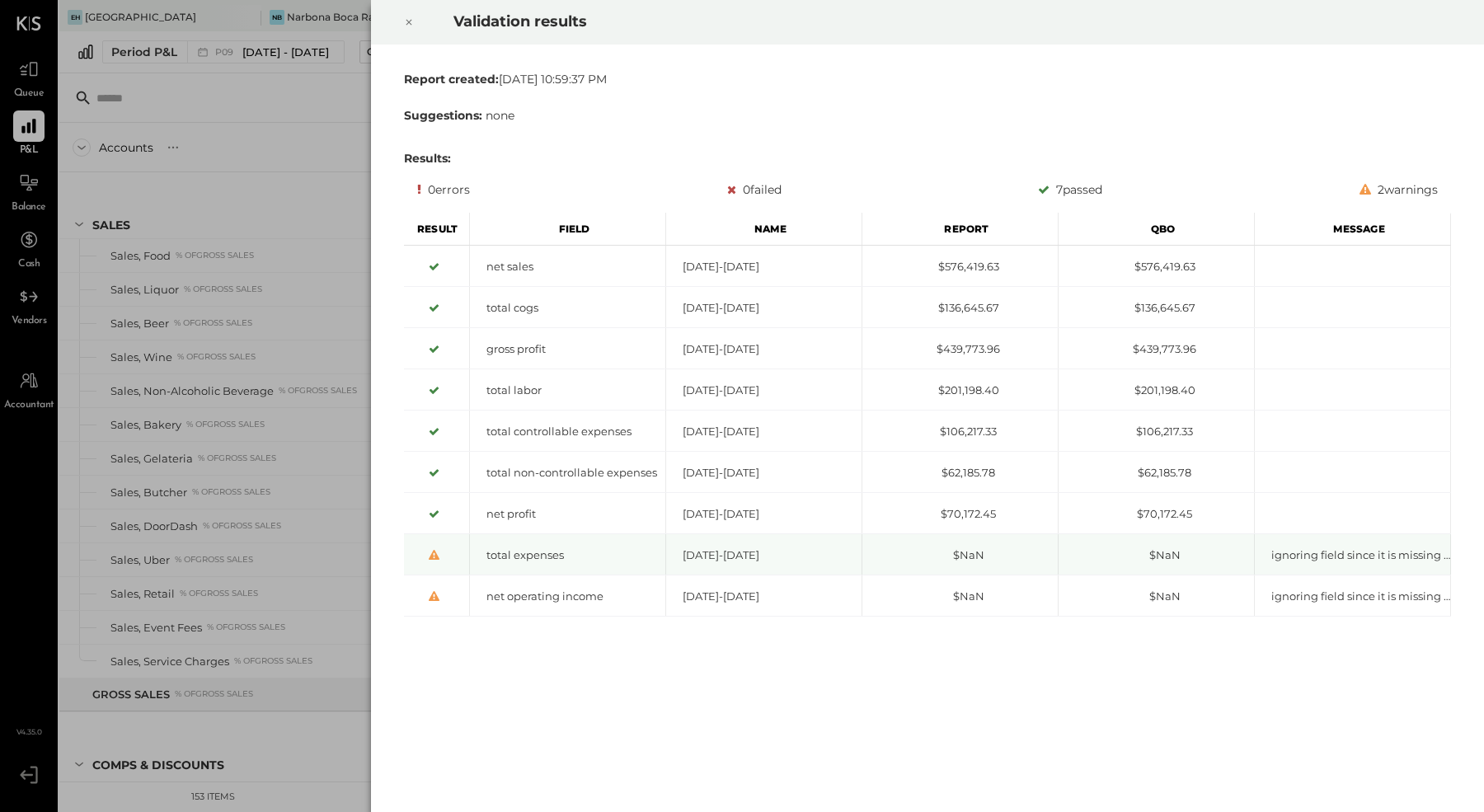
click at [1361, 551] on div "ignoring field since it is missing or hidden from report" at bounding box center [1352, 555] width 195 height 16
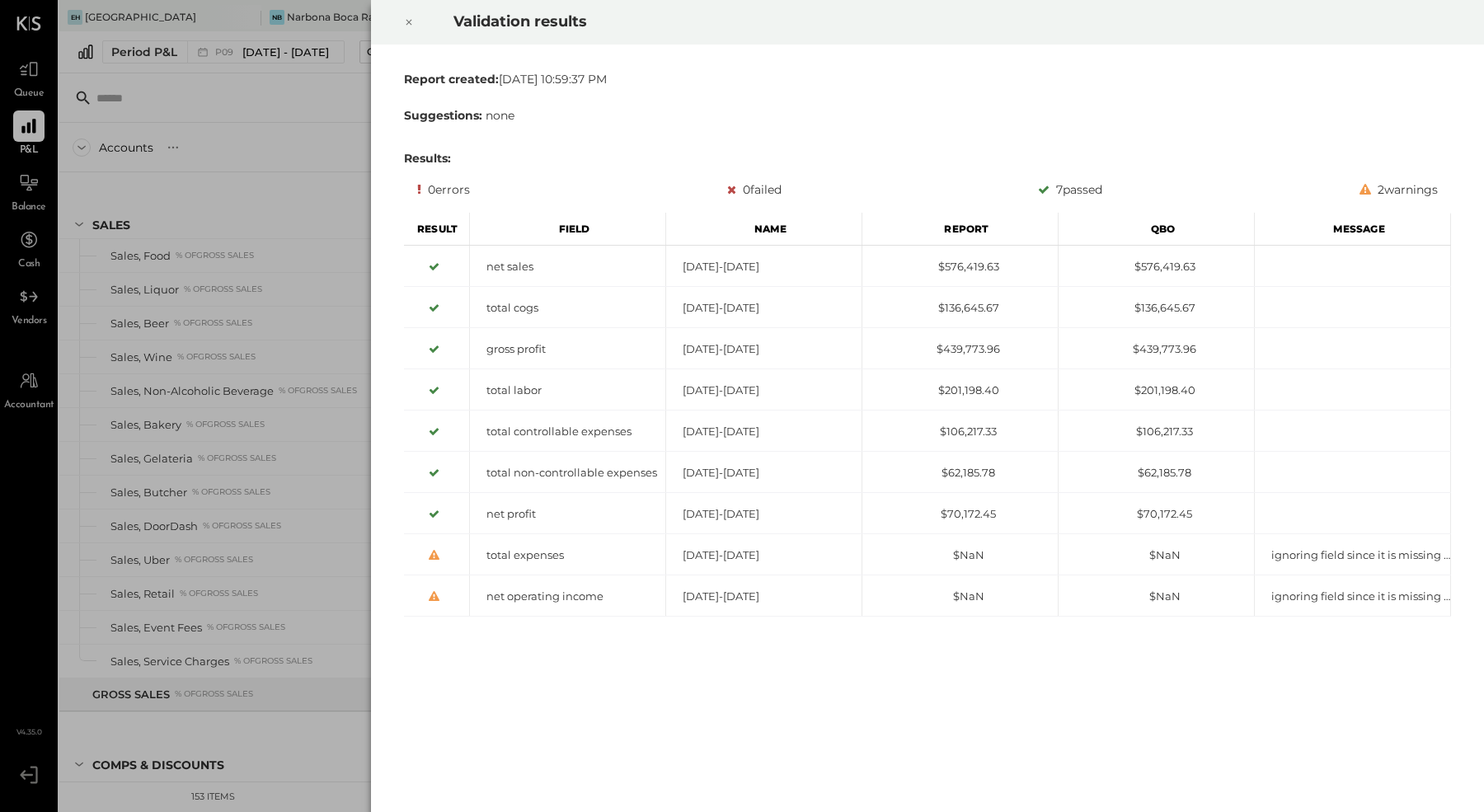
click at [414, 24] on div at bounding box center [409, 22] width 36 height 46
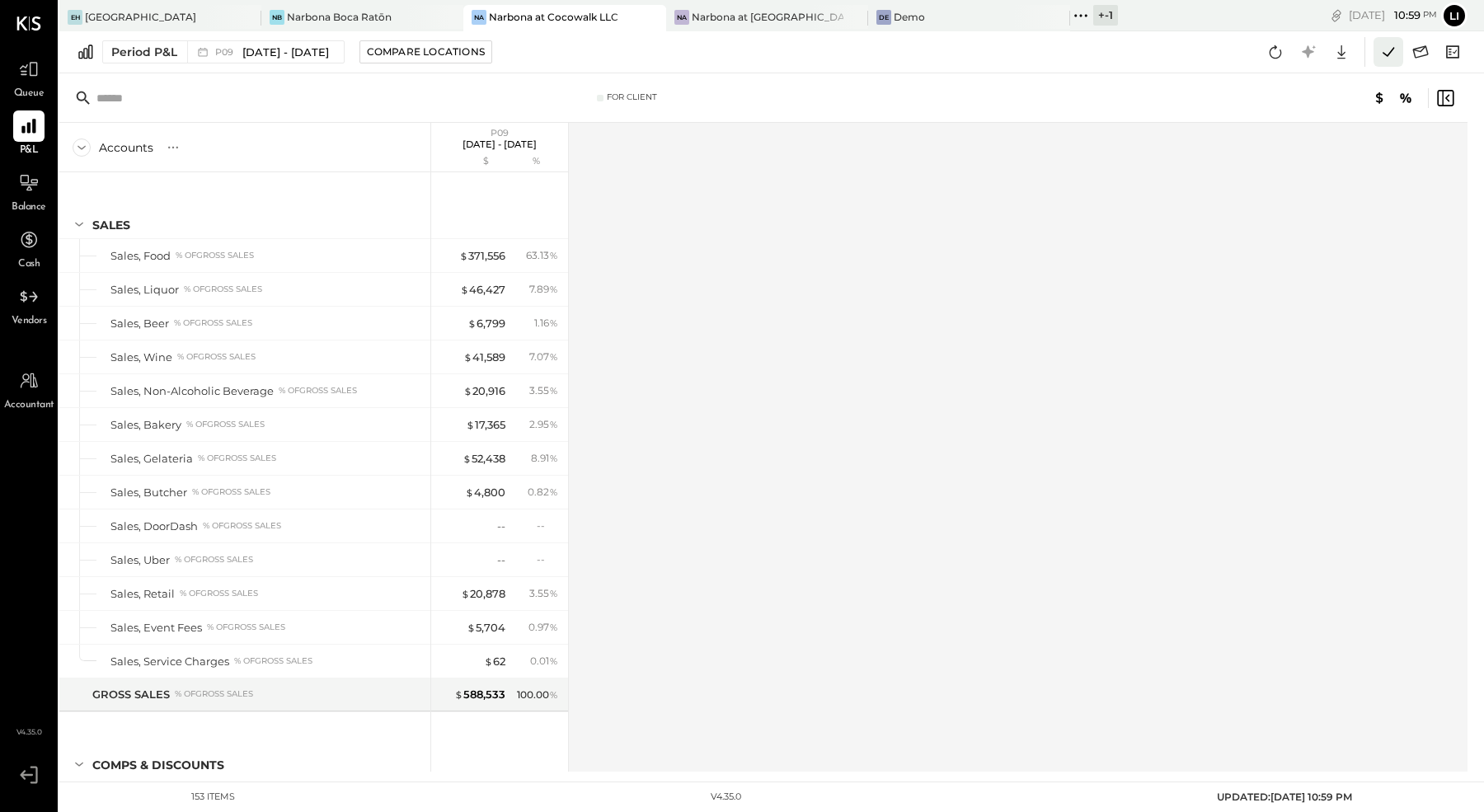
click at [1394, 60] on icon at bounding box center [1388, 52] width 22 height 22
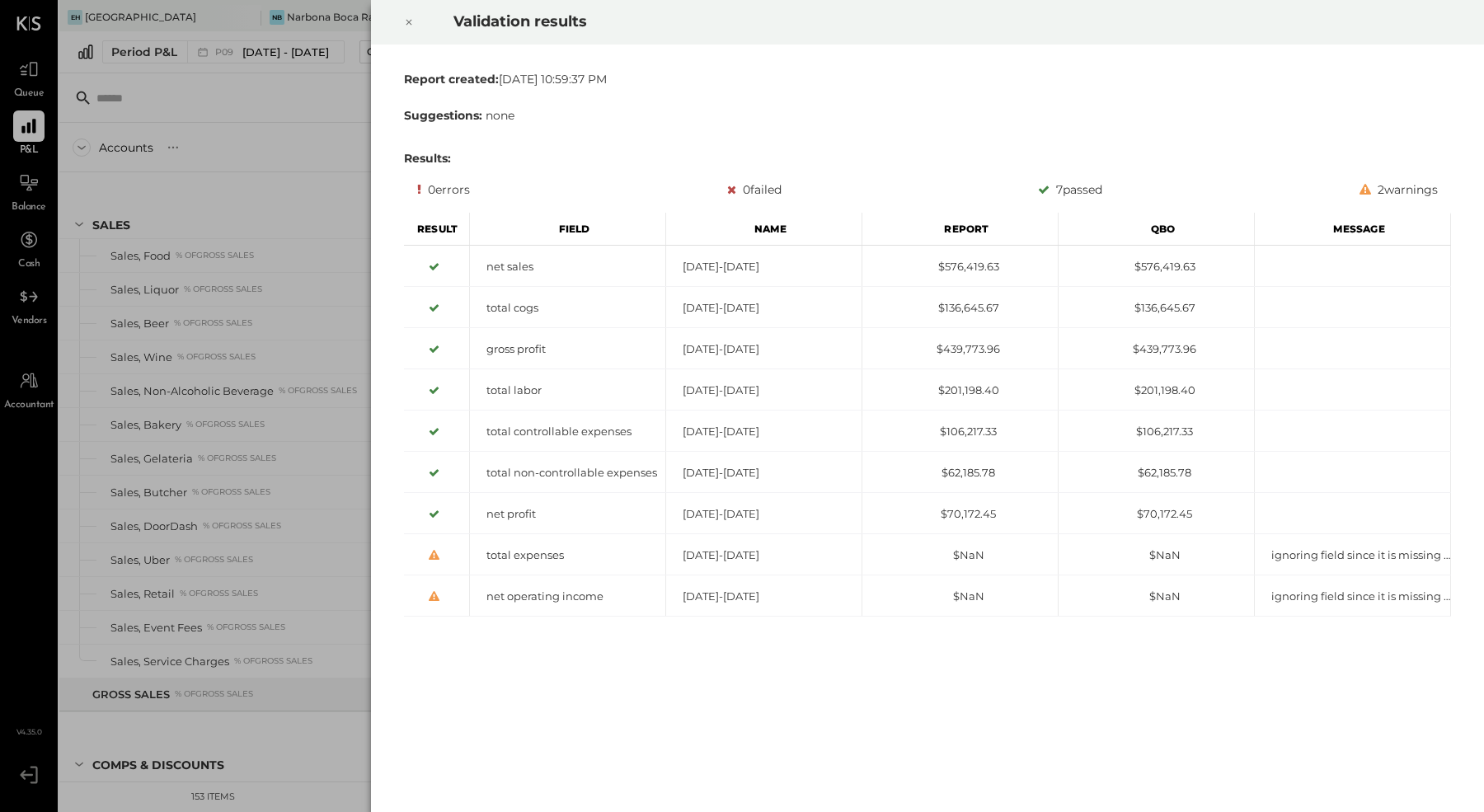
click at [408, 35] on div at bounding box center [409, 22] width 36 height 46
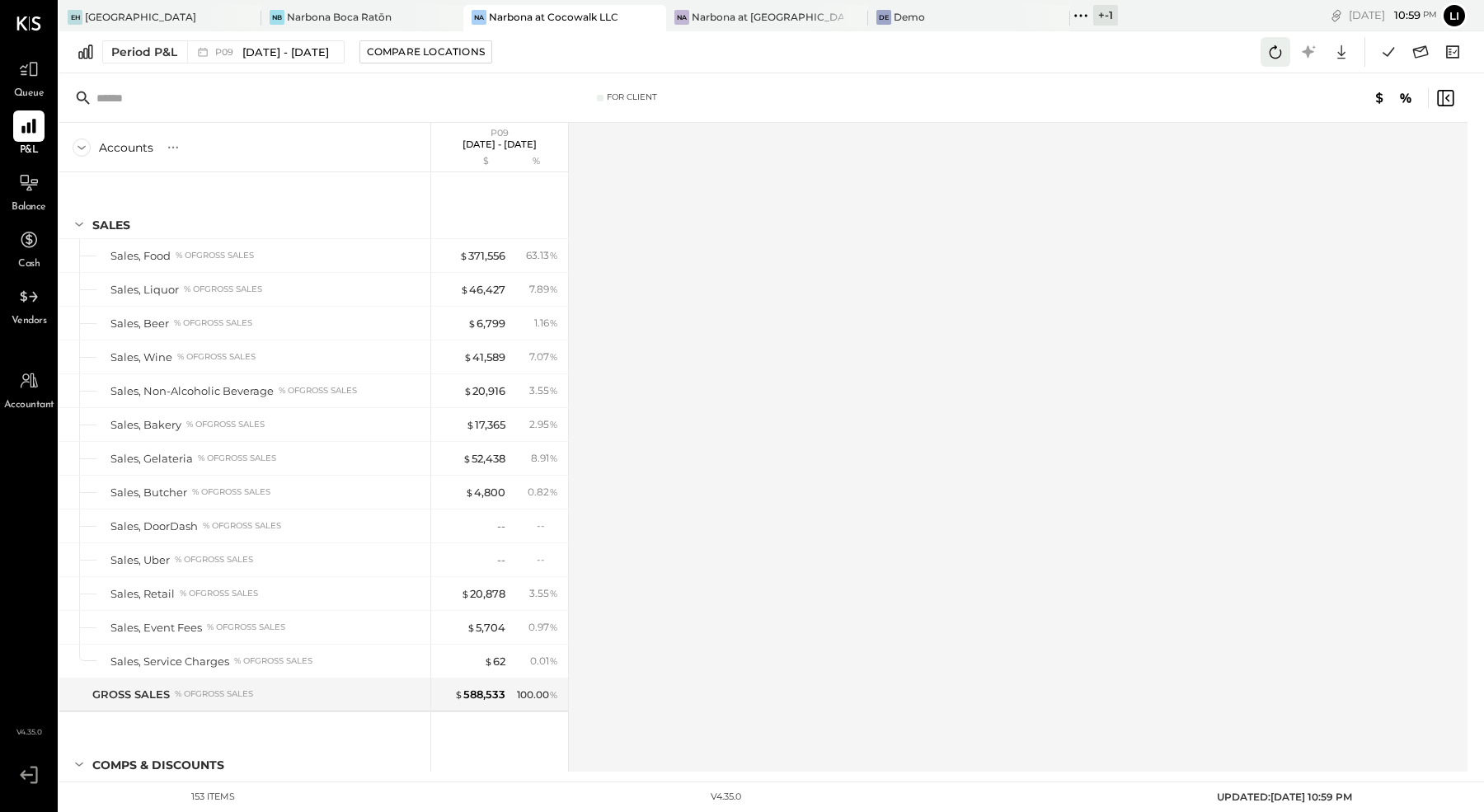
click at [1276, 59] on icon at bounding box center [1275, 52] width 22 height 22
click at [751, 81] on div "For Client" at bounding box center [763, 98] width 1408 height 49
click at [1343, 54] on icon at bounding box center [1342, 53] width 9 height 14
click at [1305, 116] on div "Google Sheets" at bounding box center [1290, 114] width 132 height 35
click at [722, 18] on div "Narbona at [GEOGRAPHIC_DATA] LLC" at bounding box center [767, 16] width 152 height 14
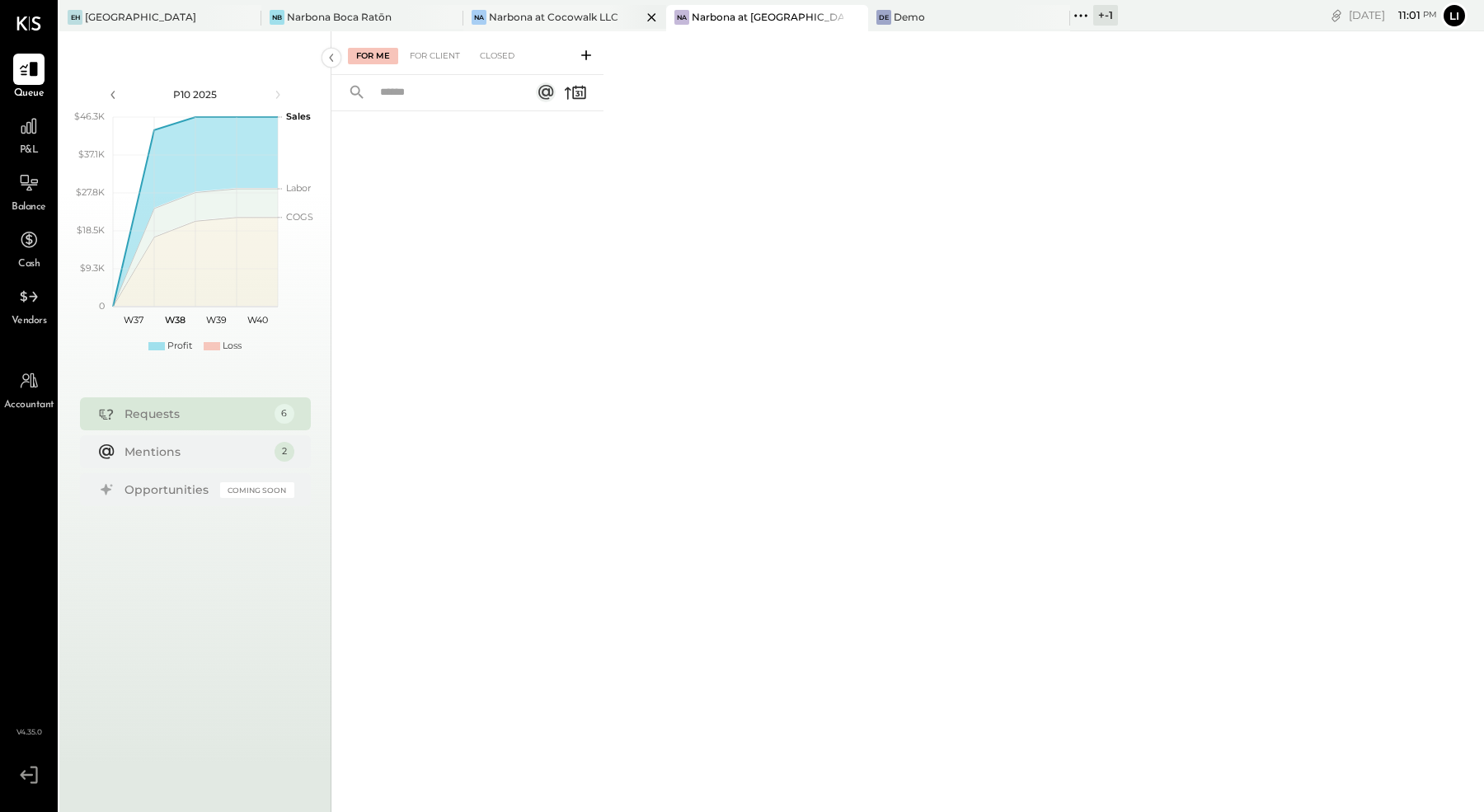
click at [527, 26] on div "Na Narbona at Cocowalk LLC" at bounding box center [565, 18] width 202 height 27
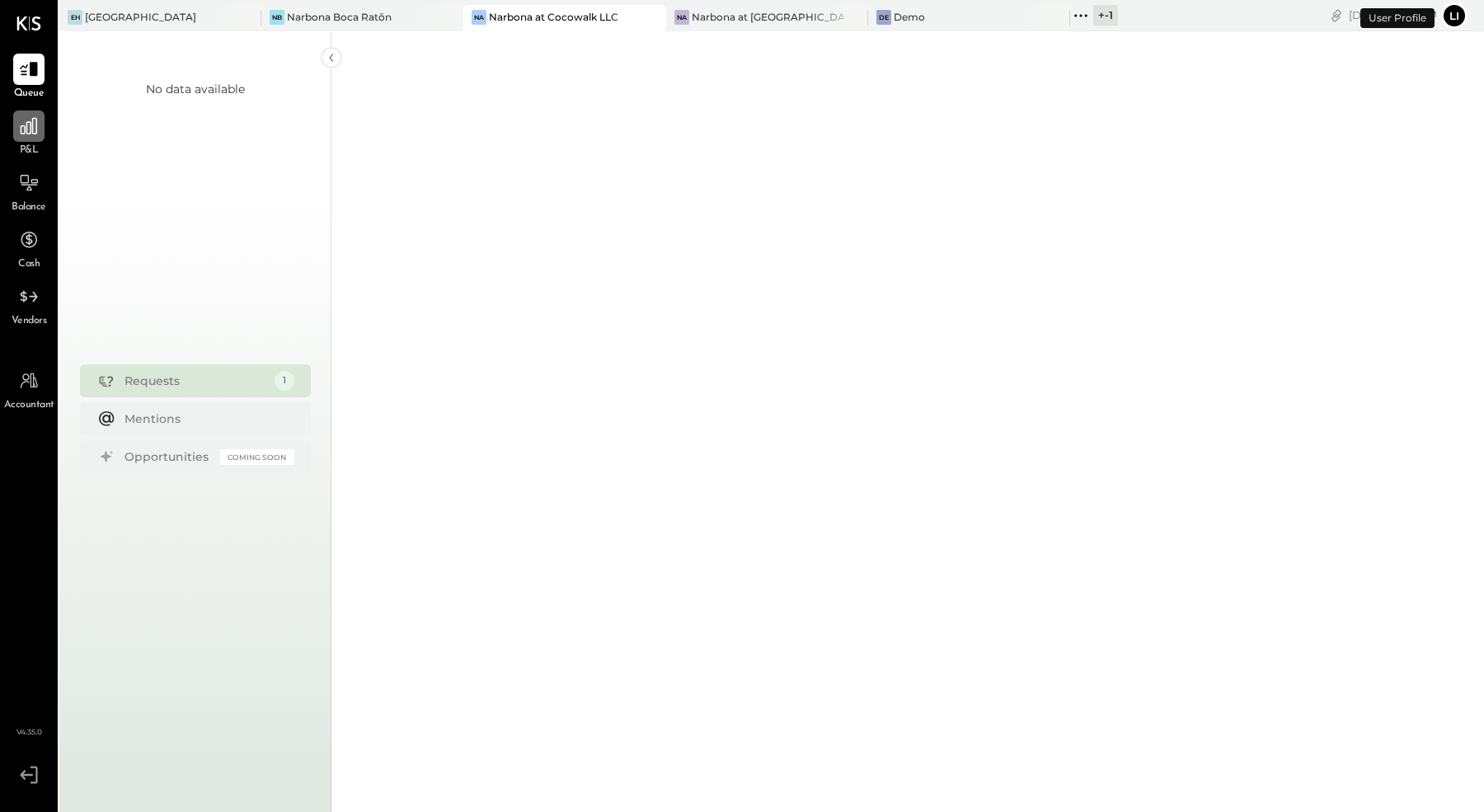
click at [32, 135] on icon at bounding box center [28, 126] width 22 height 22
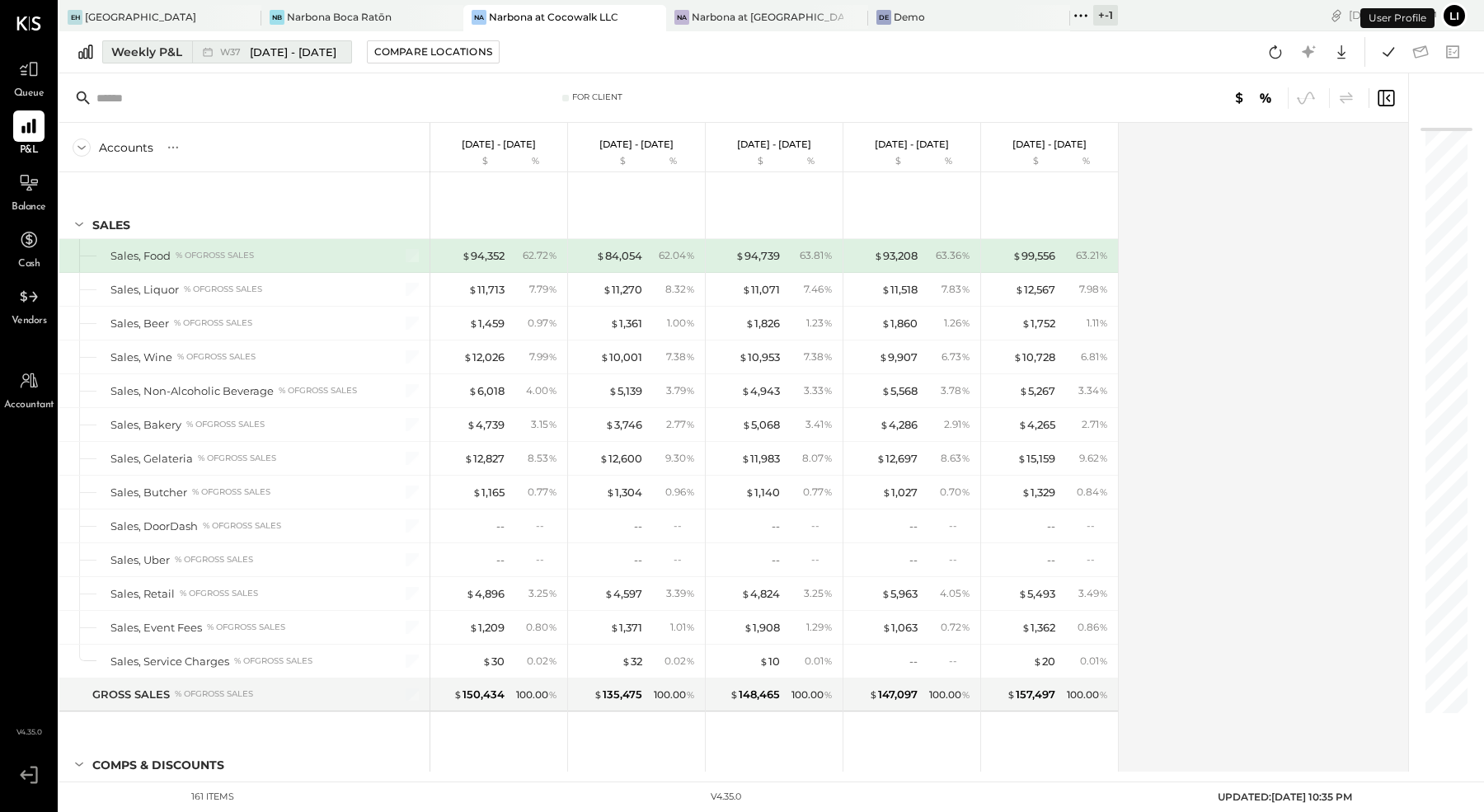
click at [144, 53] on div "Weekly P&L" at bounding box center [147, 52] width 71 height 16
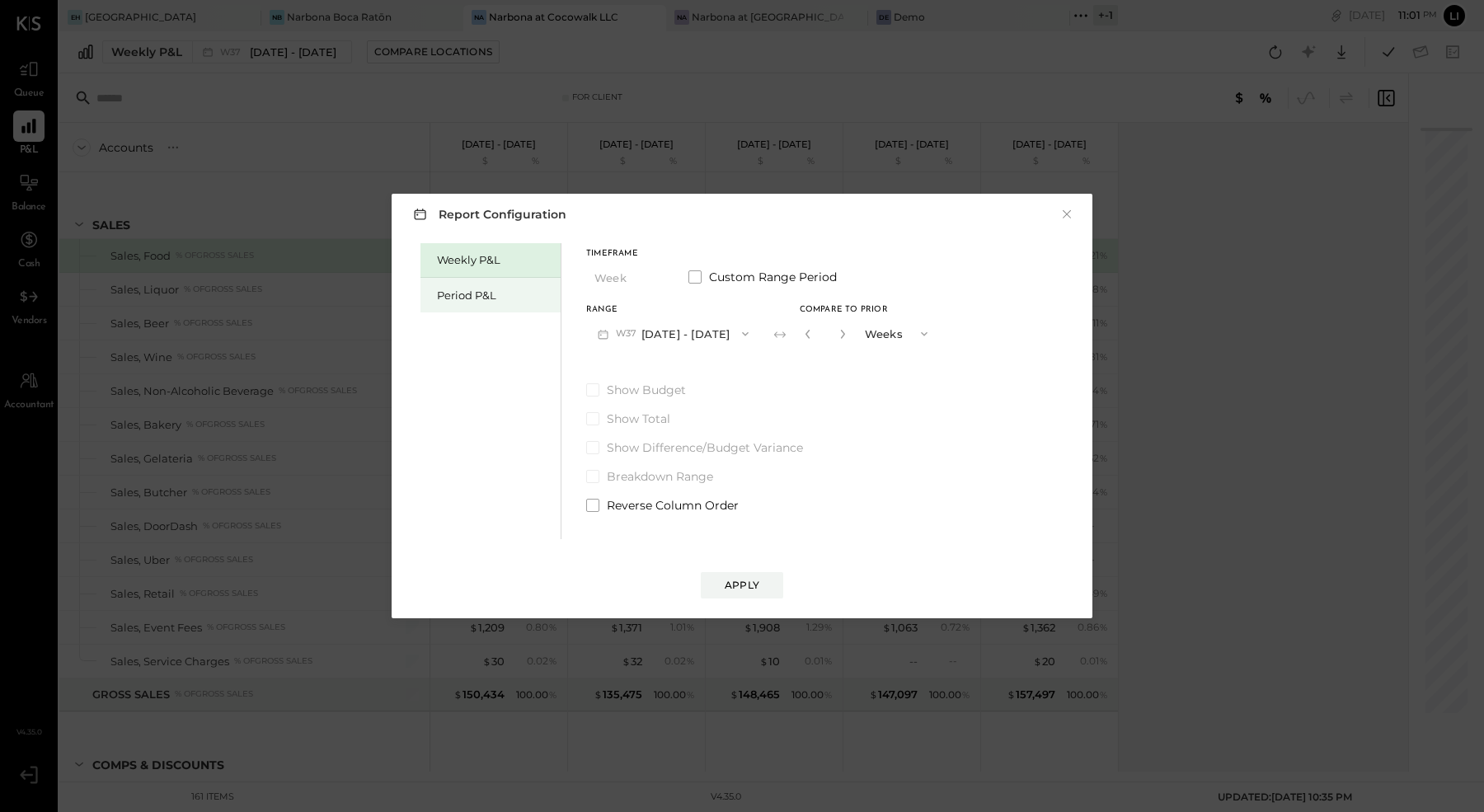
click at [486, 297] on div "Period P&L" at bounding box center [495, 295] width 116 height 16
click at [747, 336] on icon "button" at bounding box center [740, 333] width 13 height 13
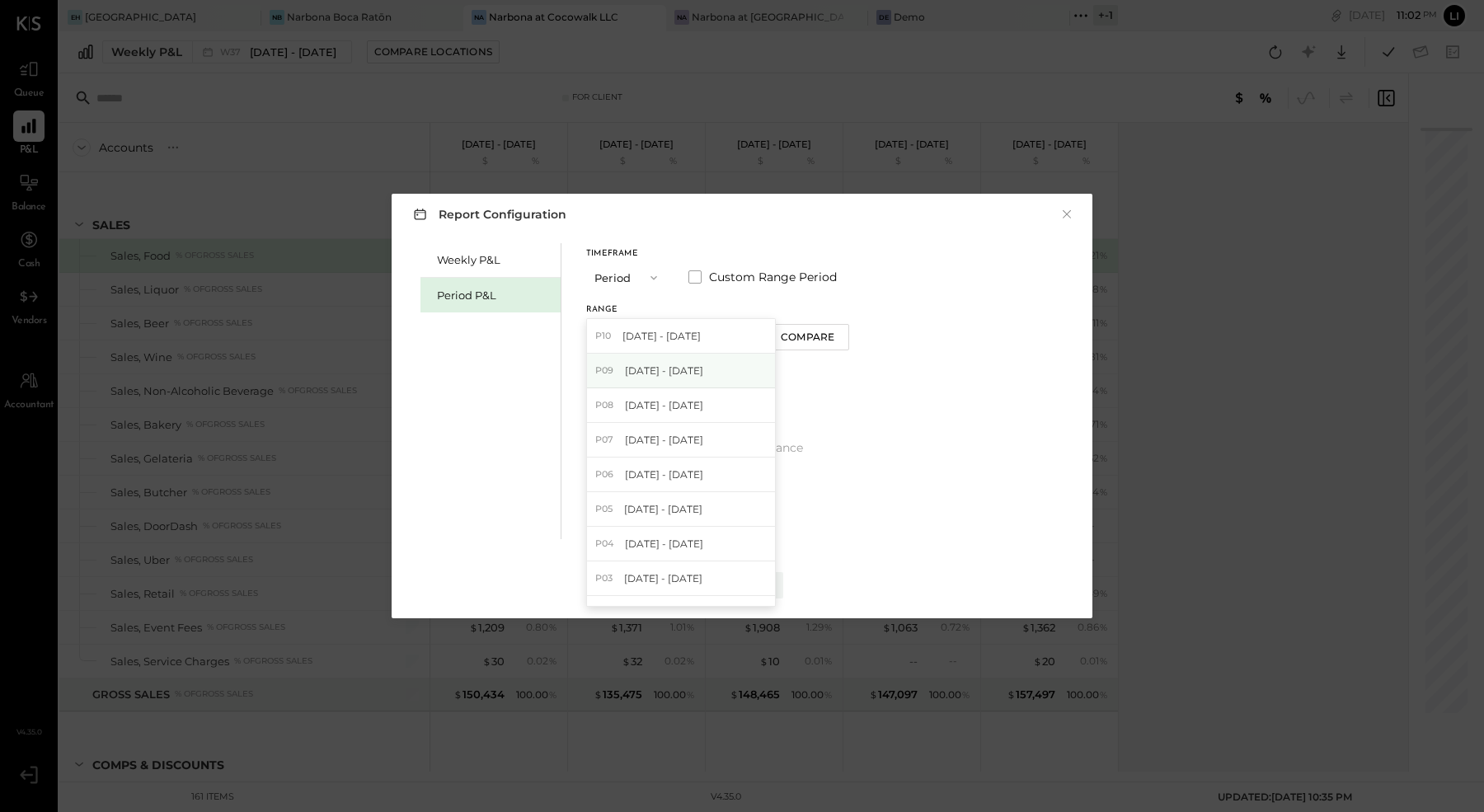
click at [696, 372] on span "[DATE] - [DATE]" at bounding box center [664, 370] width 79 height 14
click at [900, 305] on div "Weekly P&L Period P&L Timeframe Period Custom Range Period Range P09 Aug 11 - S…" at bounding box center [742, 389] width 667 height 300
click at [758, 592] on div "Apply" at bounding box center [742, 584] width 35 height 14
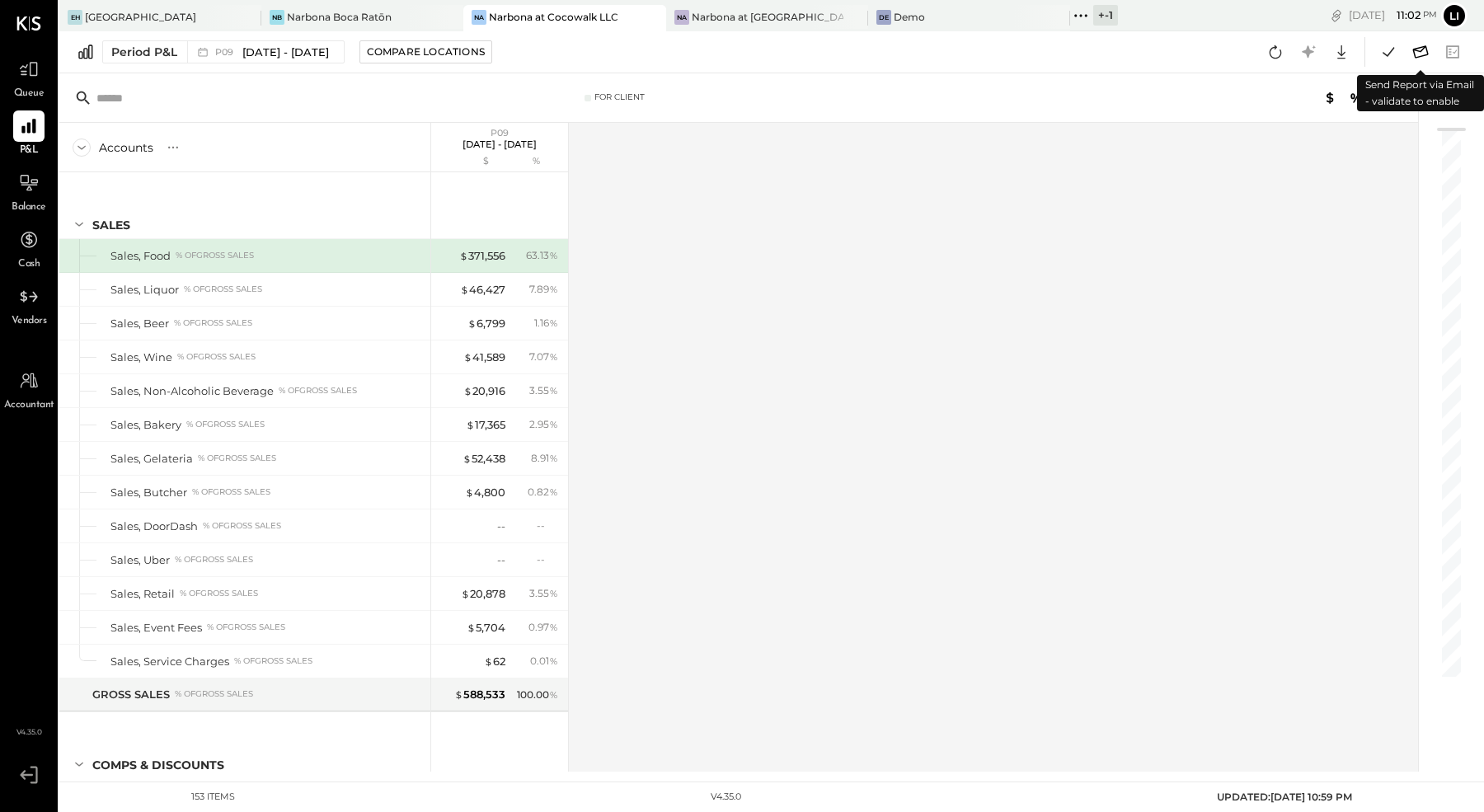
click at [1417, 48] on icon at bounding box center [1420, 52] width 22 height 22
click at [1415, 53] on icon at bounding box center [1420, 52] width 22 height 22
click at [1279, 56] on icon at bounding box center [1276, 52] width 12 height 13
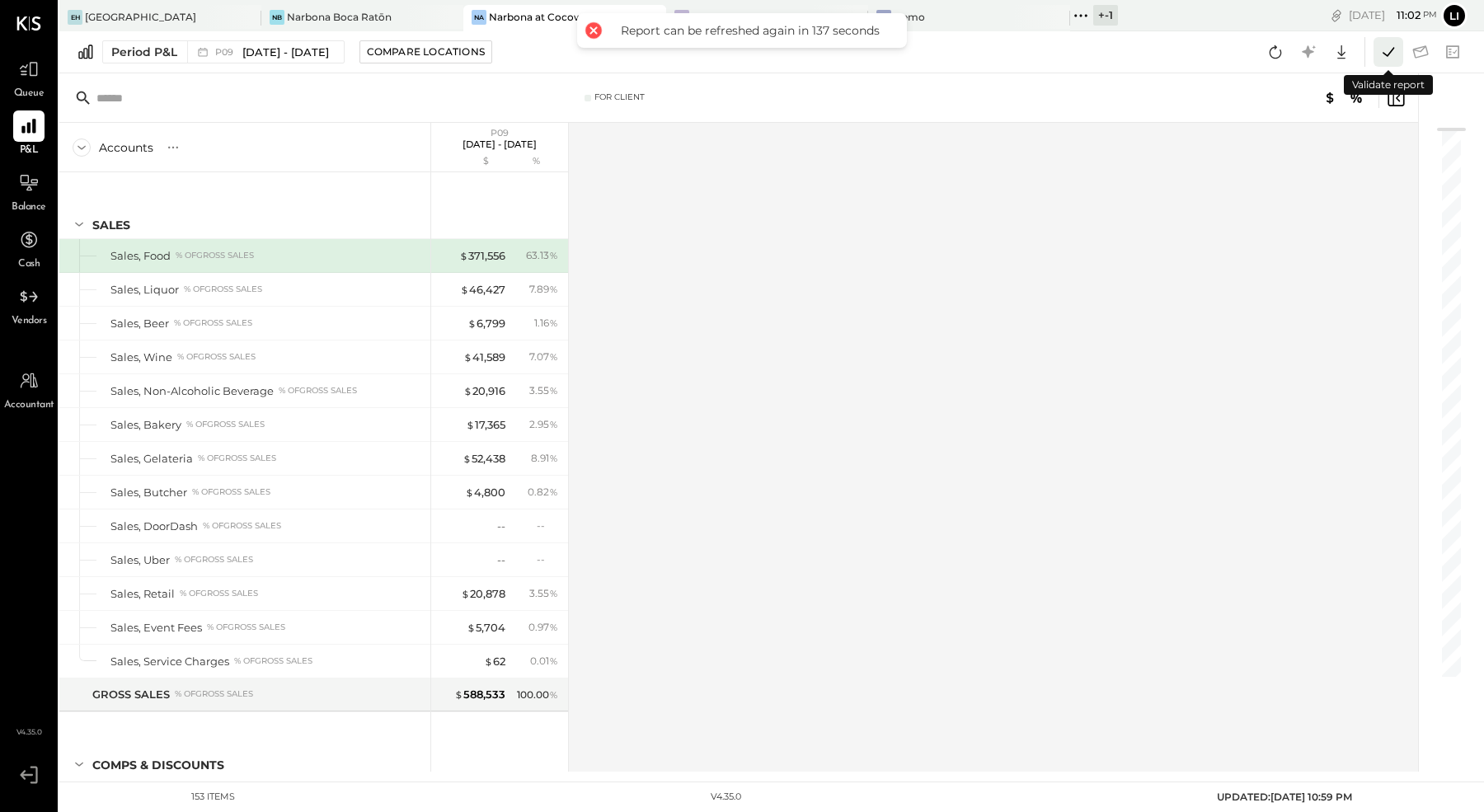
click at [1391, 51] on icon at bounding box center [1387, 51] width 11 height 9
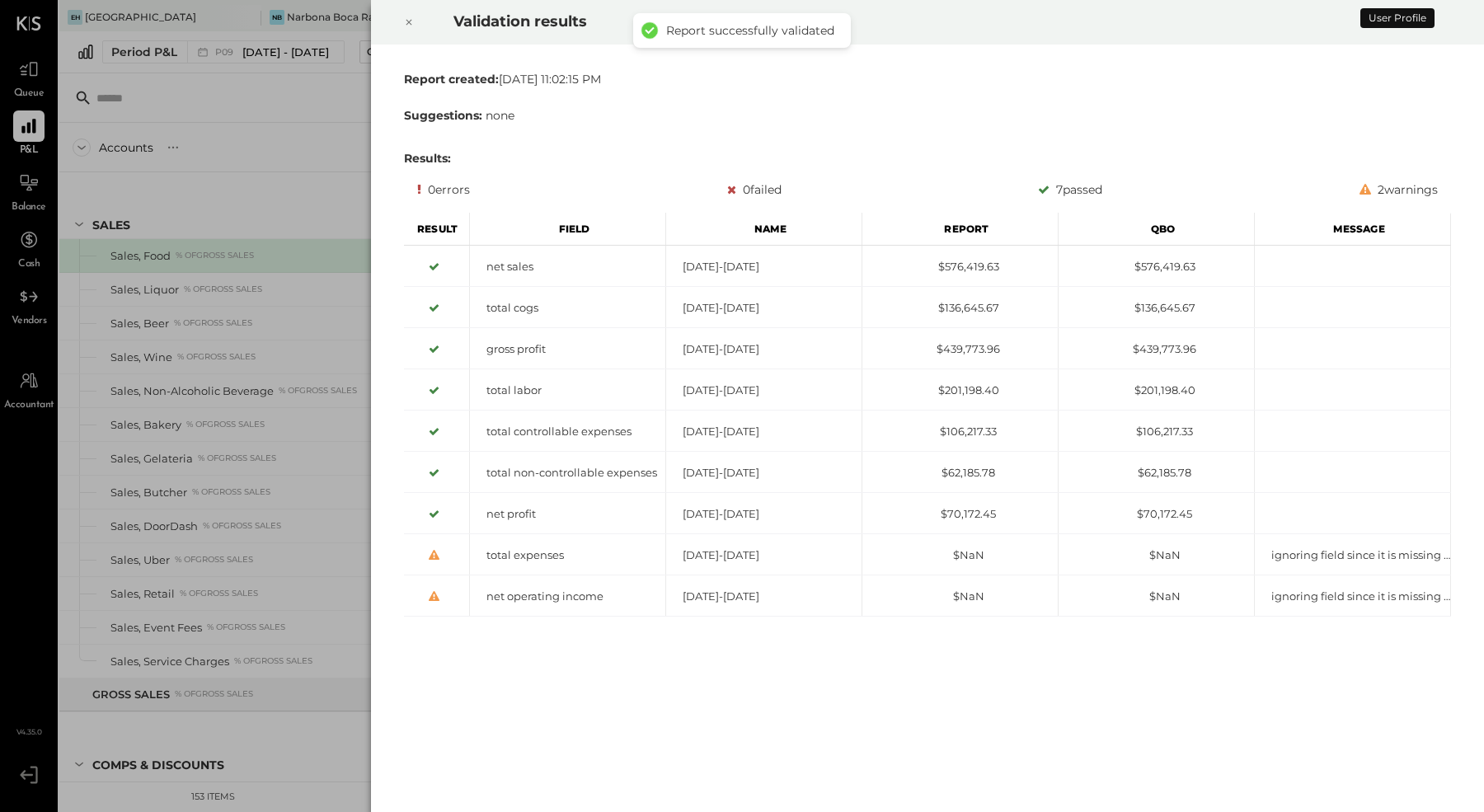
click at [400, 22] on div at bounding box center [409, 22] width 36 height 46
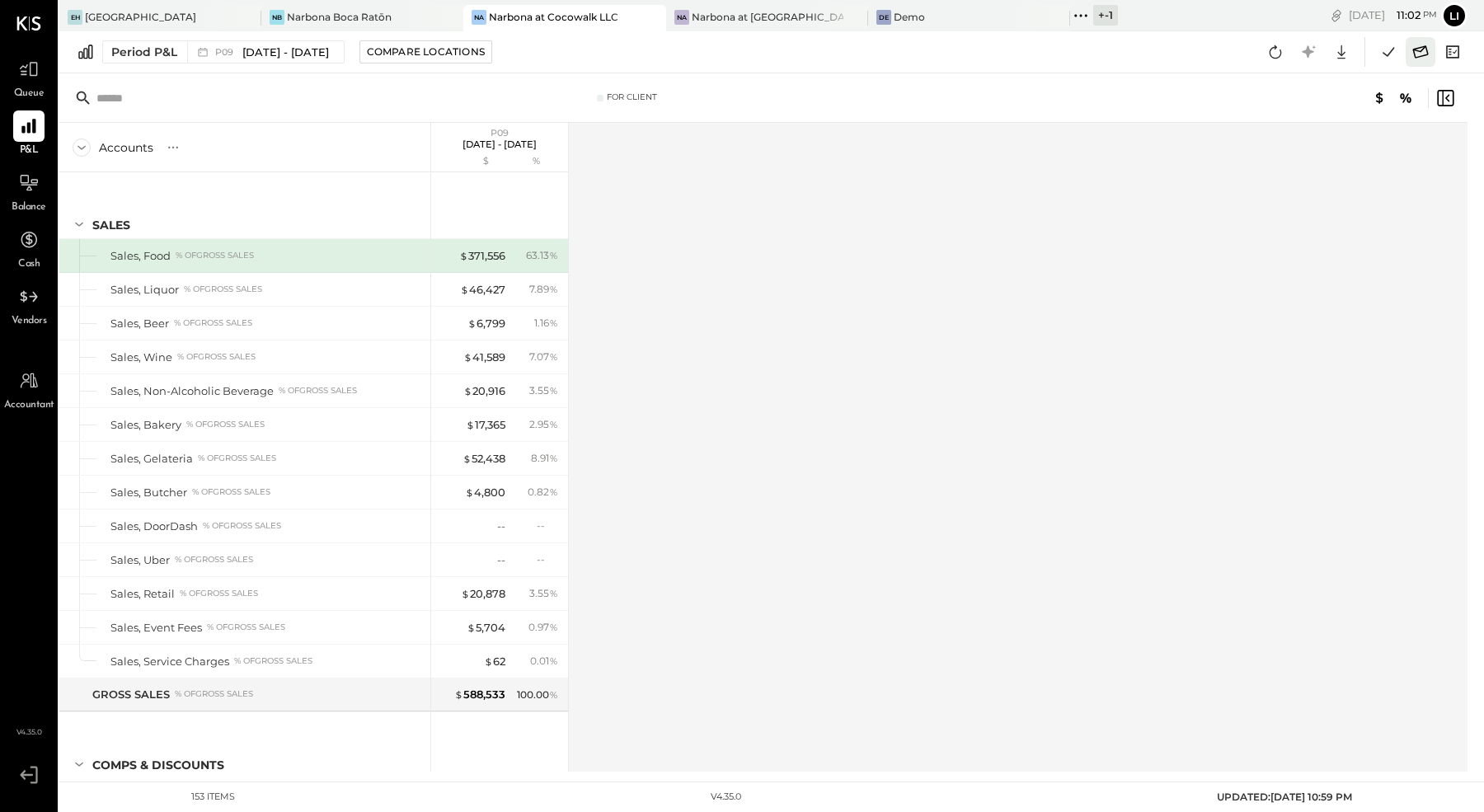
click at [1418, 53] on icon at bounding box center [1420, 52] width 22 height 22
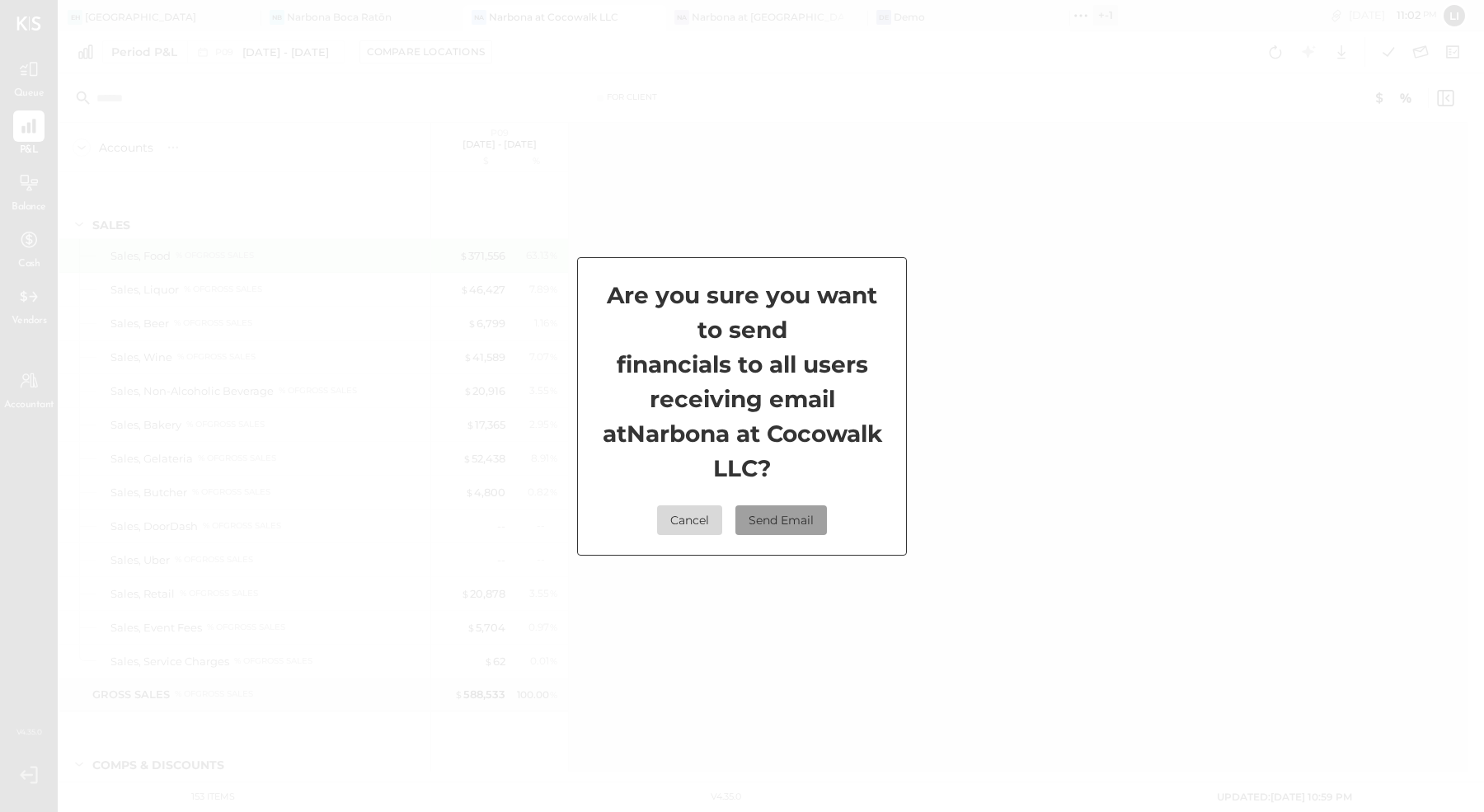
click at [809, 519] on button "Send Email" at bounding box center [781, 519] width 92 height 29
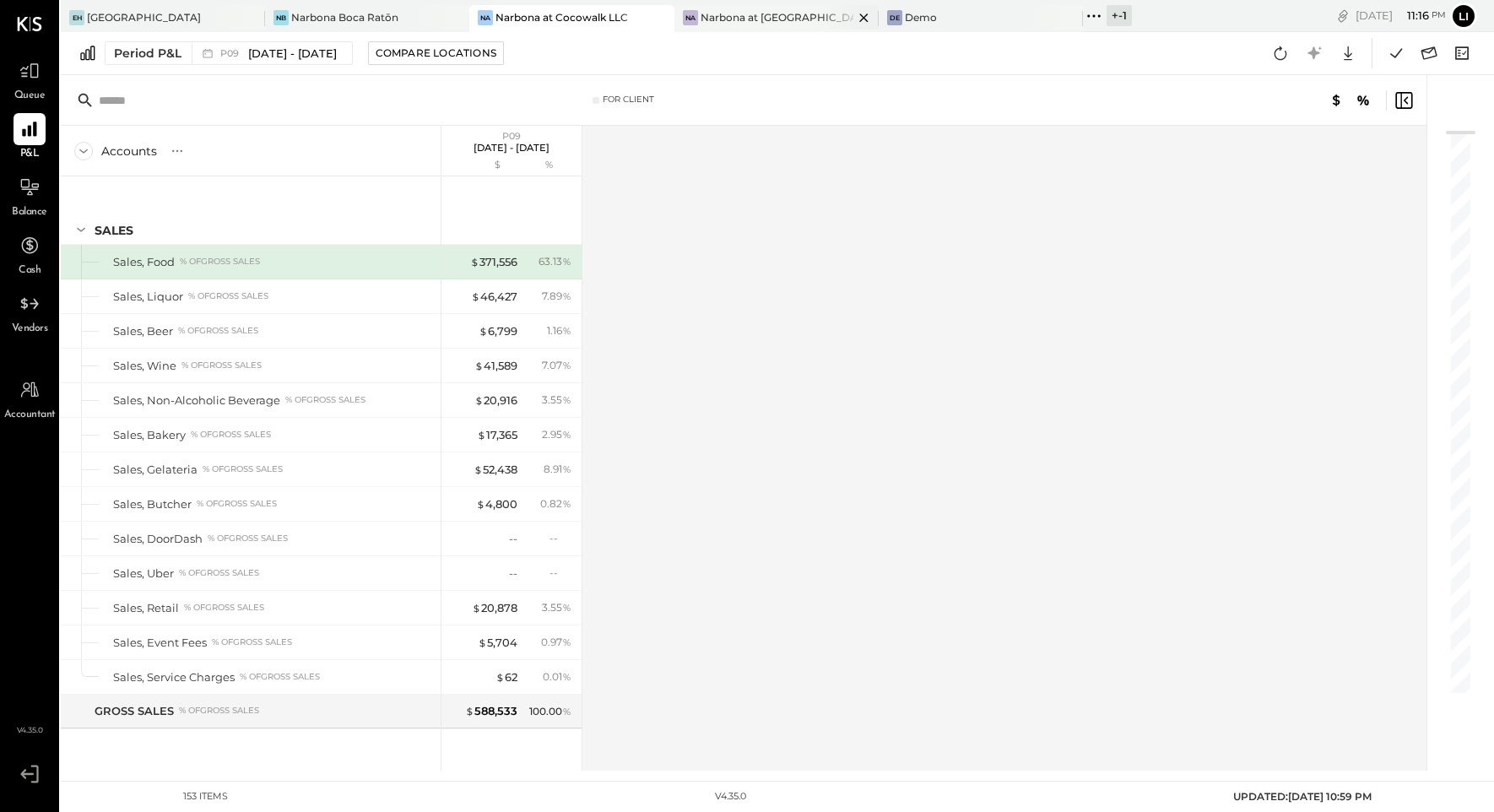
click at [705, 19] on div "Narbona at [GEOGRAPHIC_DATA] LLC" at bounding box center [777, 17] width 153 height 14
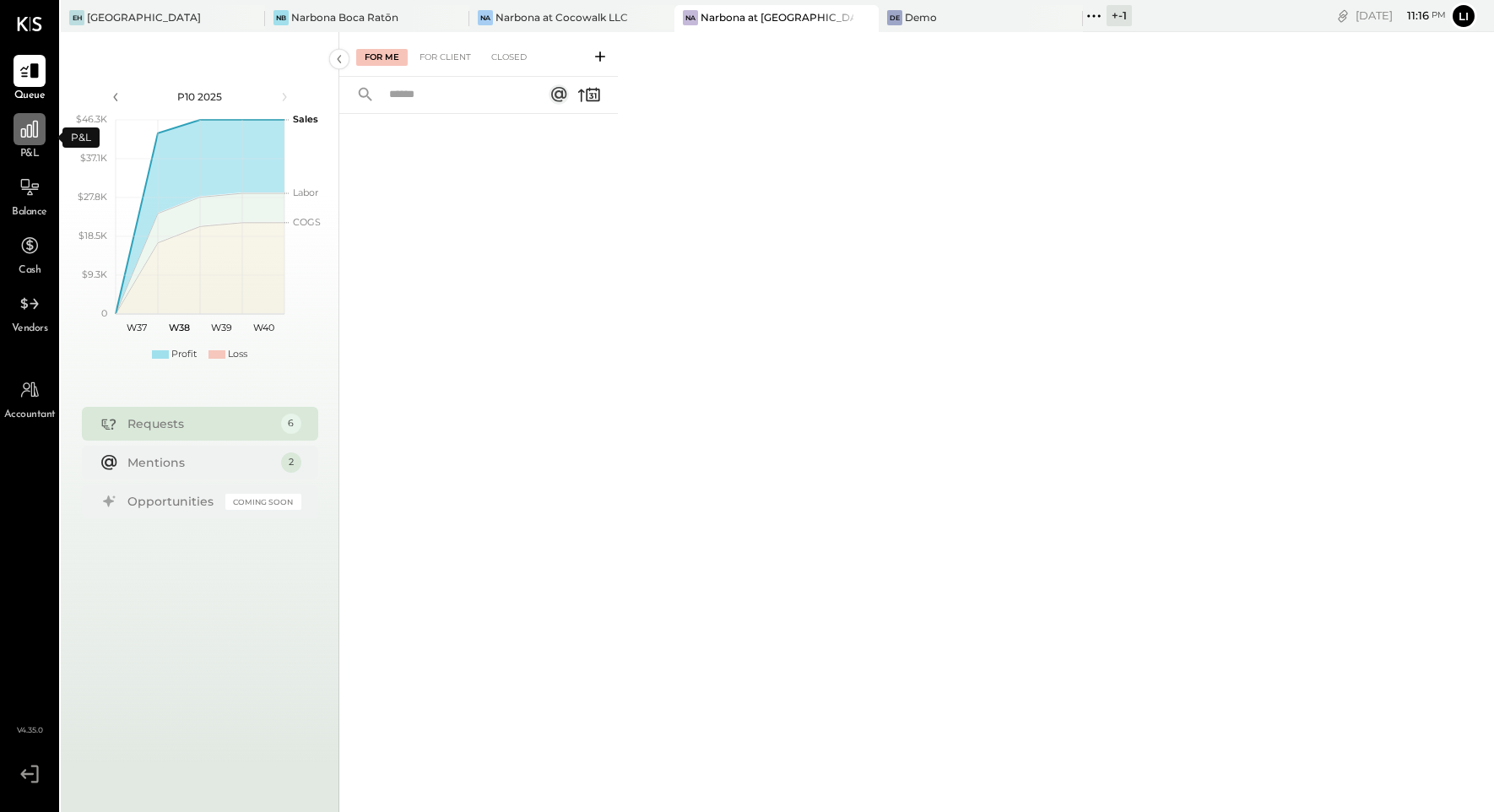
click at [32, 137] on icon at bounding box center [29, 129] width 22 height 22
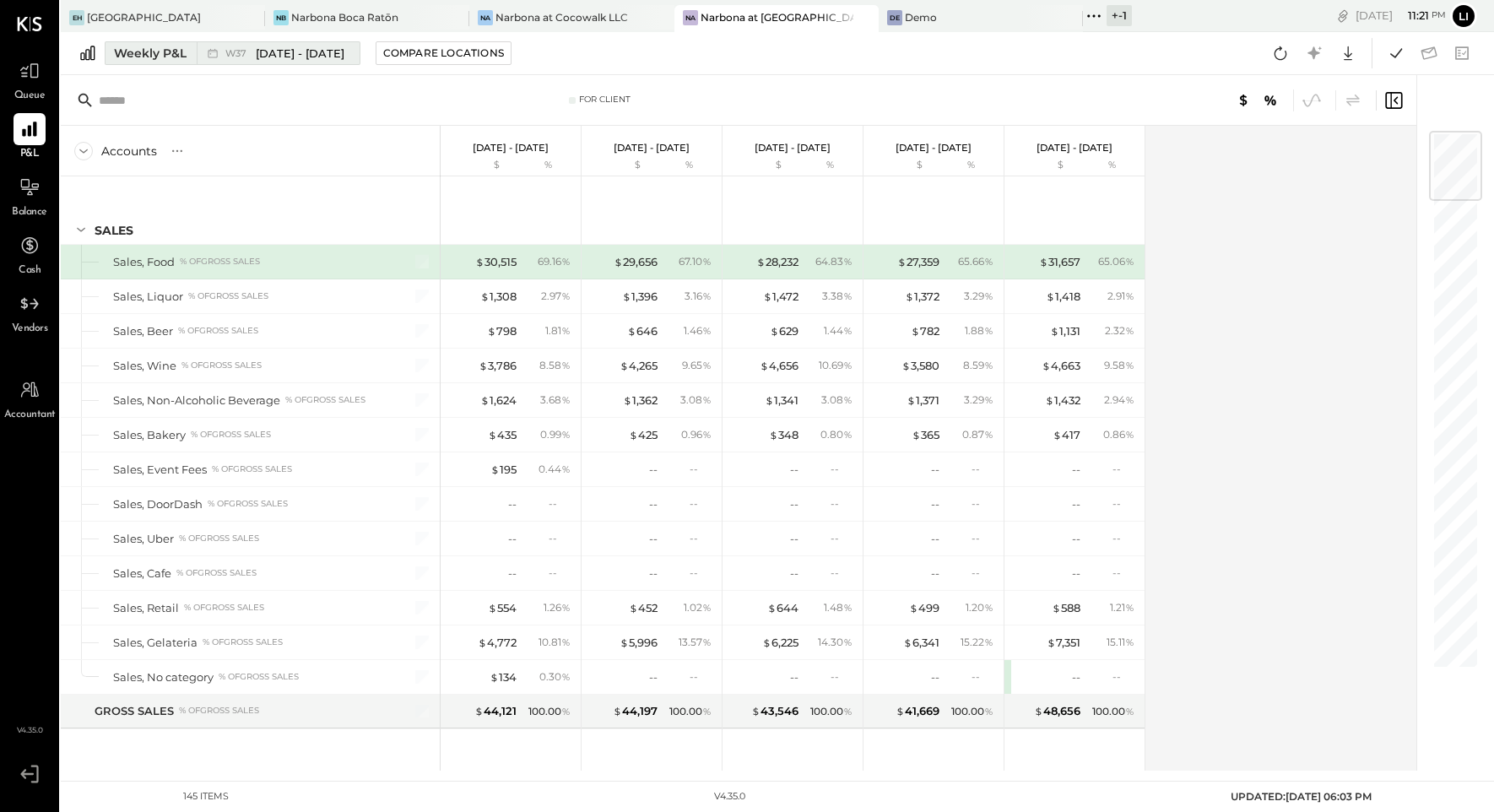
click at [150, 50] on div "Weekly P&L" at bounding box center [150, 53] width 72 height 17
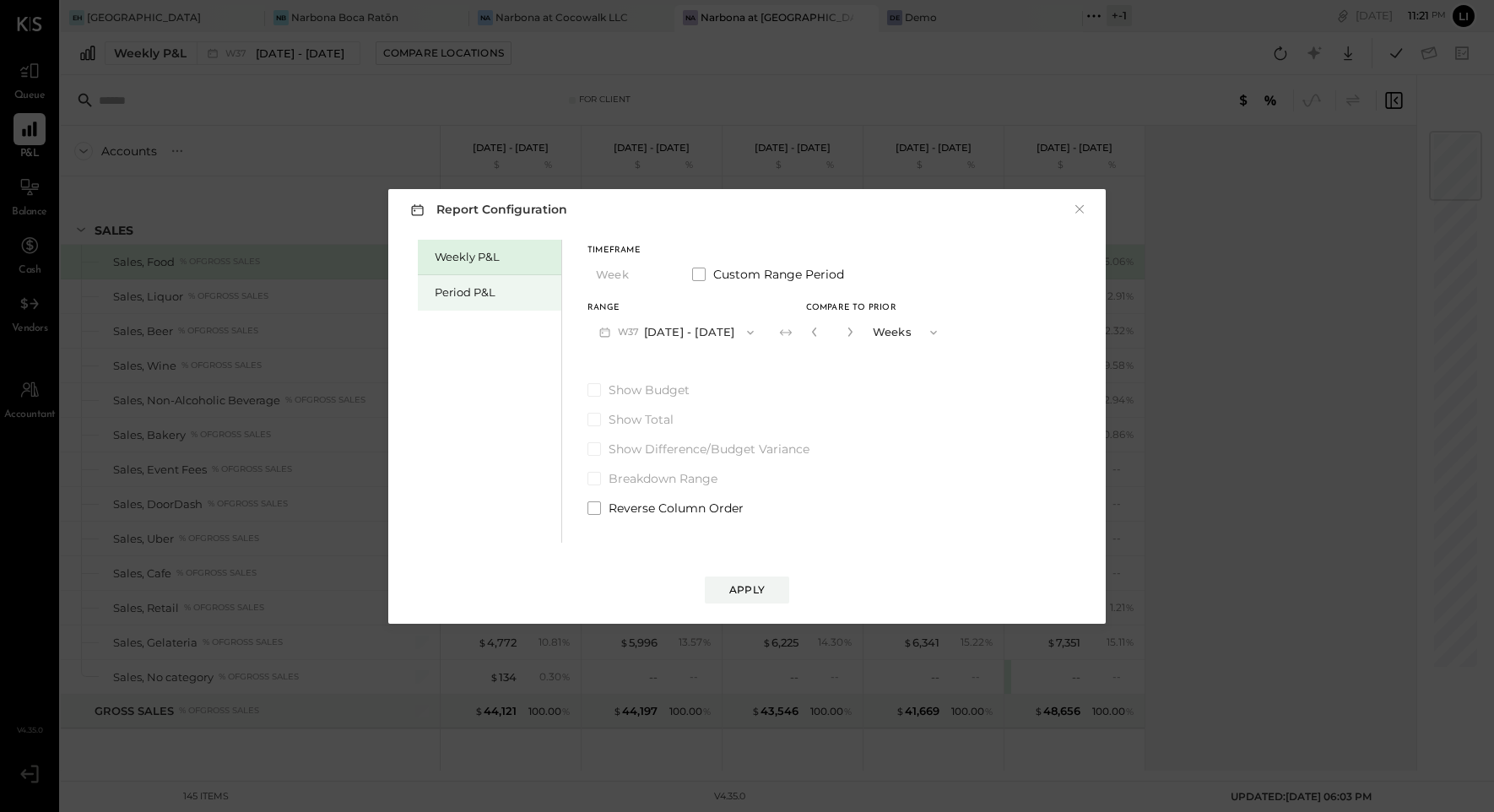
click at [466, 286] on div "Period P&L" at bounding box center [494, 292] width 118 height 16
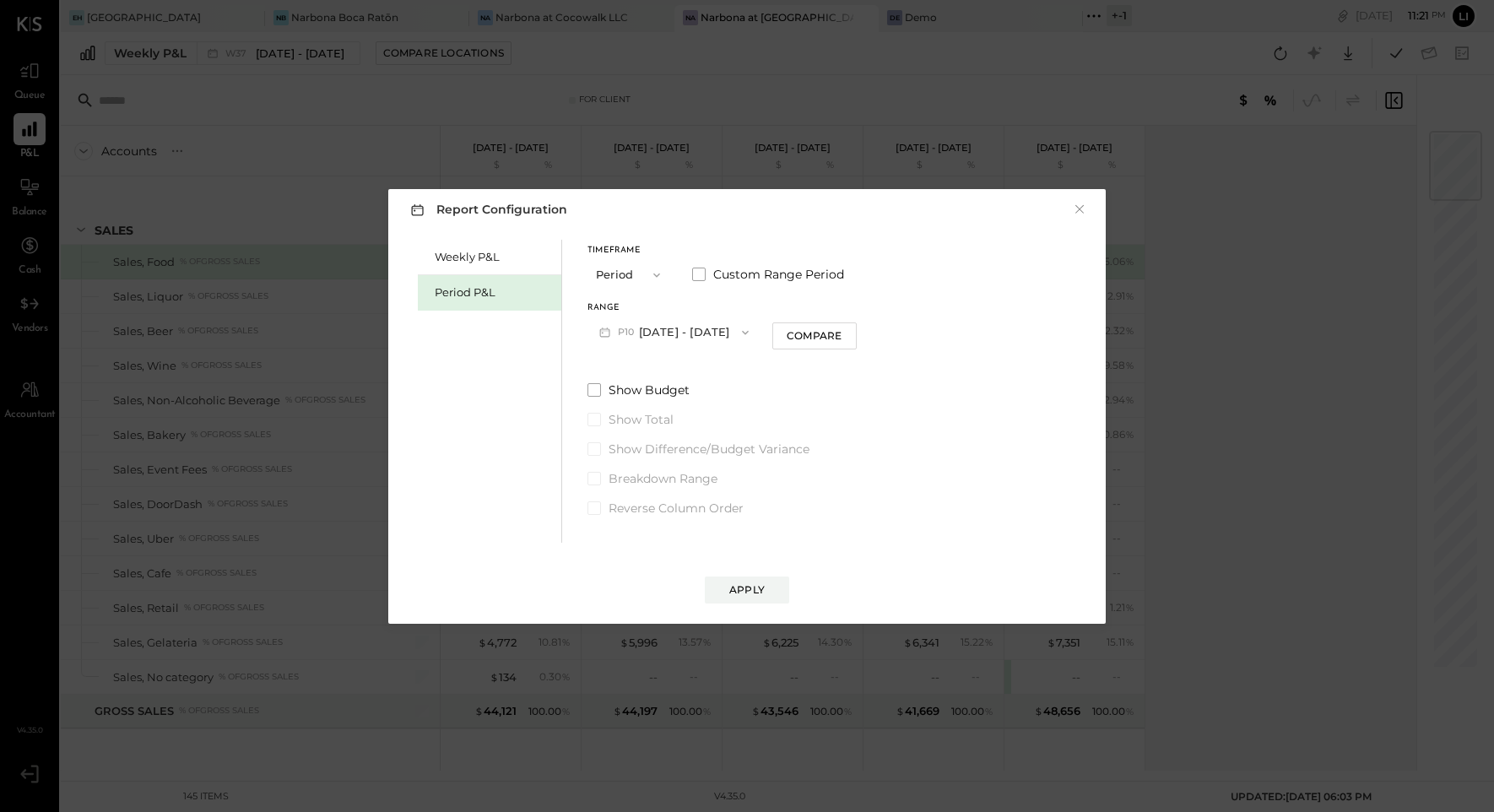
click at [752, 331] on icon "button" at bounding box center [745, 332] width 13 height 13
click at [695, 364] on span "[DATE] - [DATE]" at bounding box center [667, 369] width 80 height 14
click at [833, 340] on div "Compare" at bounding box center [817, 335] width 55 height 14
click at [918, 332] on button "Periods" at bounding box center [903, 331] width 84 height 31
click at [837, 334] on input "*" at bounding box center [829, 332] width 22 height 28
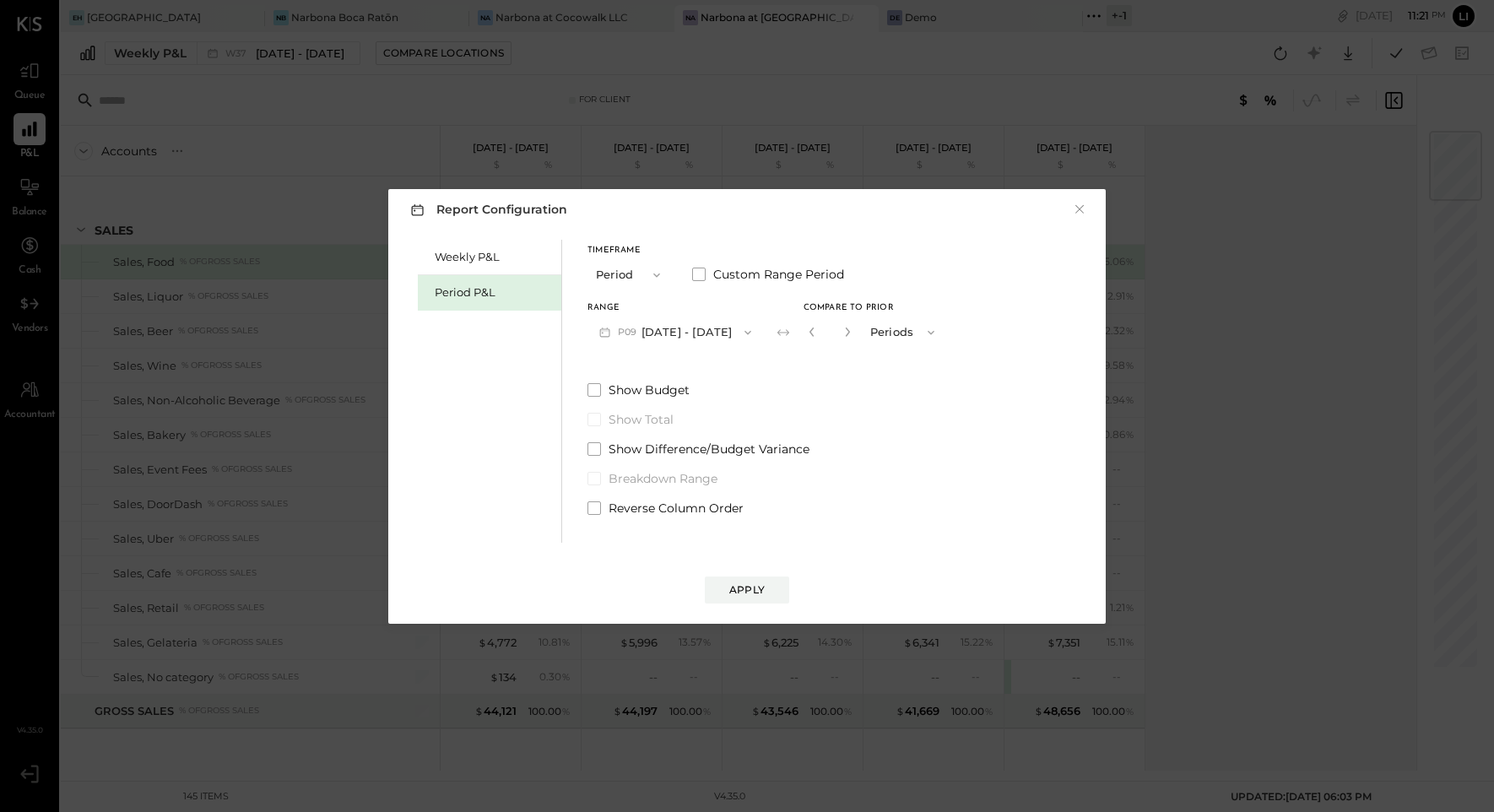
click at [819, 334] on button "button" at bounding box center [812, 331] width 13 height 19
click at [817, 329] on icon "button" at bounding box center [812, 331] width 10 height 10
click at [885, 477] on div "Weekly P&L Period P&L Timeframe Period Custom Range Period Range P09 Aug 11 - S…" at bounding box center [746, 389] width 683 height 307
click at [761, 588] on div "Apply" at bounding box center [747, 589] width 35 height 14
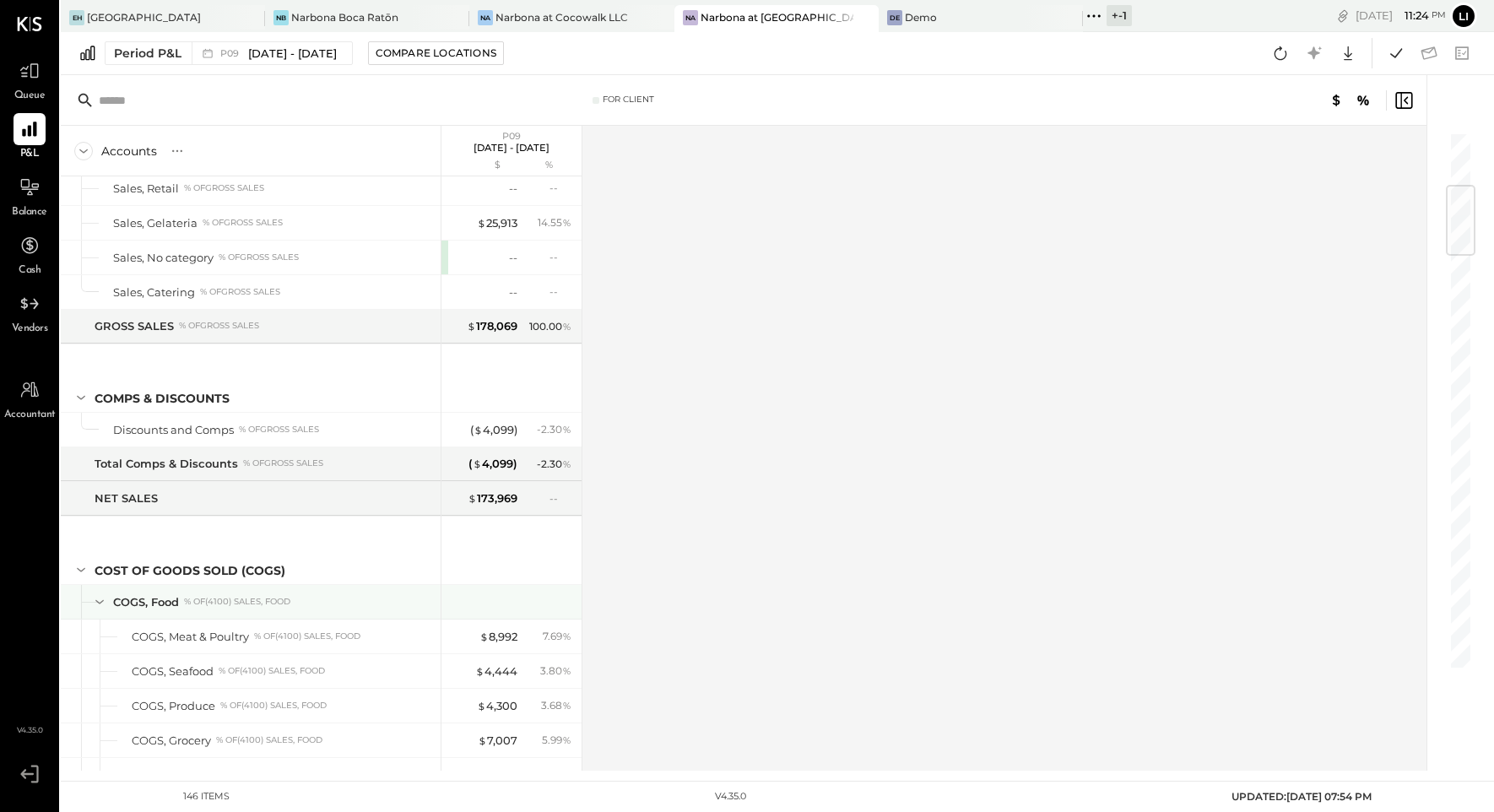
scroll to position [457, 0]
click at [27, 187] on icon at bounding box center [30, 186] width 19 height 18
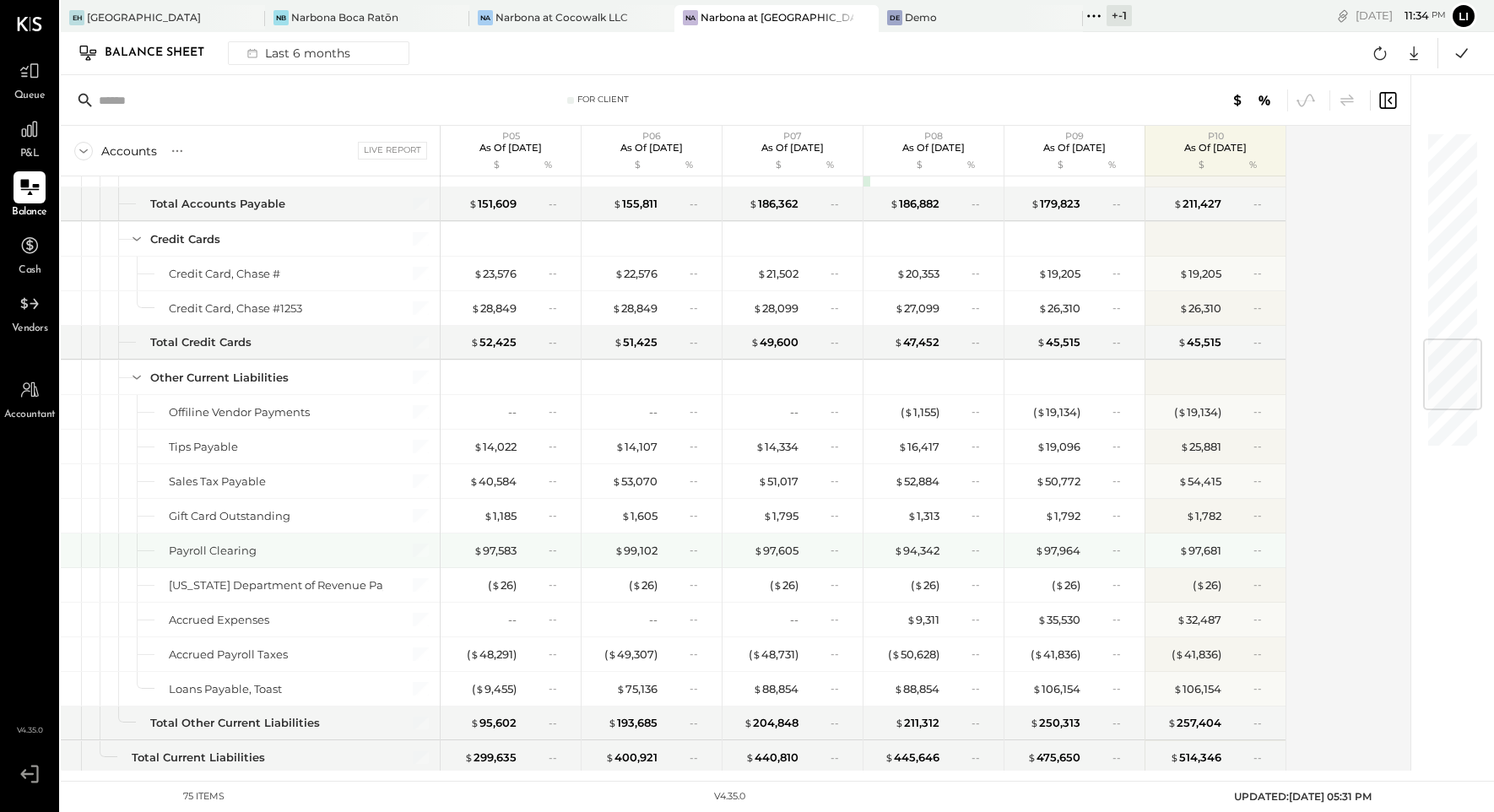
scroll to position [1713, 0]
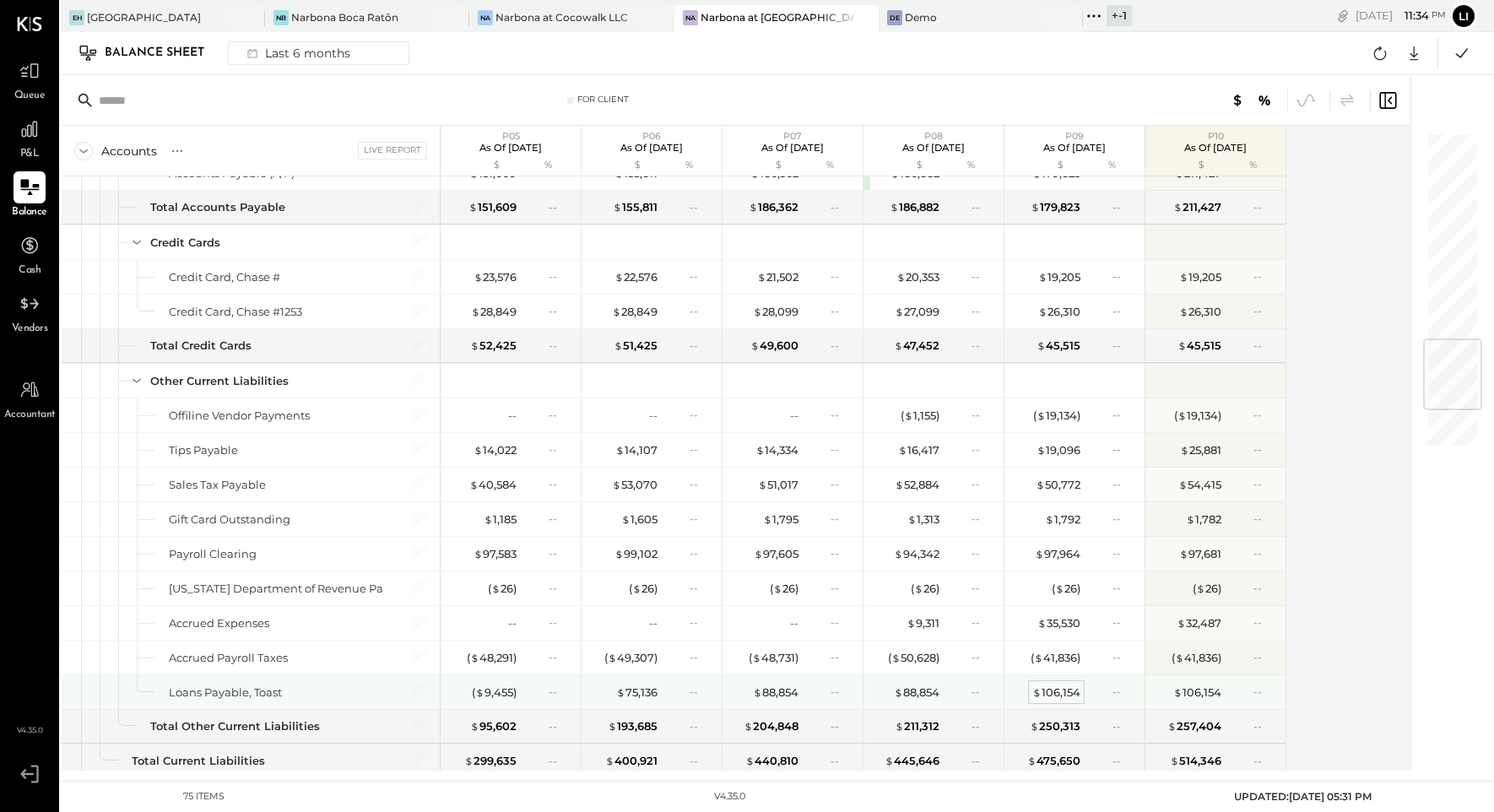
click at [1045, 684] on div "$ 106,154" at bounding box center [1056, 692] width 48 height 16
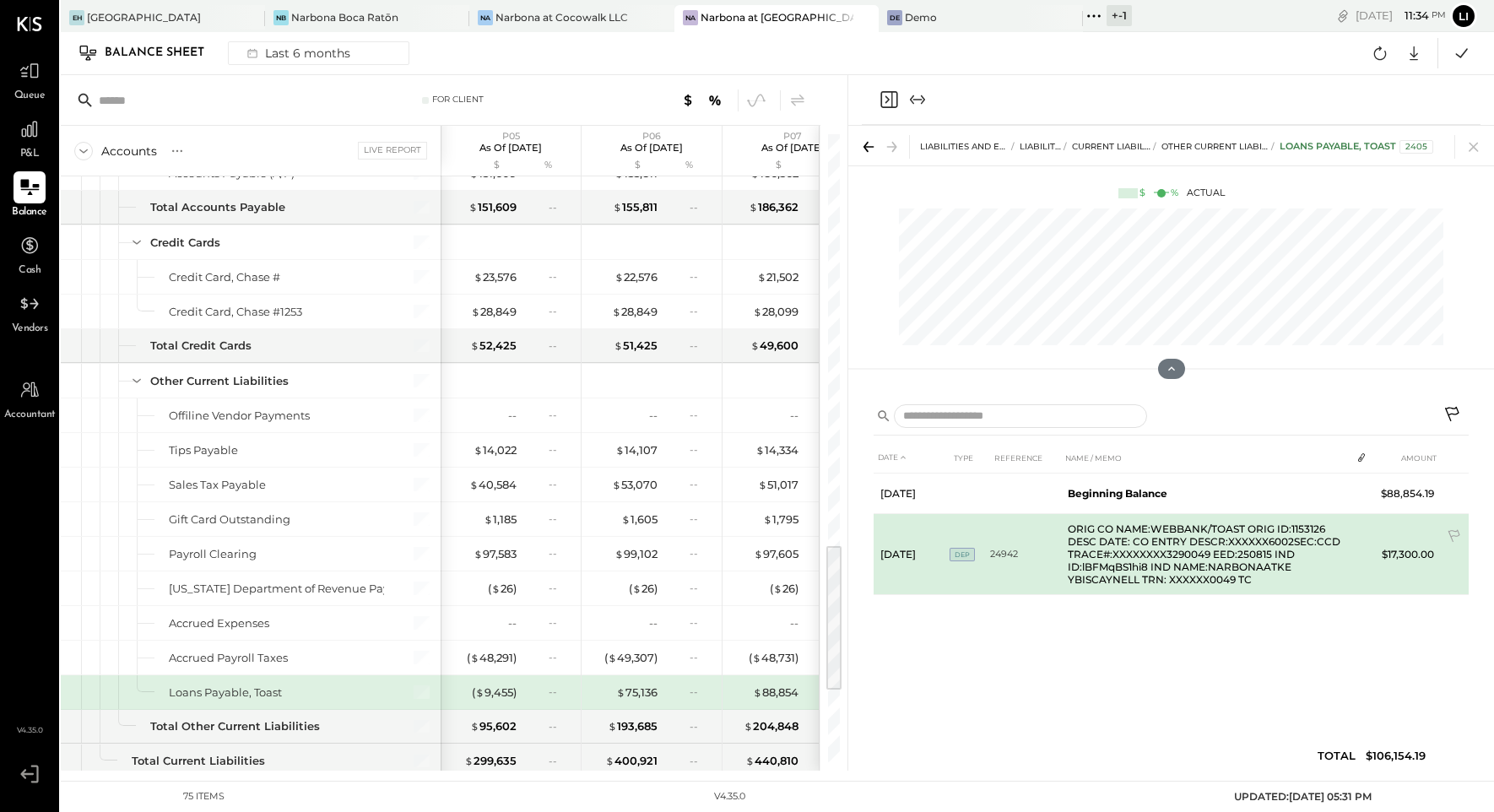
click at [963, 557] on span "DEP" at bounding box center [962, 554] width 26 height 13
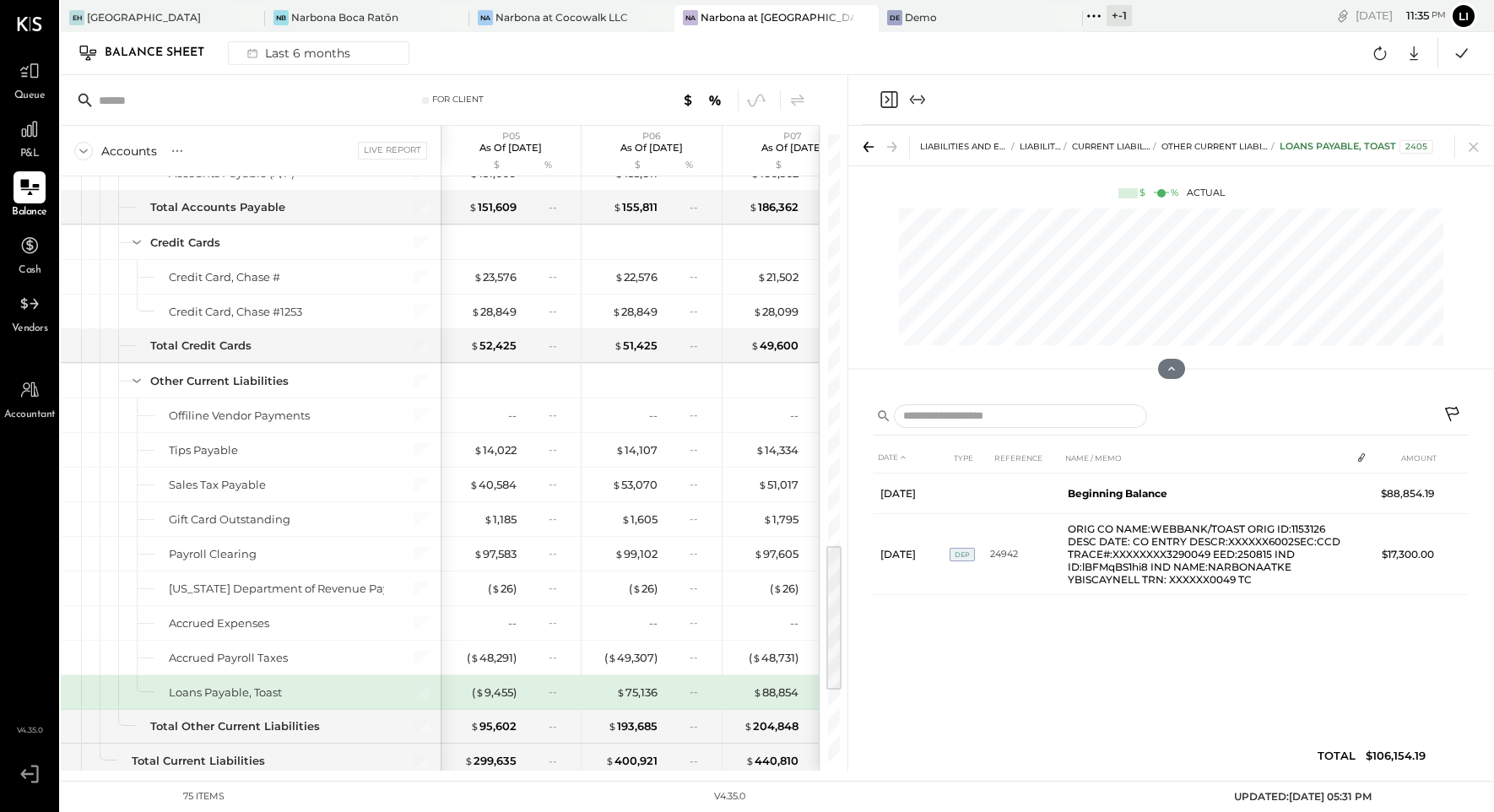
click at [888, 102] on icon "Close panel" at bounding box center [888, 99] width 20 height 20
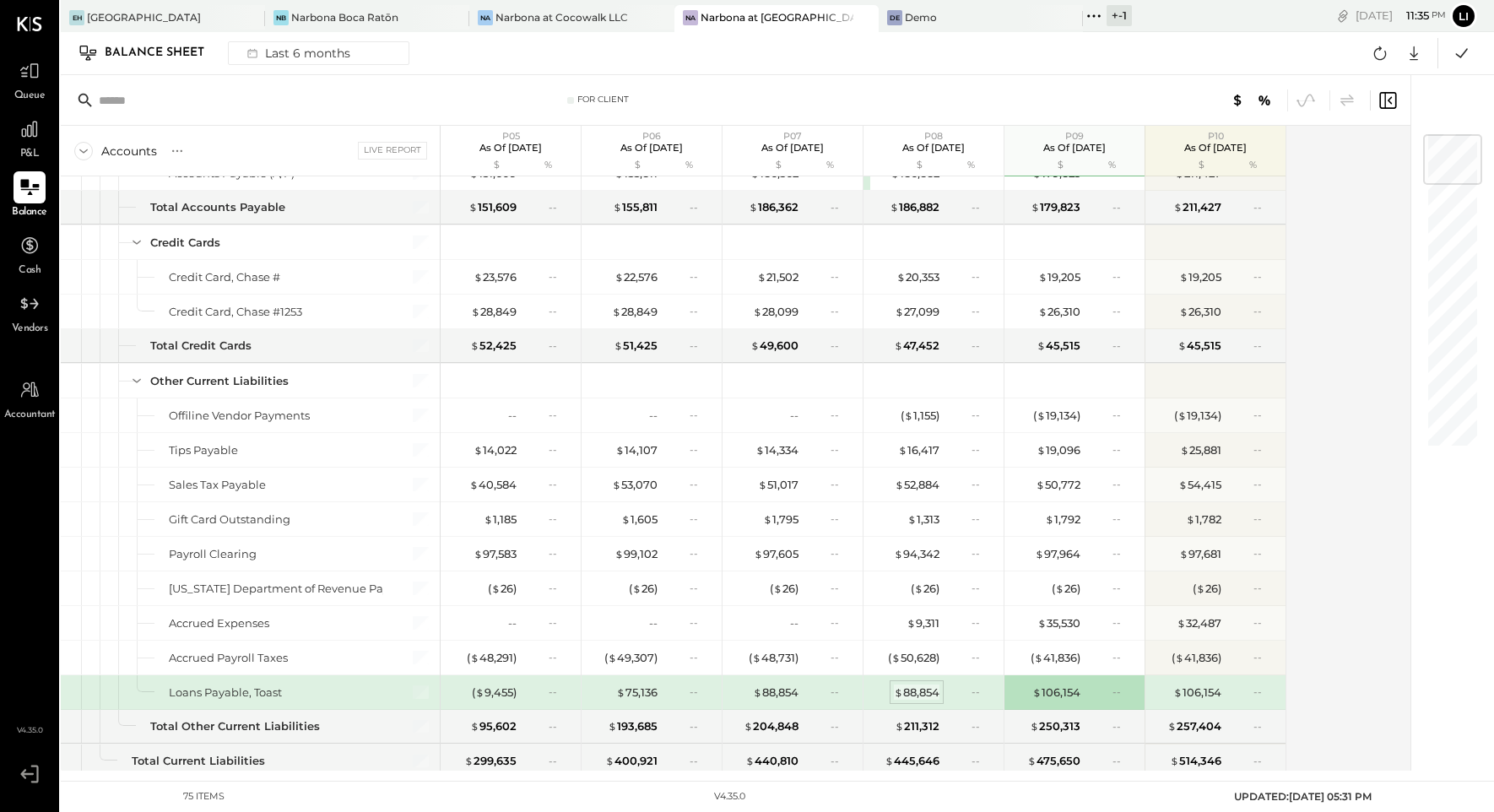
click at [915, 684] on div "$ 88,854" at bounding box center [917, 692] width 46 height 16
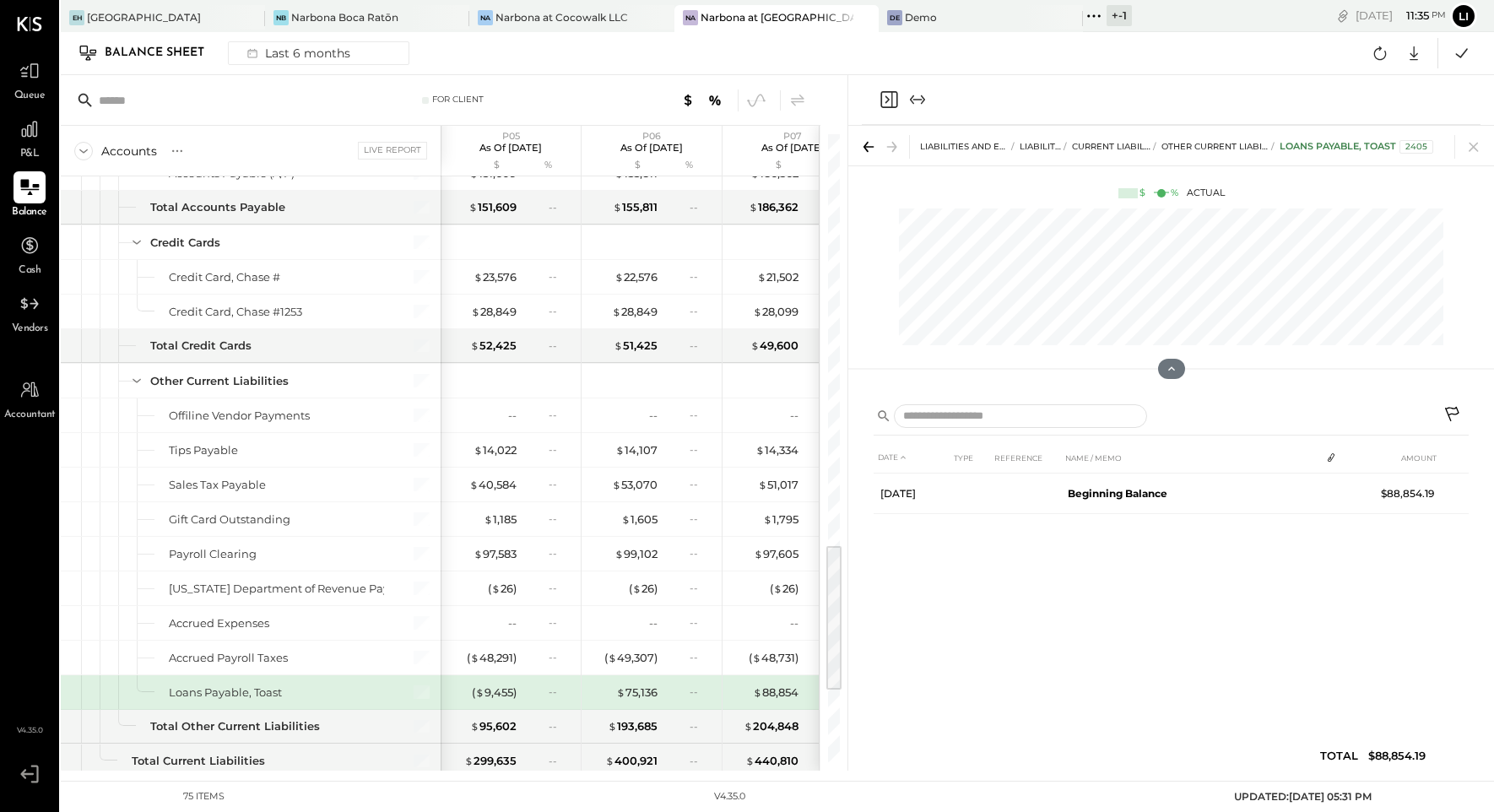
click at [888, 95] on icon "Close panel" at bounding box center [888, 99] width 20 height 20
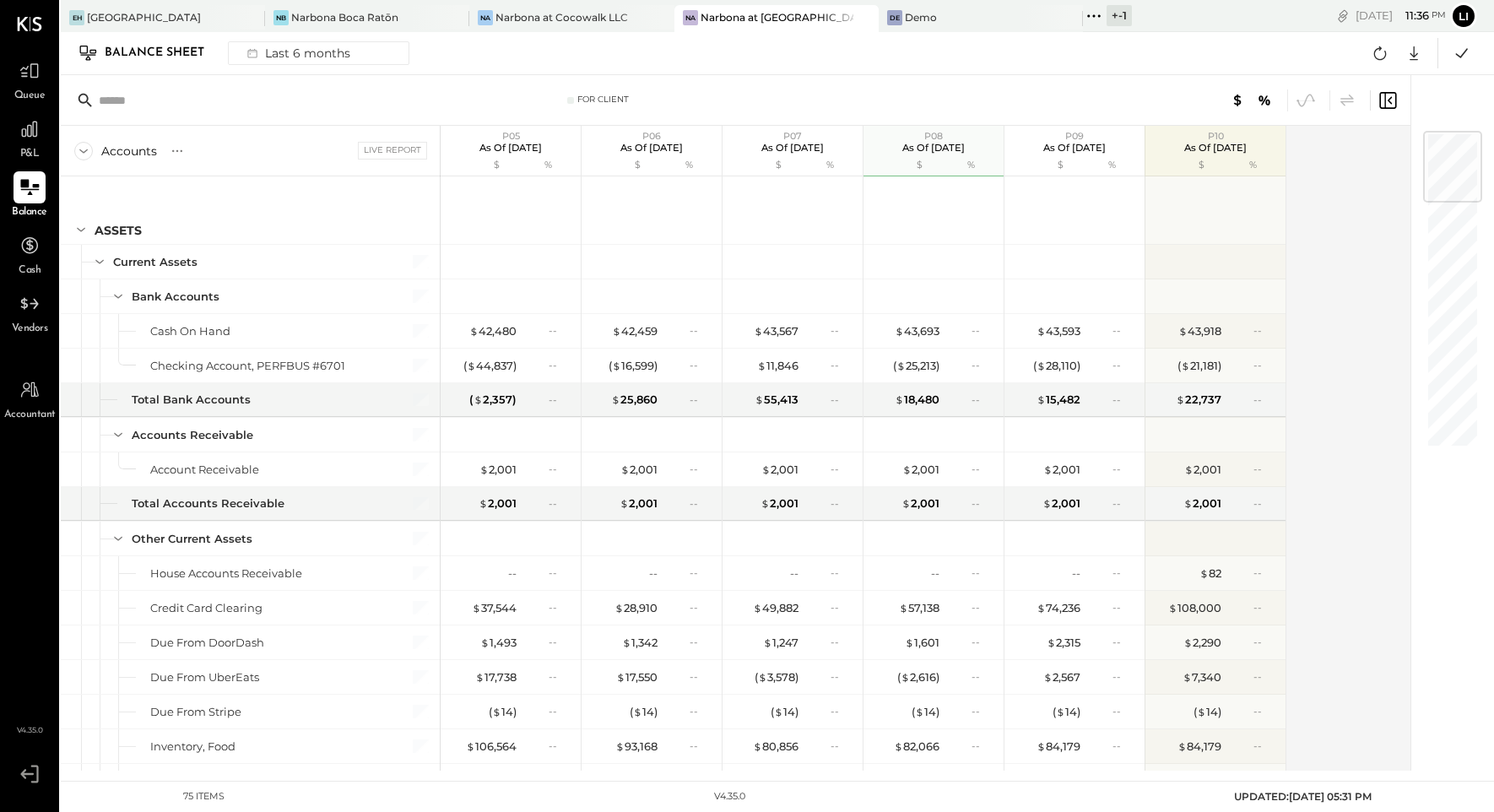
click at [39, 146] on div "P&L" at bounding box center [29, 137] width 32 height 49
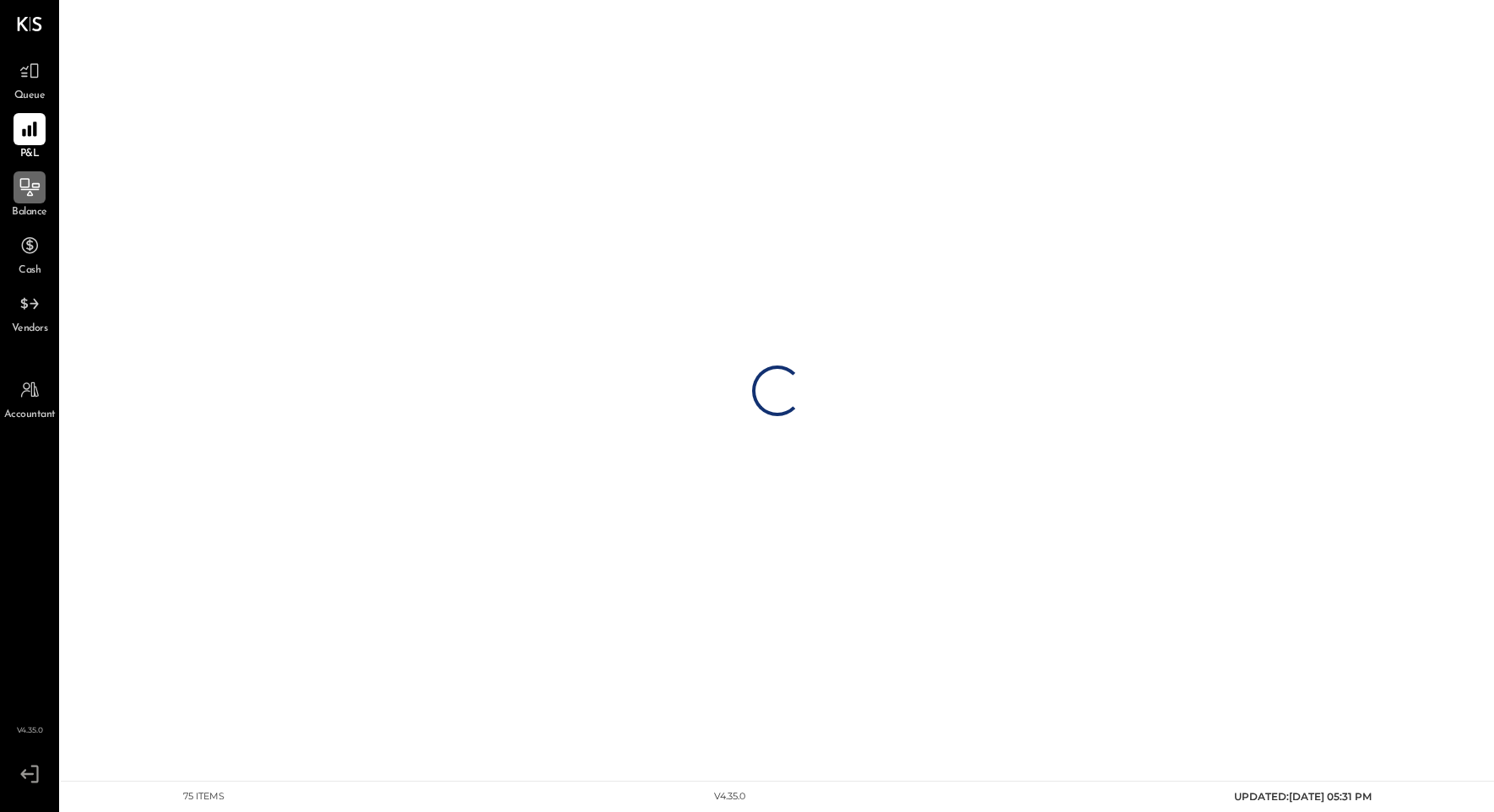
click at [19, 184] on icon at bounding box center [29, 187] width 22 height 22
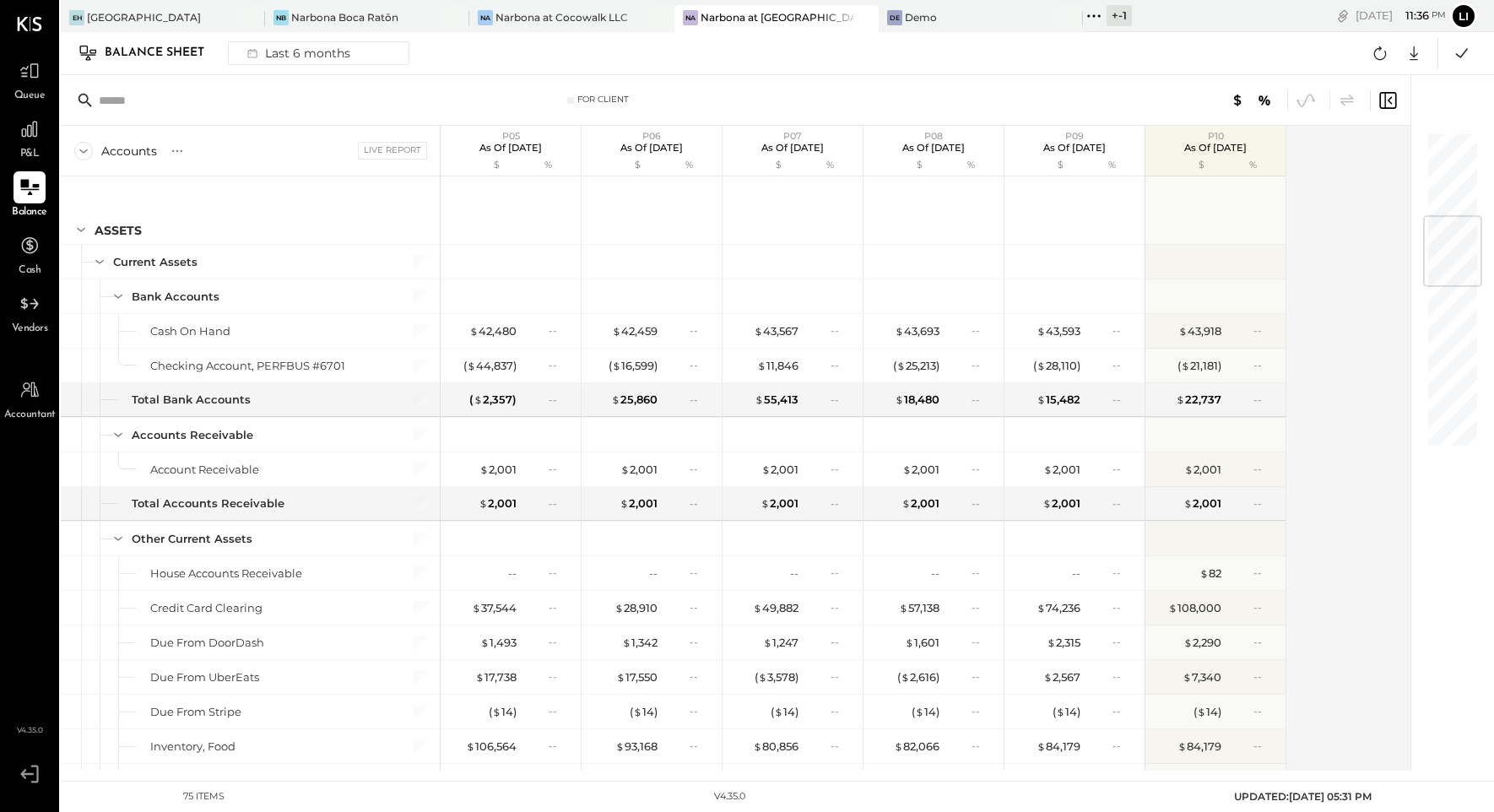
scroll to position [2016, 0]
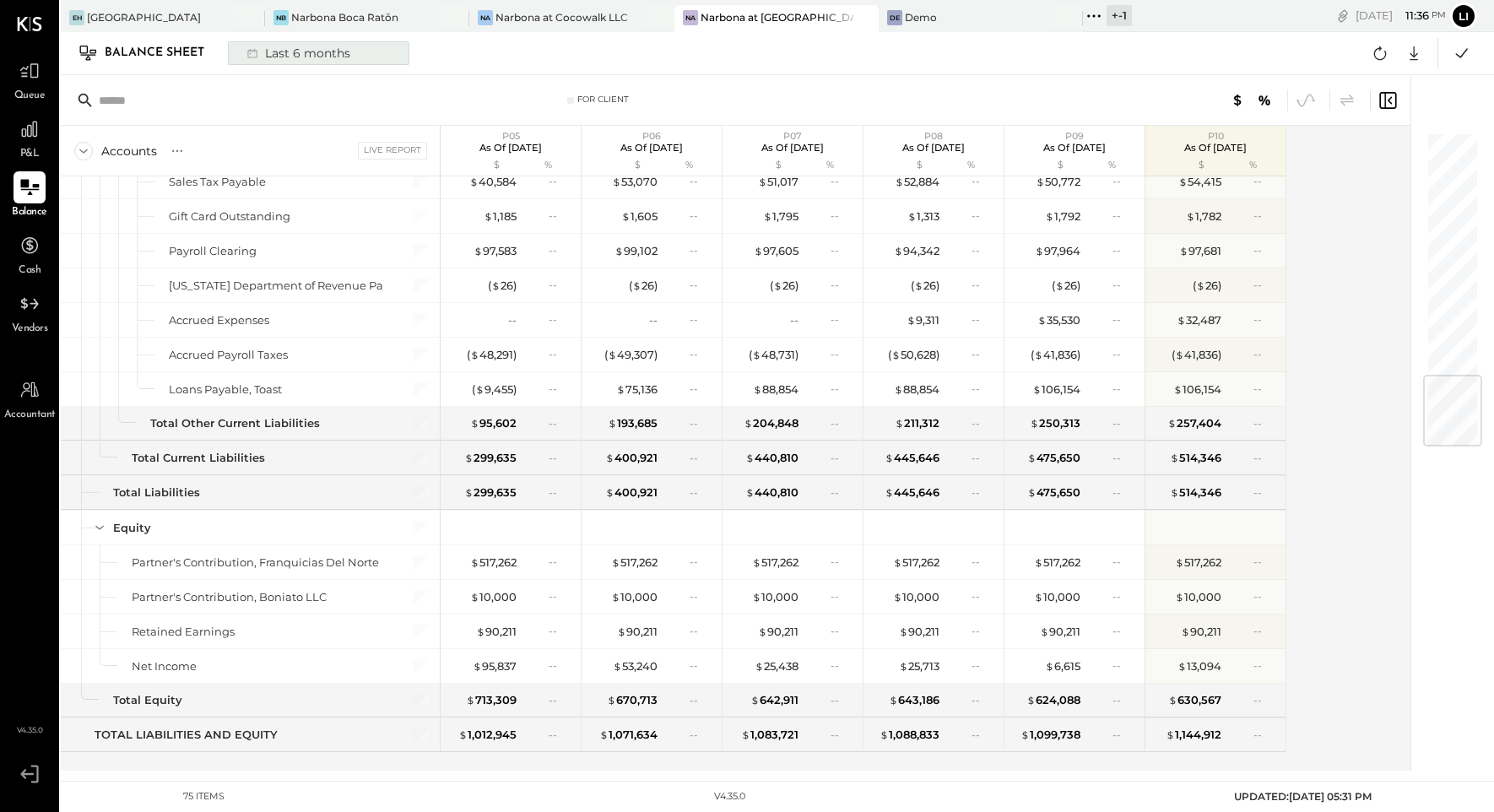
click at [272, 47] on div "Last 6 months" at bounding box center [297, 53] width 120 height 22
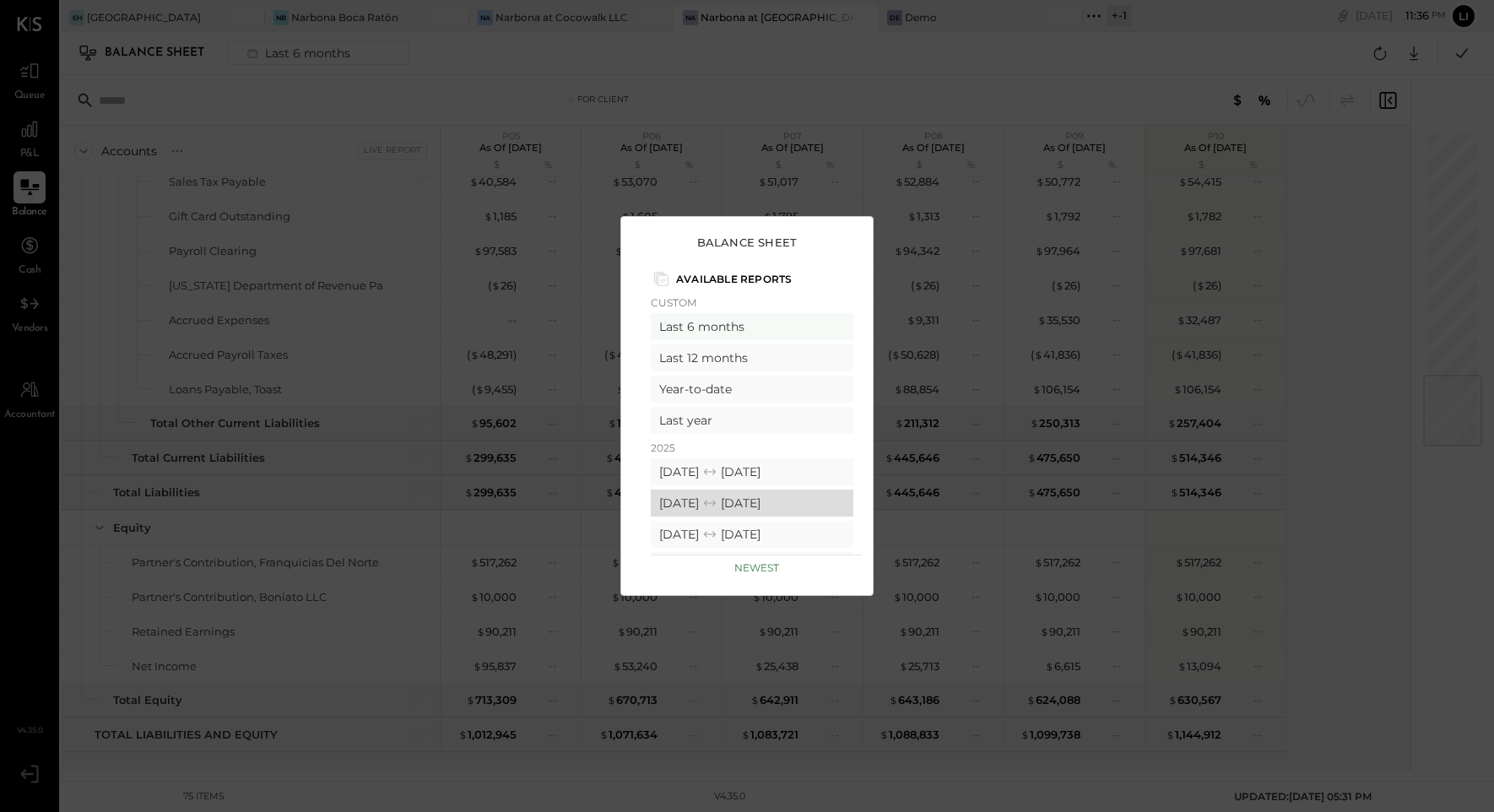
click at [696, 505] on div "[DATE] [DATE]" at bounding box center [751, 503] width 202 height 27
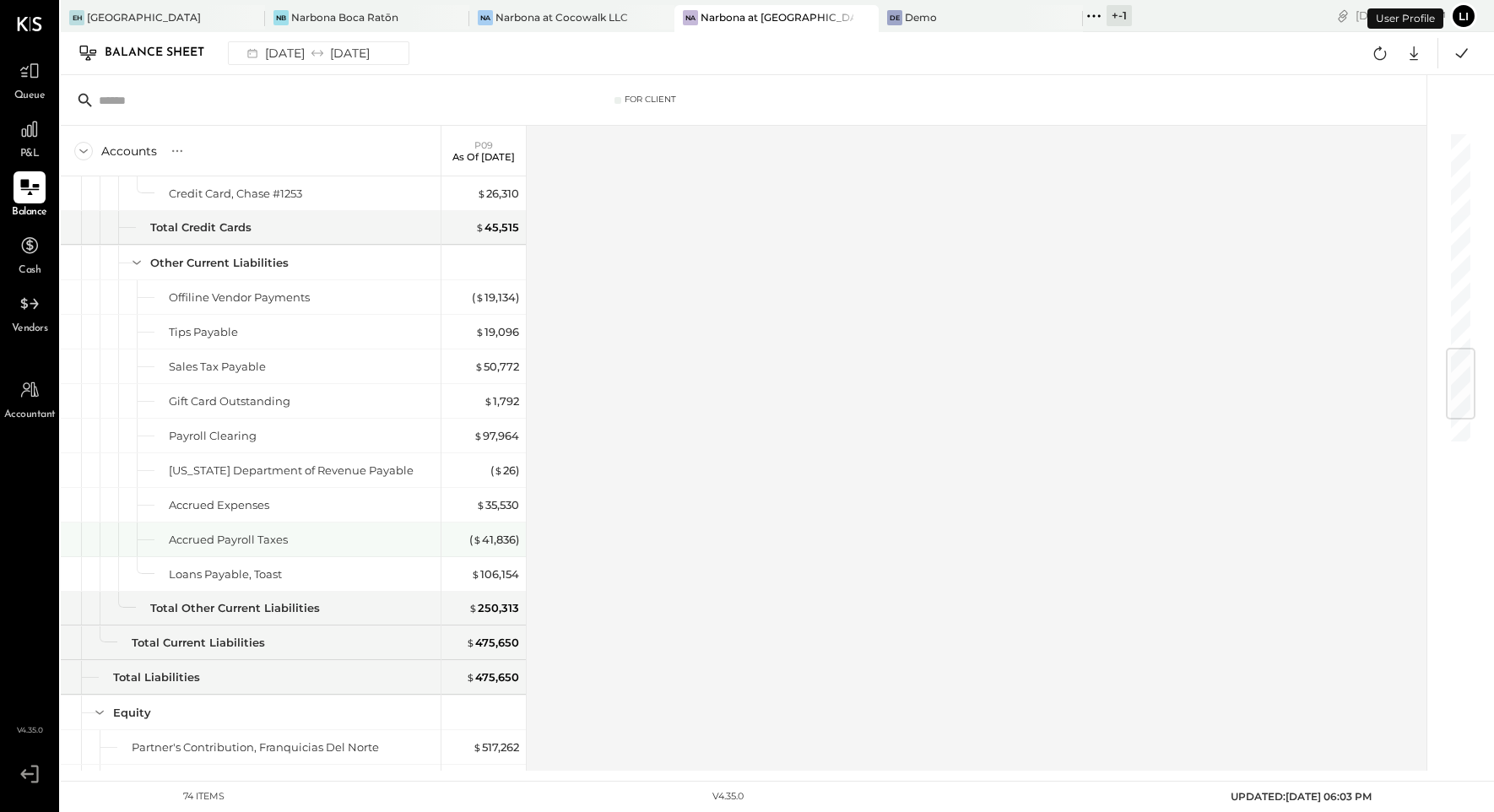
scroll to position [1983, 0]
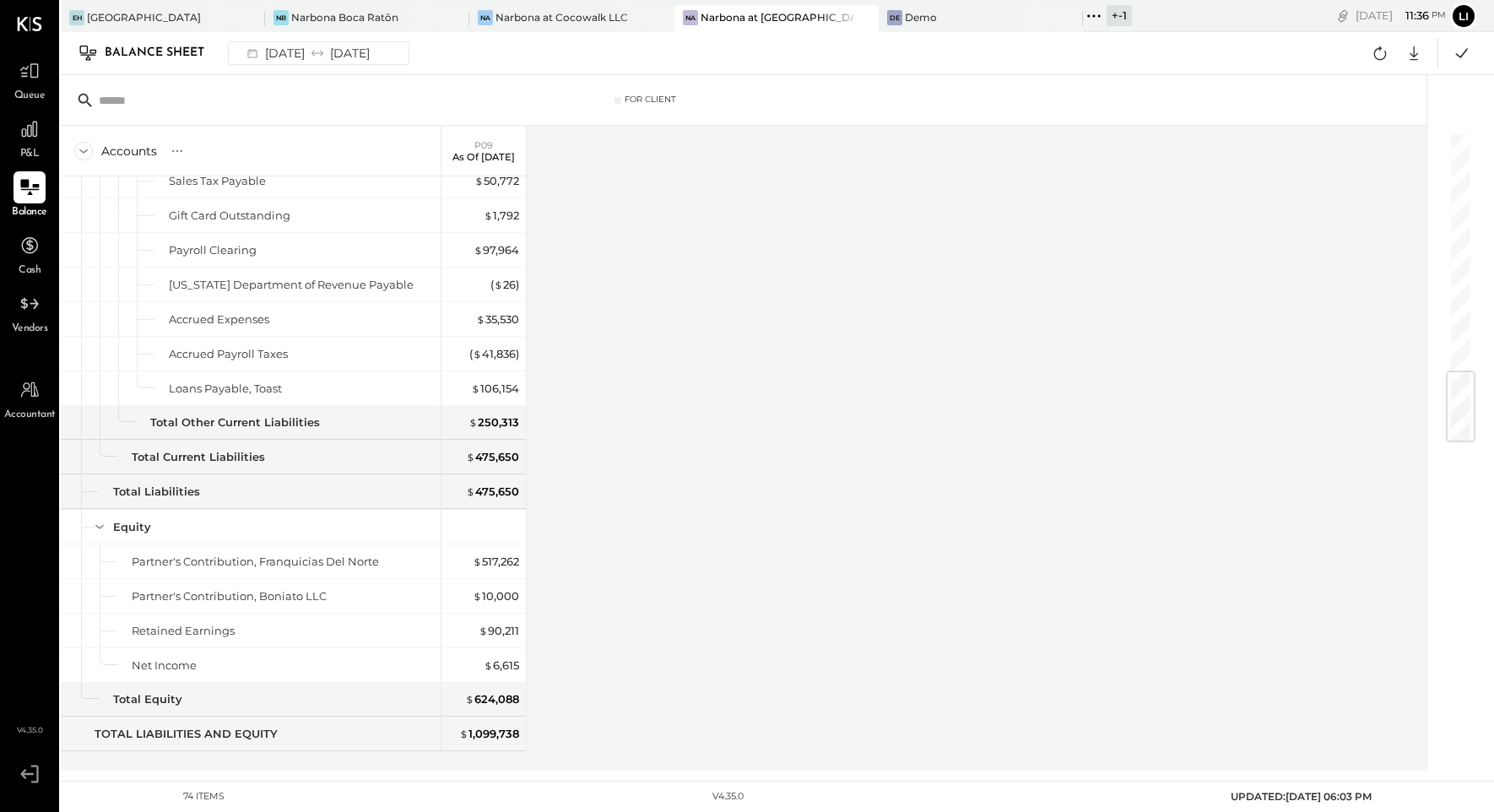
click at [37, 145] on div "P&L" at bounding box center [29, 137] width 32 height 49
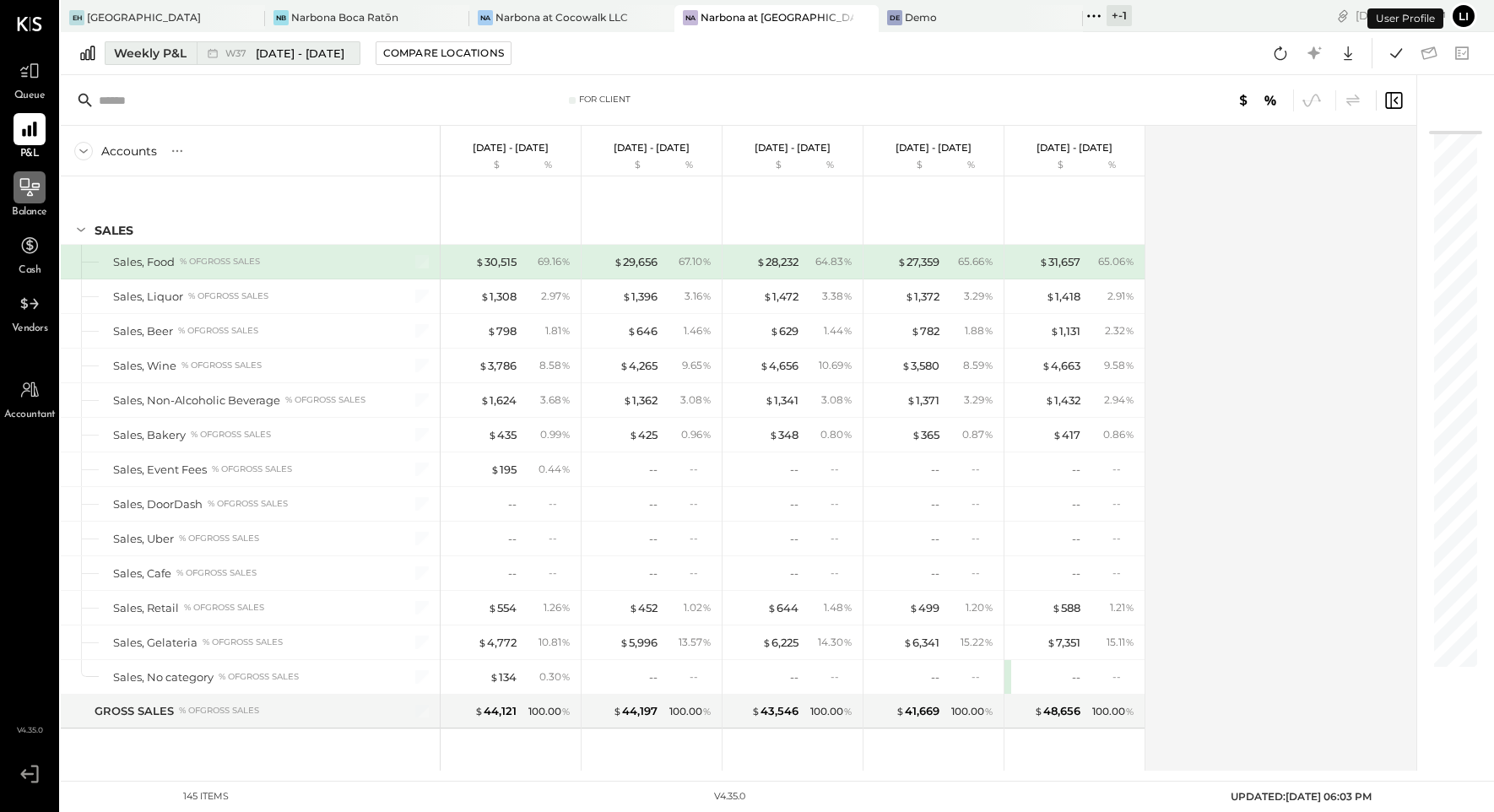
click at [235, 57] on span "W37" at bounding box center [239, 53] width 27 height 10
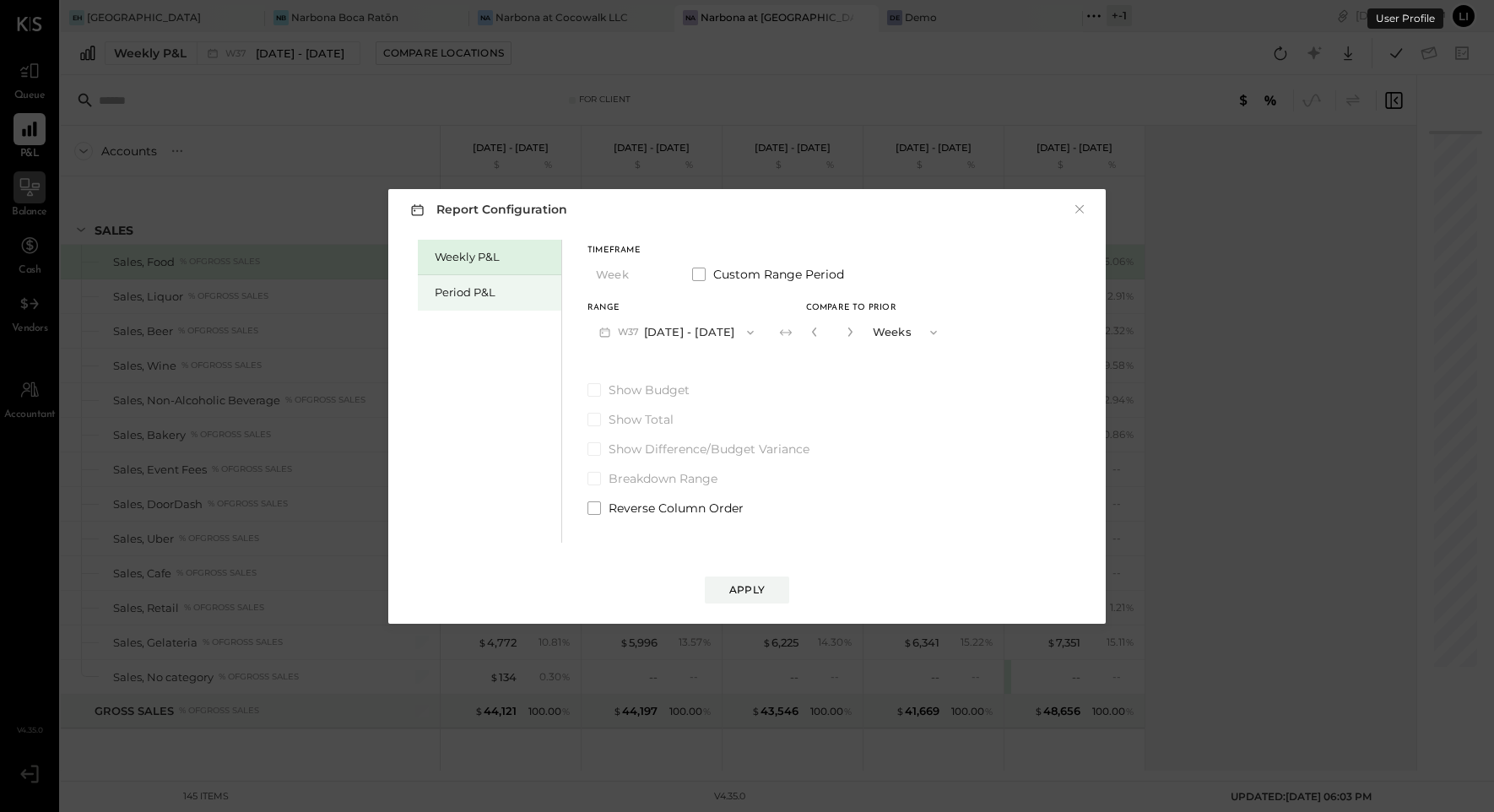
click at [460, 289] on div "Period P&L" at bounding box center [494, 292] width 118 height 16
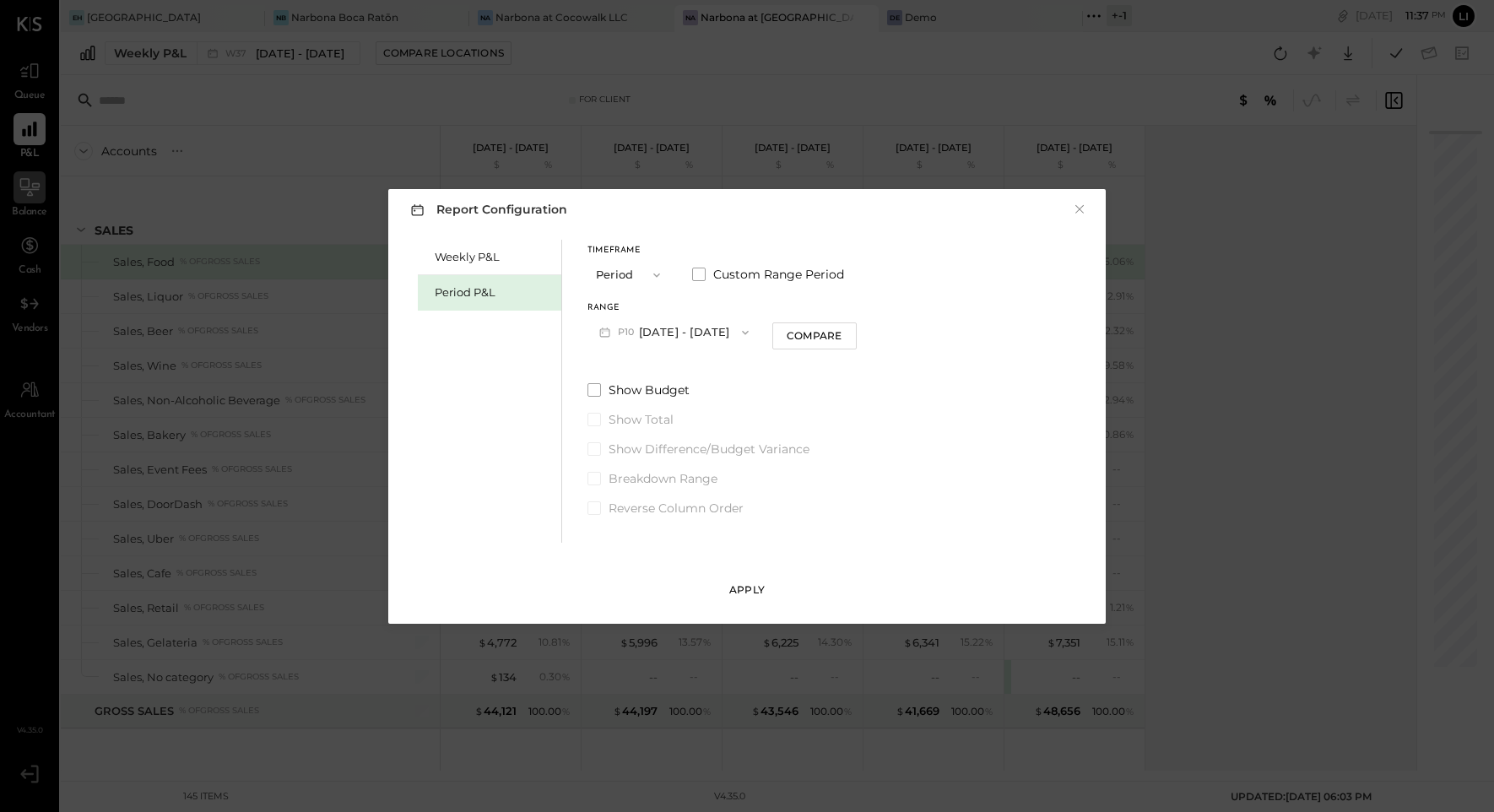
click at [750, 588] on div "Apply" at bounding box center [747, 589] width 35 height 14
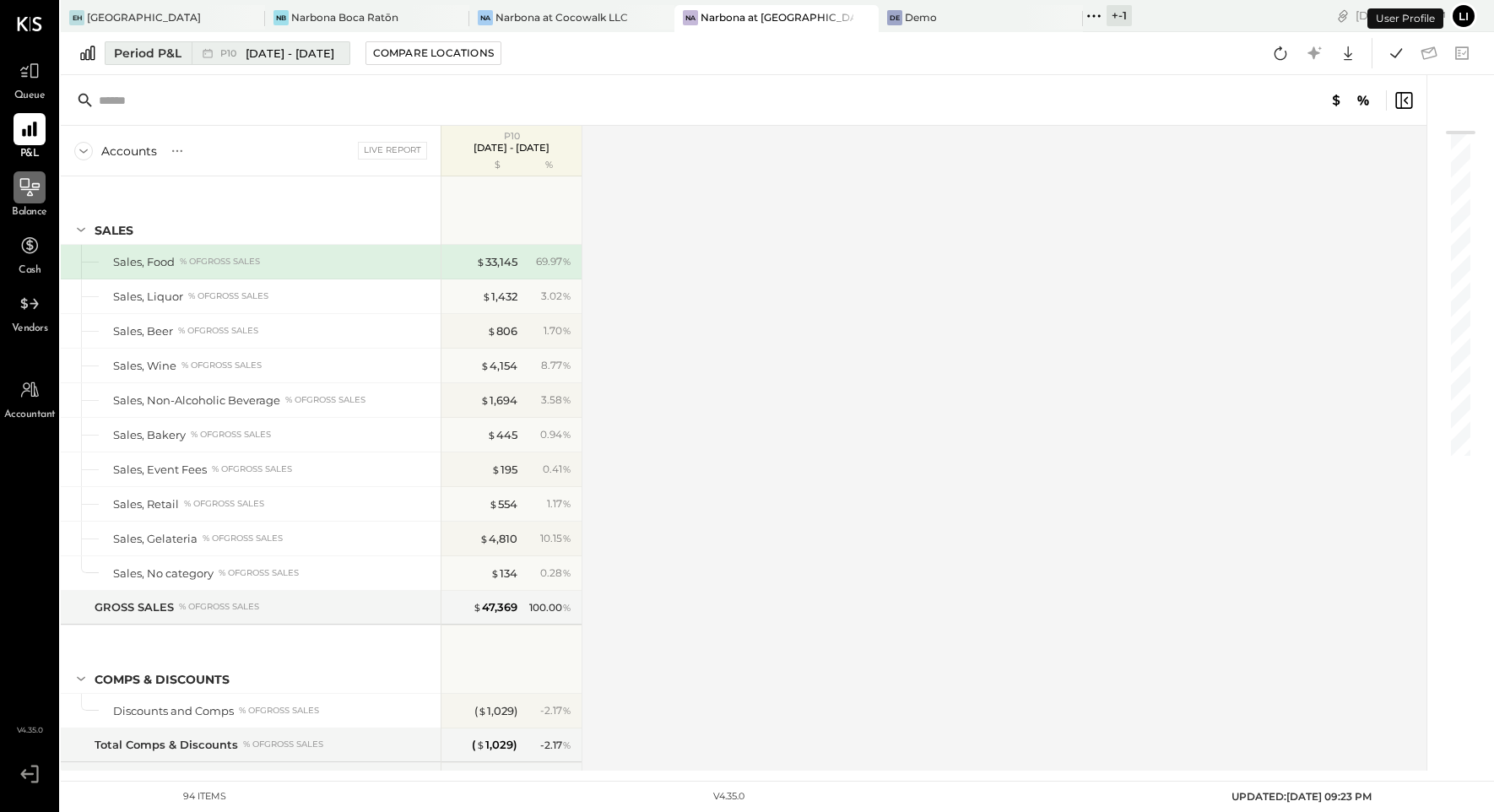
click at [327, 50] on span "[DATE] - [DATE]" at bounding box center [290, 54] width 88 height 16
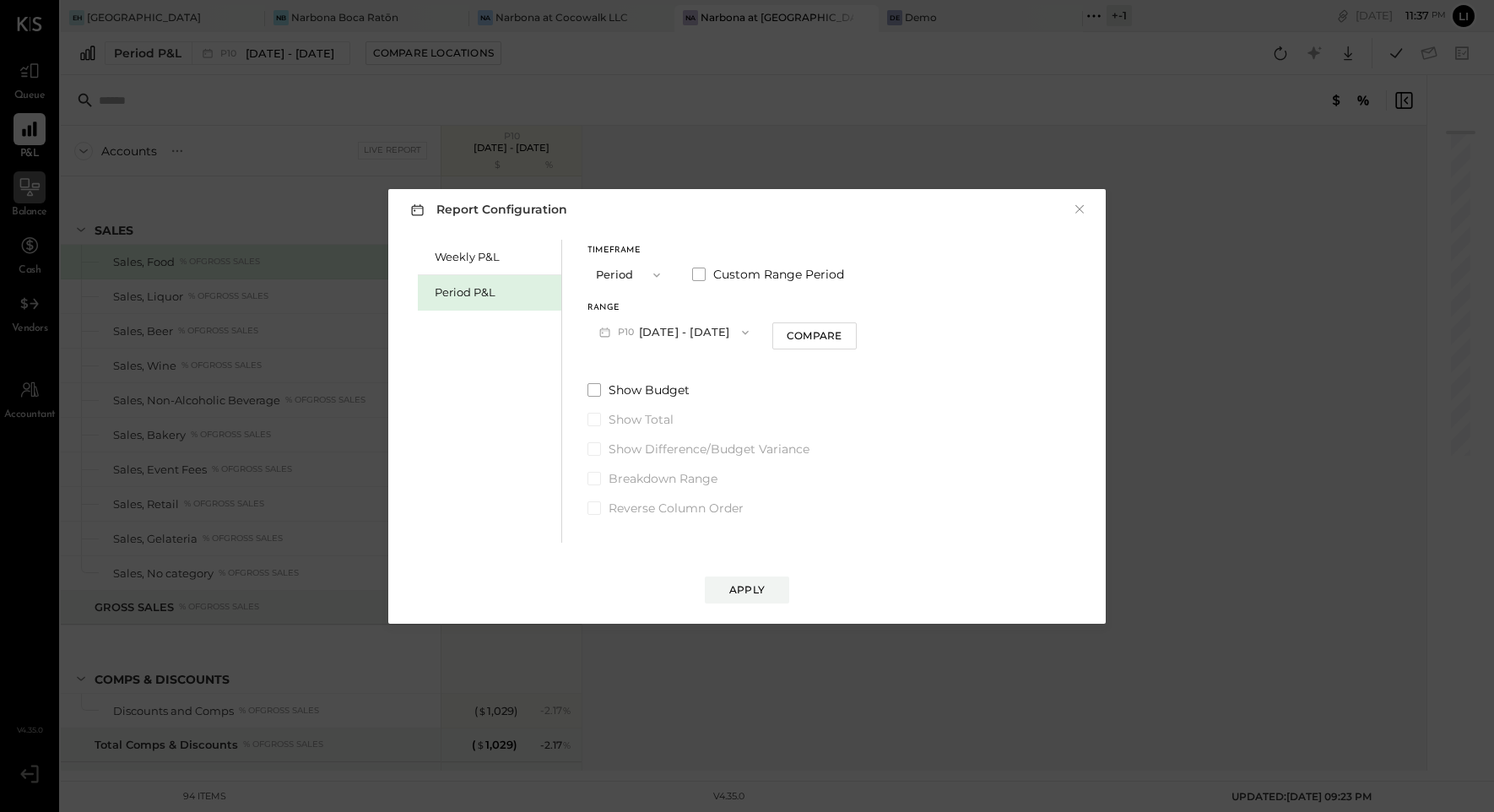
click at [752, 328] on icon "button" at bounding box center [745, 332] width 13 height 13
click at [682, 368] on span "[DATE] - [DATE]" at bounding box center [667, 369] width 80 height 14
click at [726, 596] on button "Apply" at bounding box center [746, 589] width 84 height 27
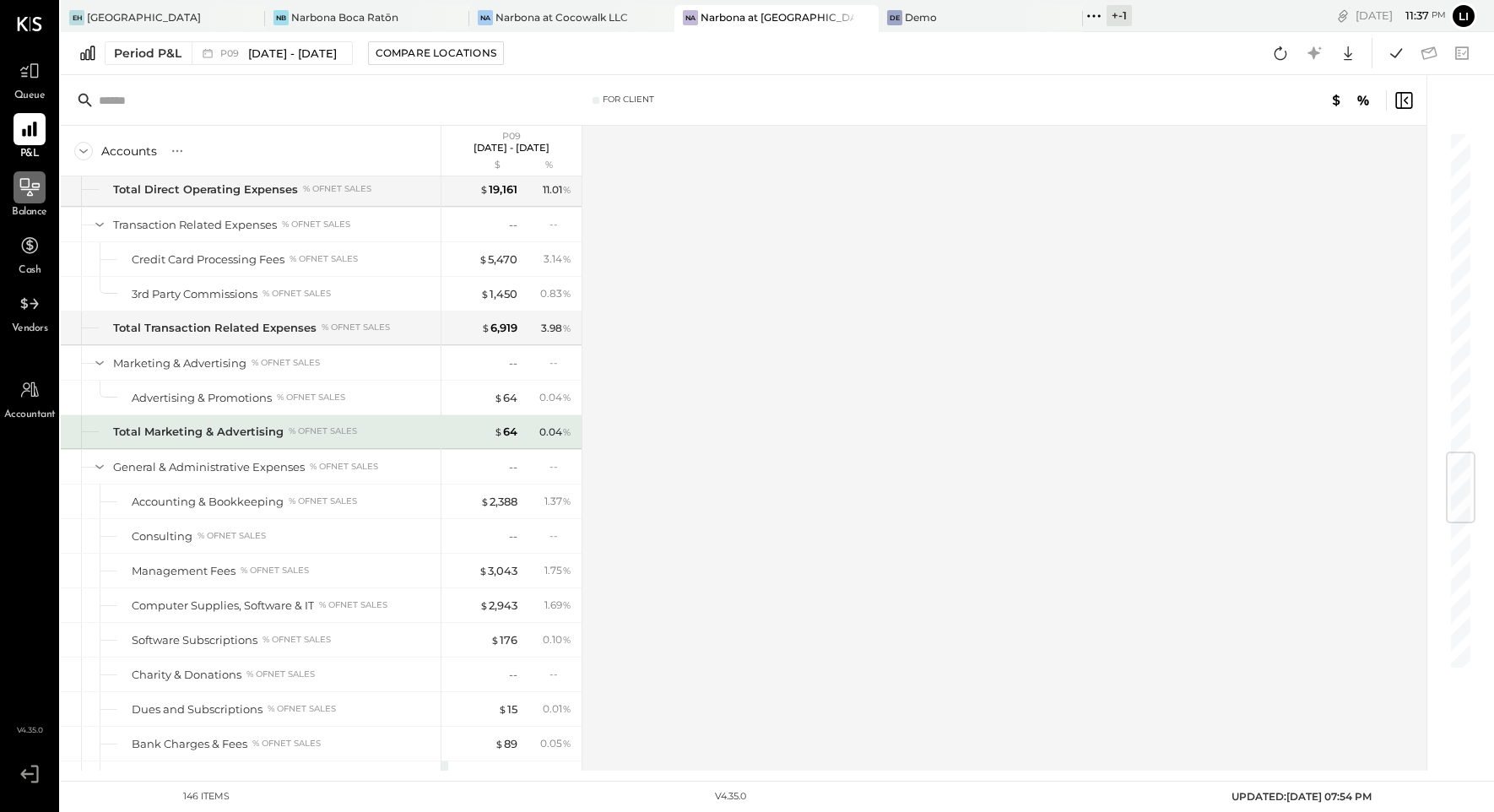
scroll to position [3900, 0]
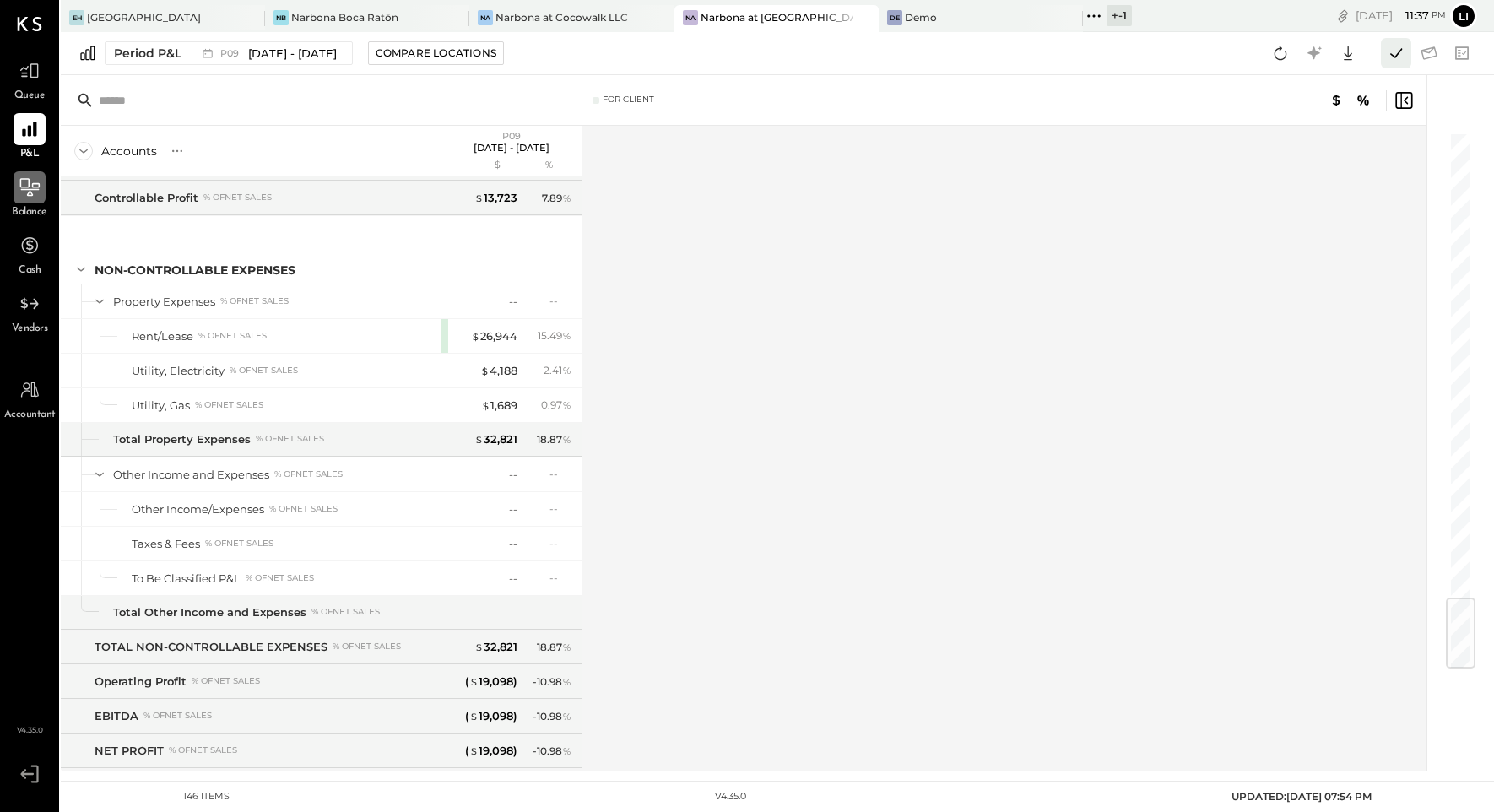
click at [1385, 49] on icon at bounding box center [1396, 53] width 22 height 22
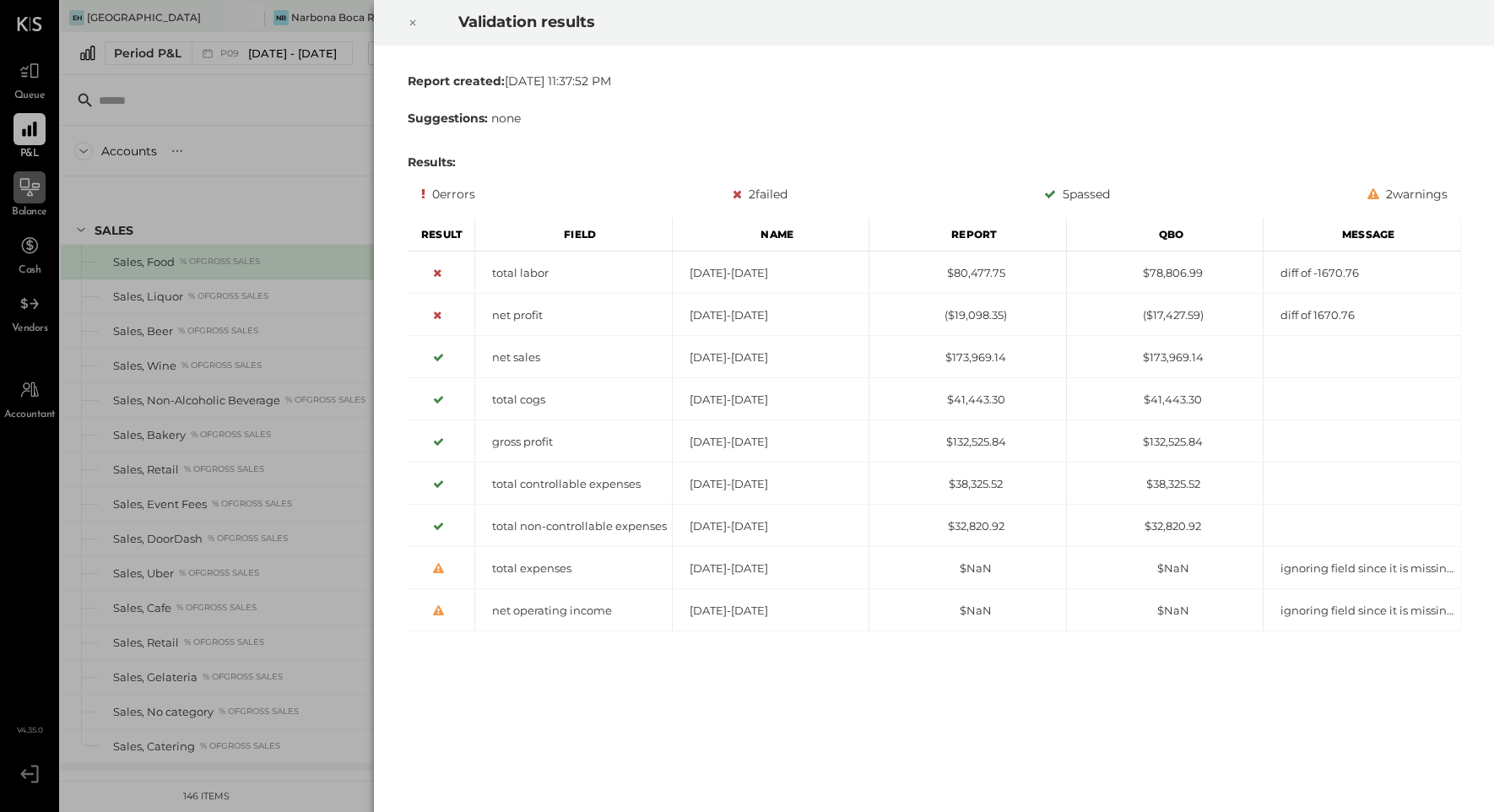
click at [415, 31] on icon at bounding box center [412, 22] width 10 height 20
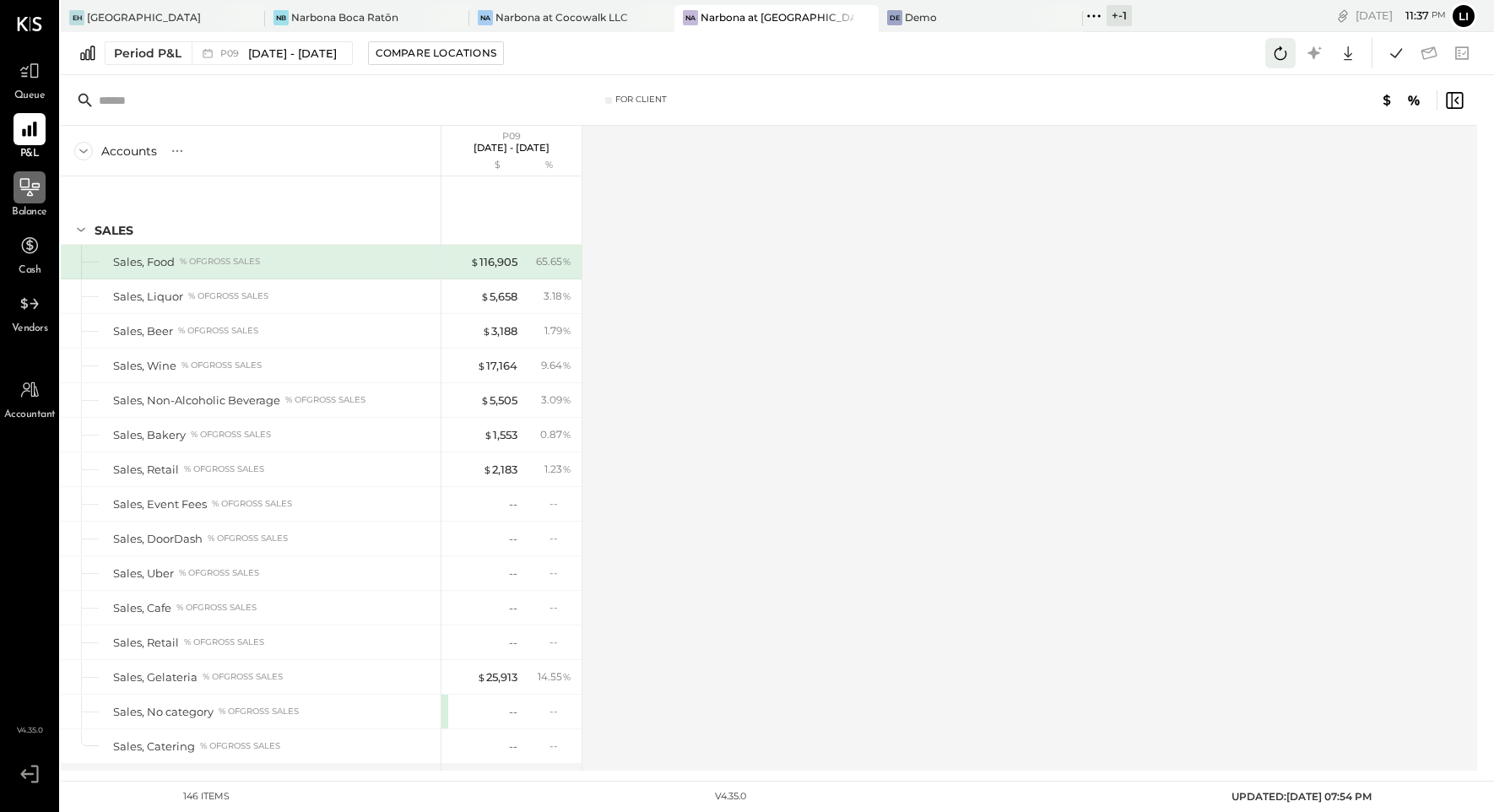
click at [1278, 51] on icon at bounding box center [1280, 53] width 22 height 22
click at [1396, 50] on icon at bounding box center [1396, 53] width 22 height 22
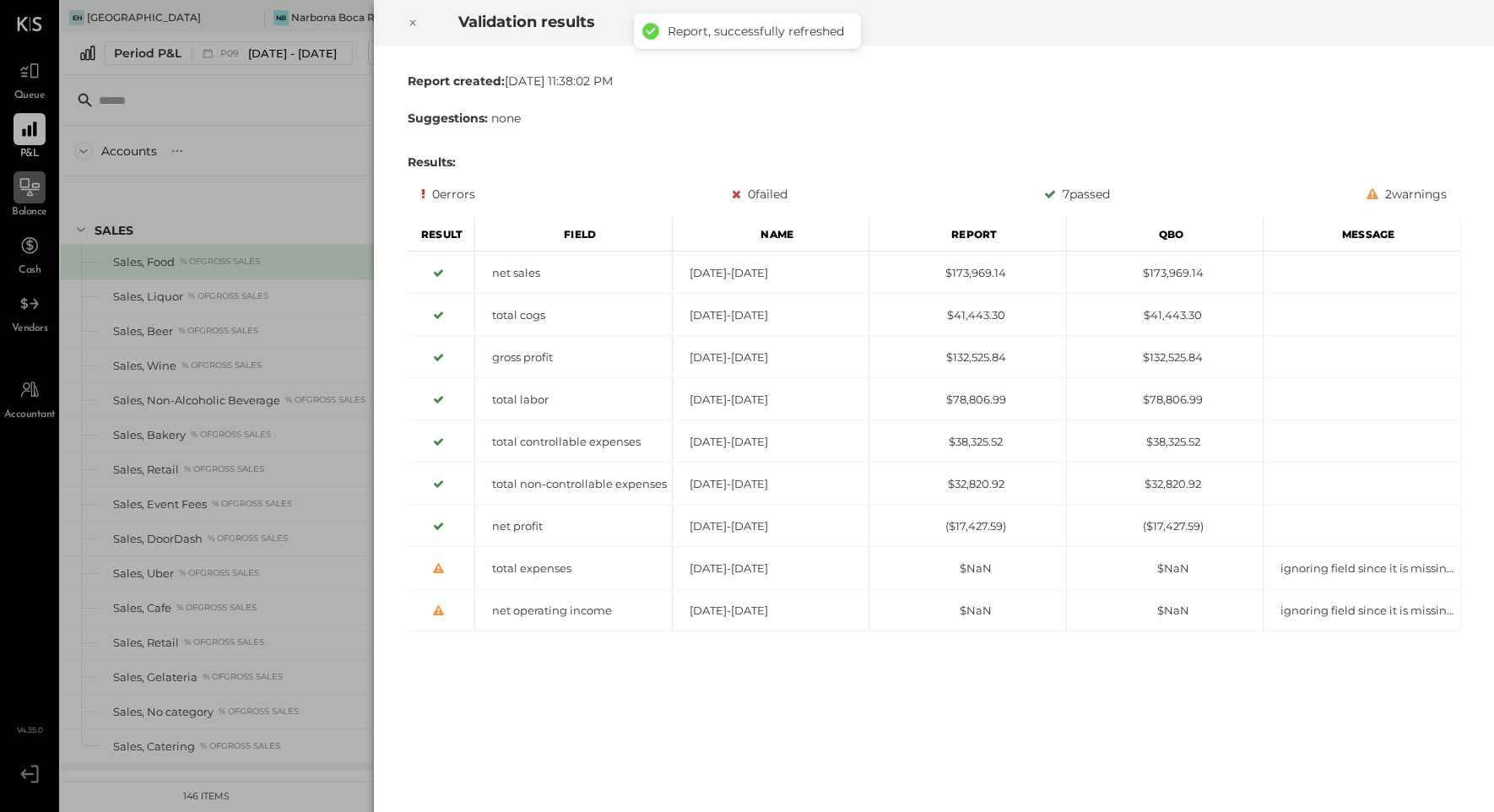
click at [414, 34] on div at bounding box center [413, 22] width 37 height 47
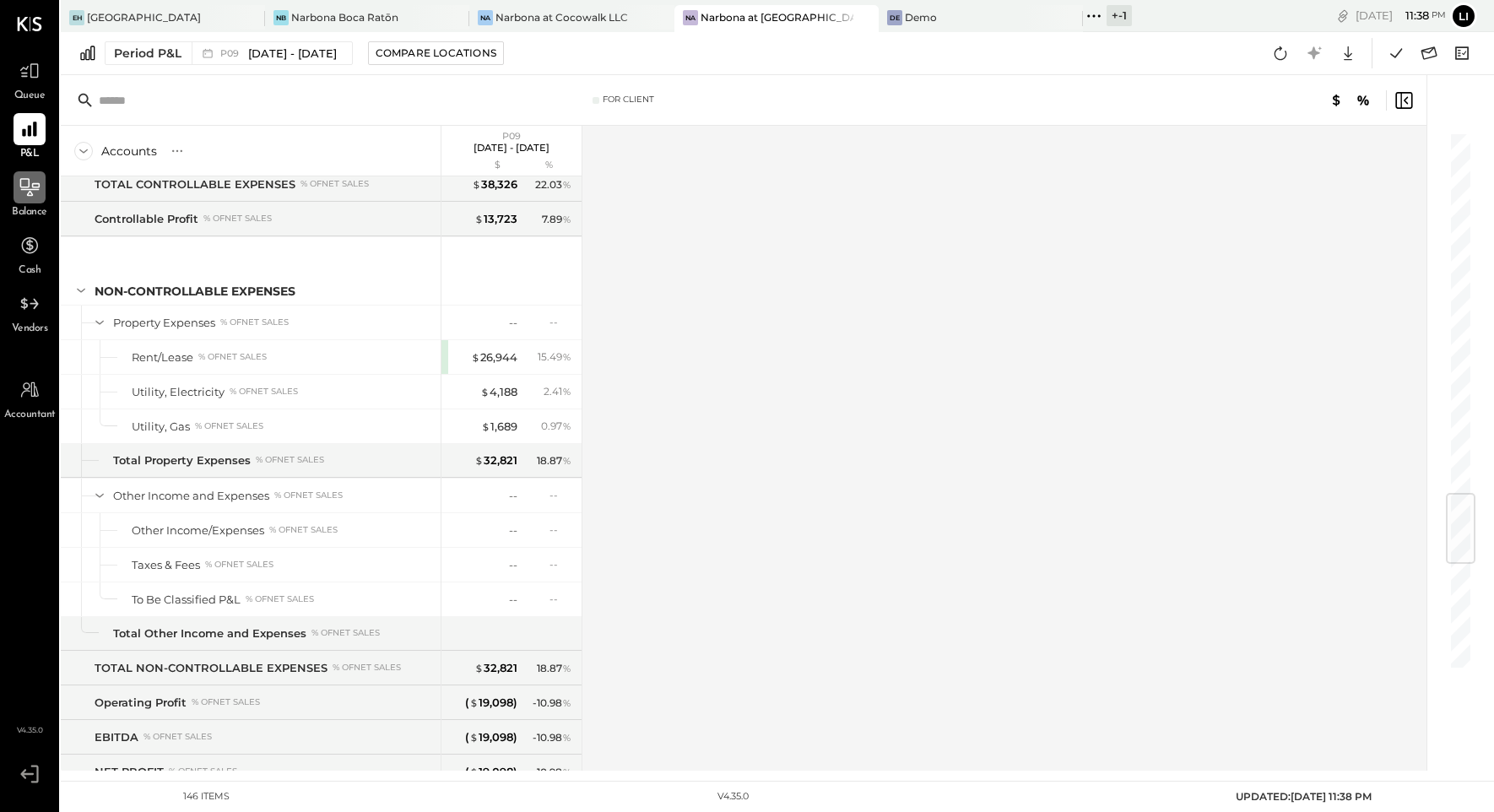
scroll to position [3900, 0]
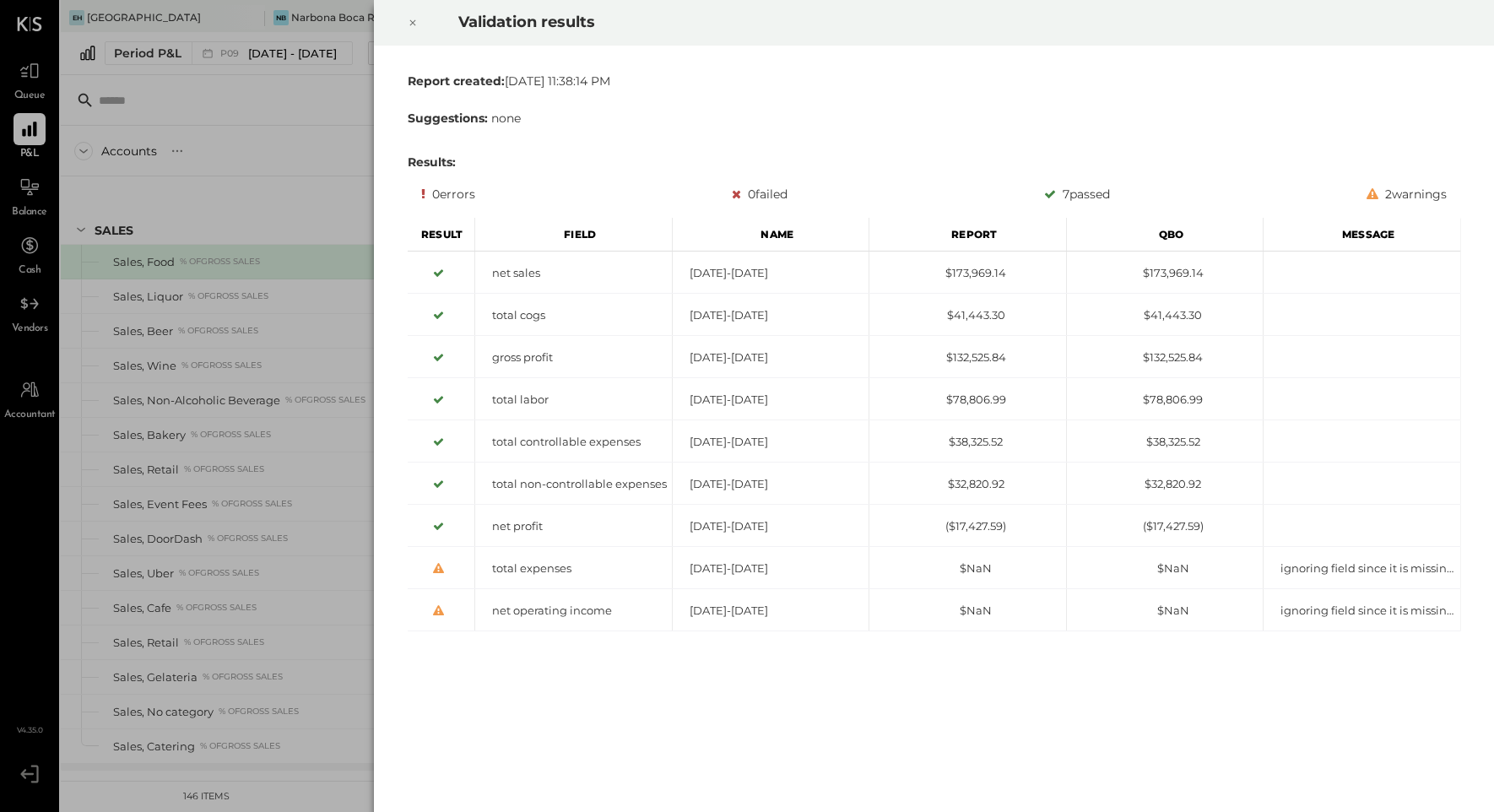
click at [413, 21] on icon at bounding box center [412, 22] width 10 height 20
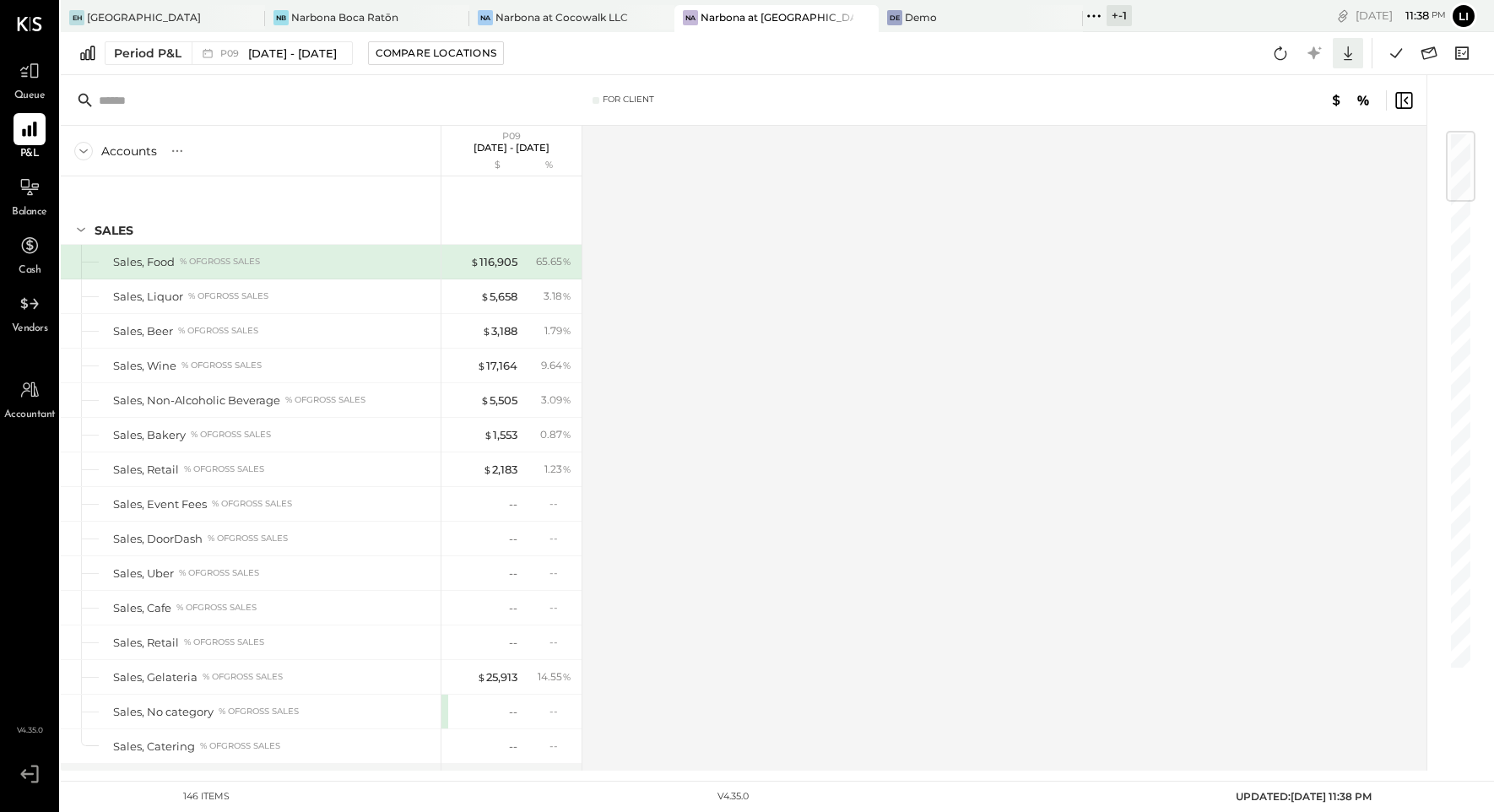
click at [1353, 54] on icon at bounding box center [1348, 53] width 22 height 22
click at [1278, 114] on div "Google Sheets" at bounding box center [1295, 117] width 135 height 35
click at [1397, 57] on icon at bounding box center [1396, 53] width 22 height 22
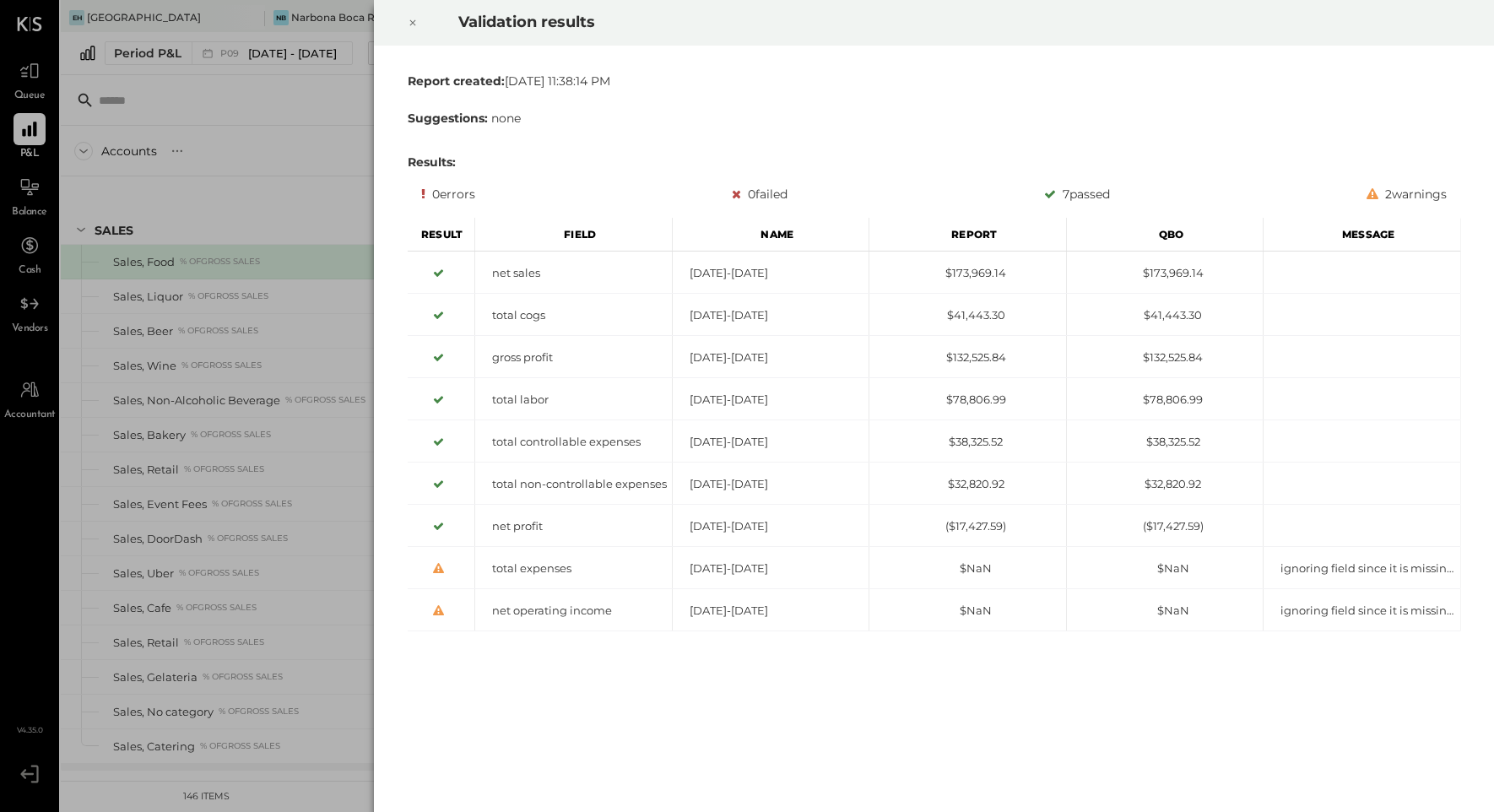
click at [415, 27] on icon at bounding box center [412, 22] width 10 height 20
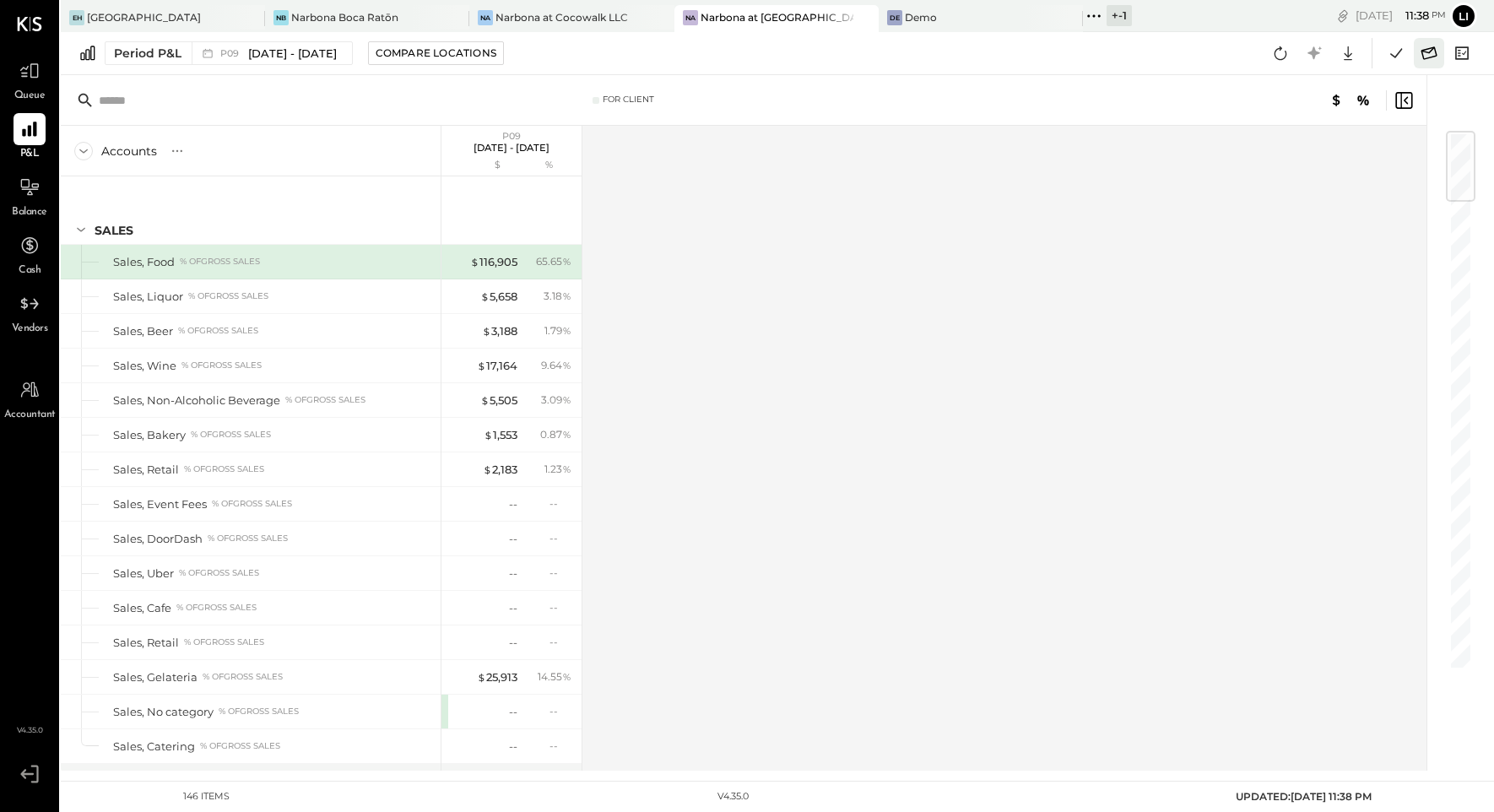
click at [1436, 50] on icon at bounding box center [1429, 53] width 16 height 12
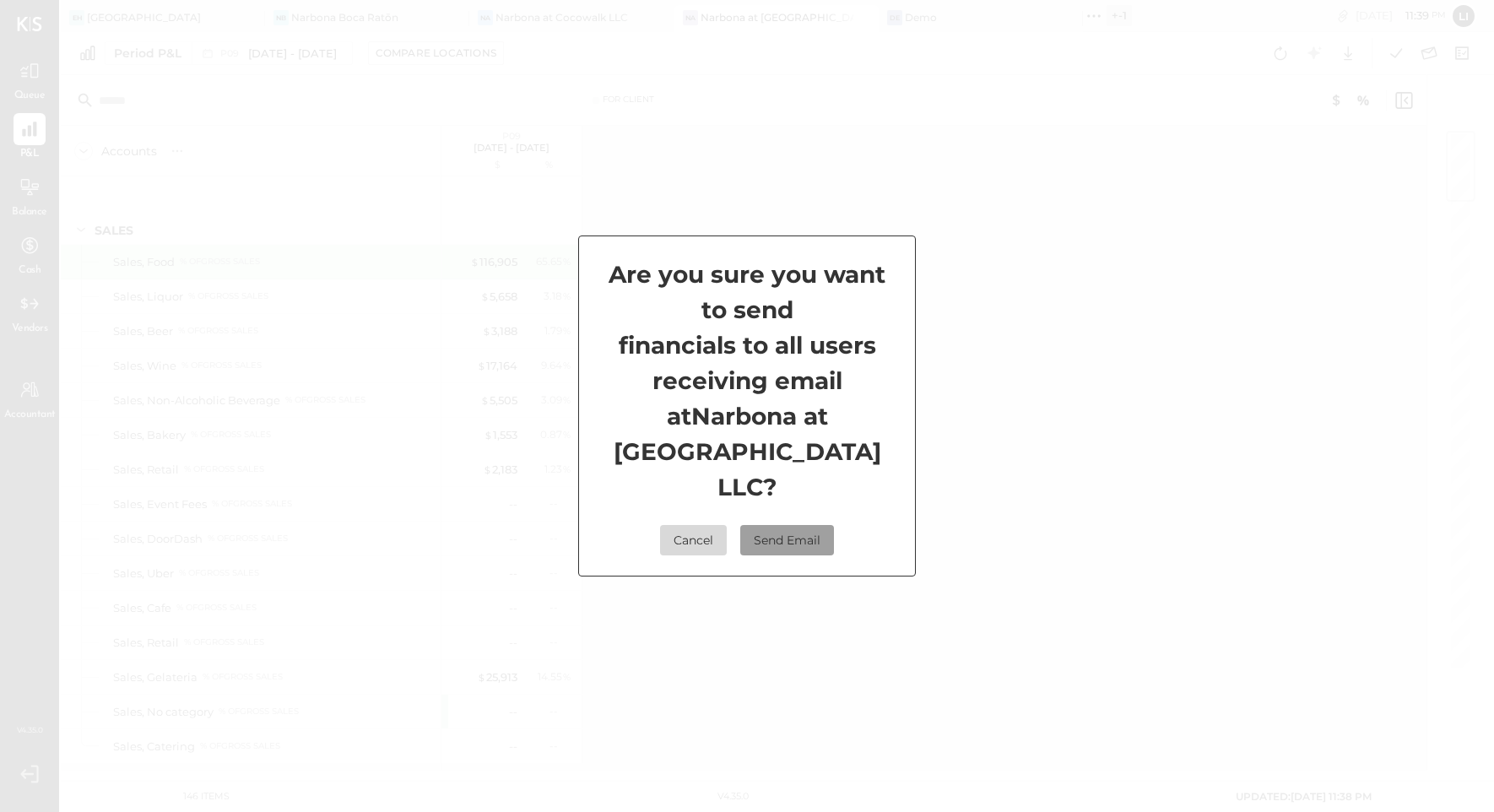
click at [781, 525] on button "Send Email" at bounding box center [787, 540] width 94 height 30
